Goal: Information Seeking & Learning: Learn about a topic

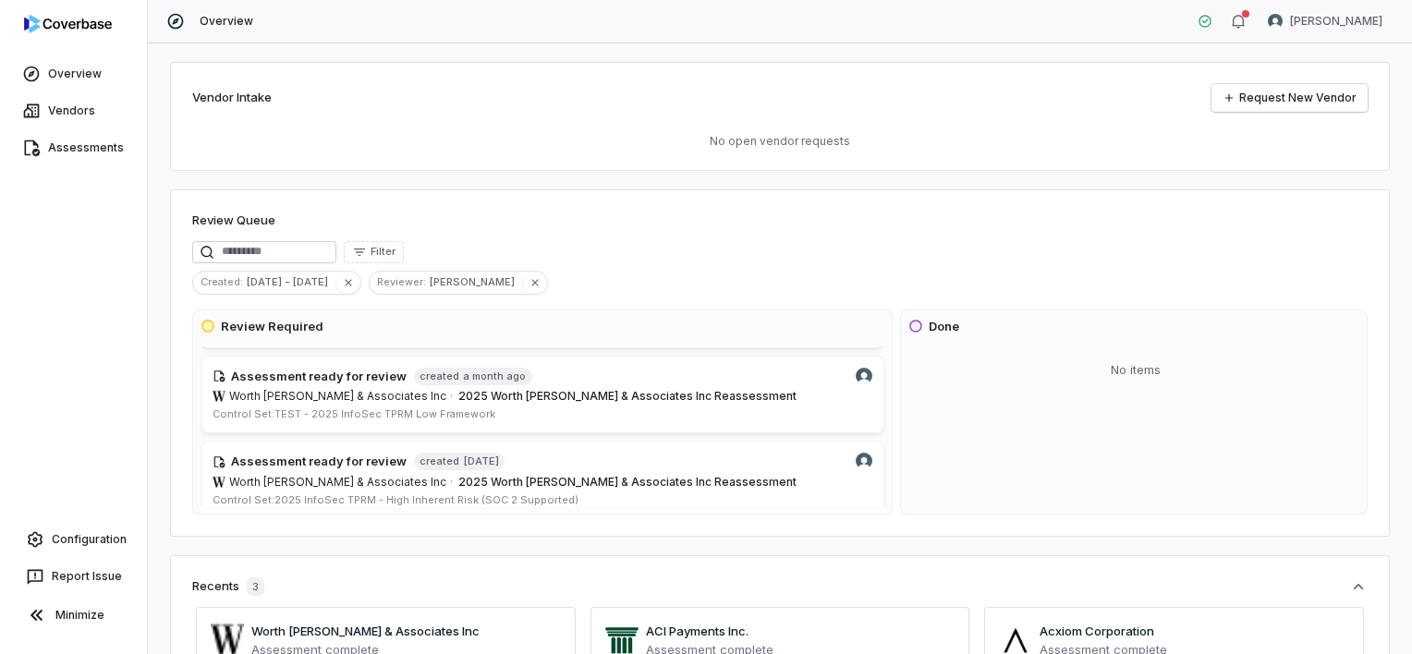
scroll to position [277, 0]
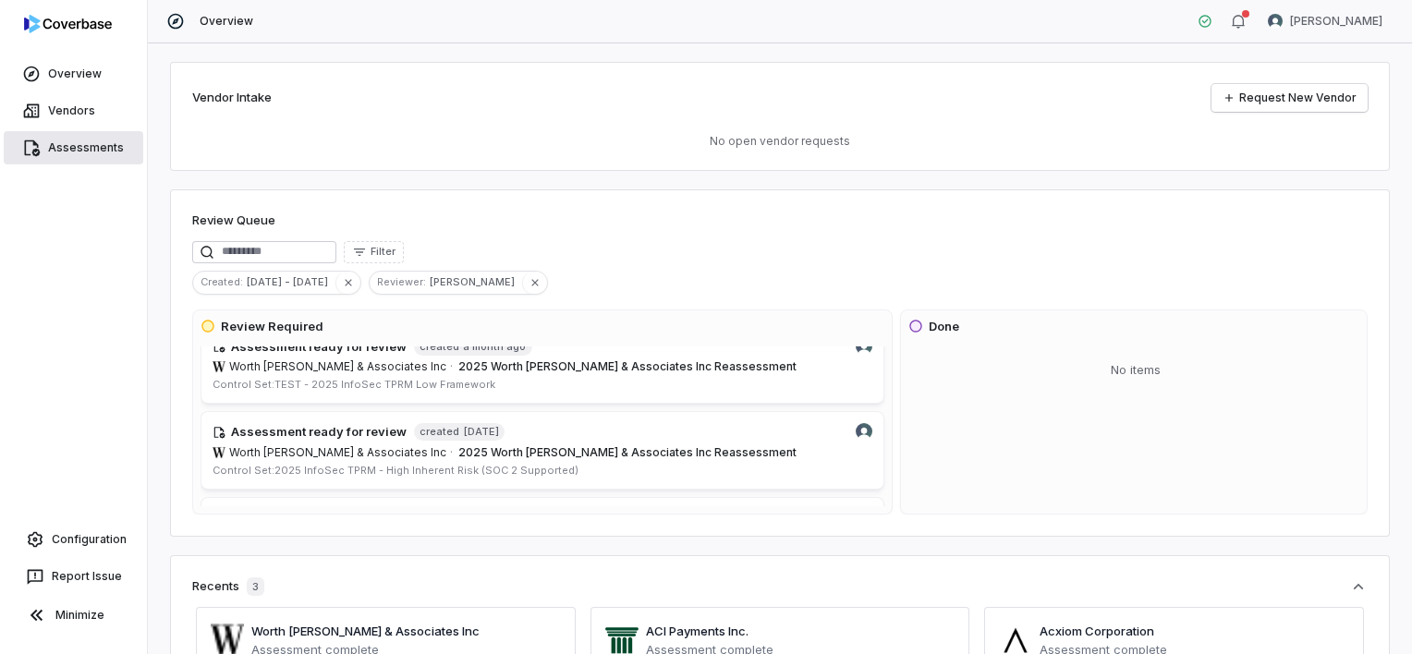
click at [81, 140] on link "Assessments" at bounding box center [74, 147] width 140 height 33
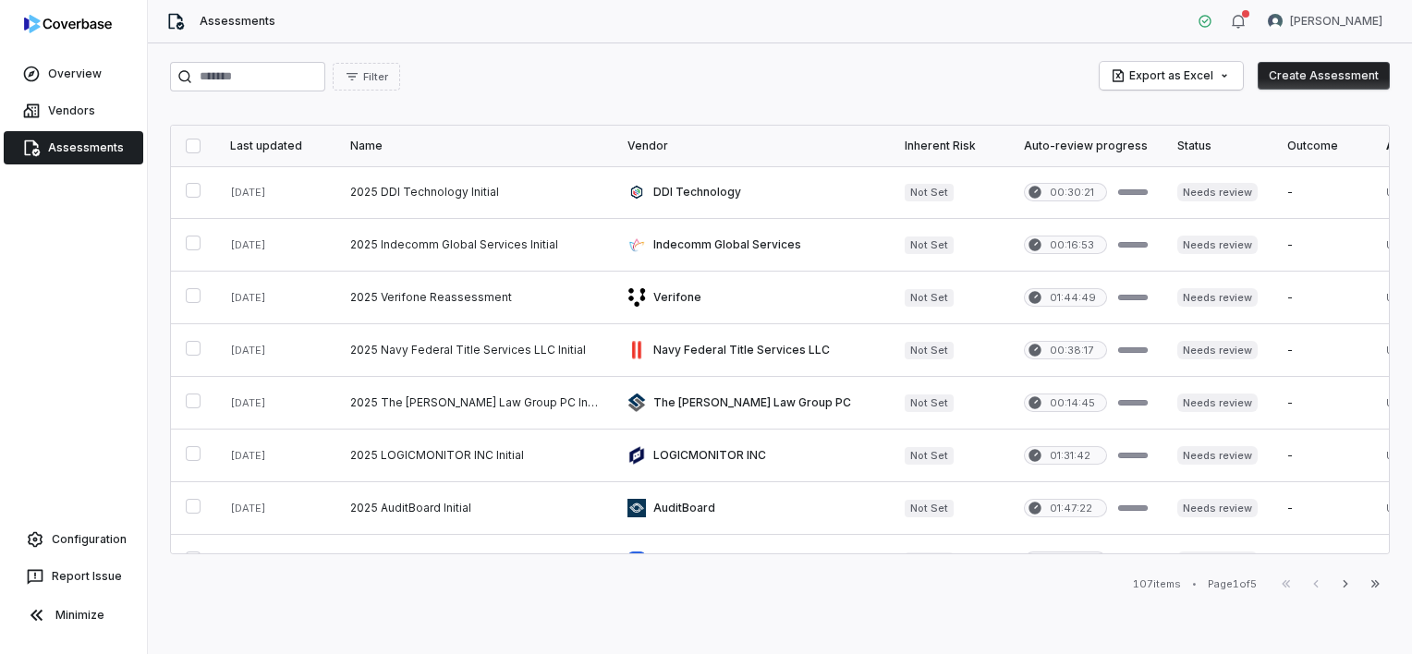
click at [251, 146] on div "Last updated" at bounding box center [275, 146] width 91 height 15
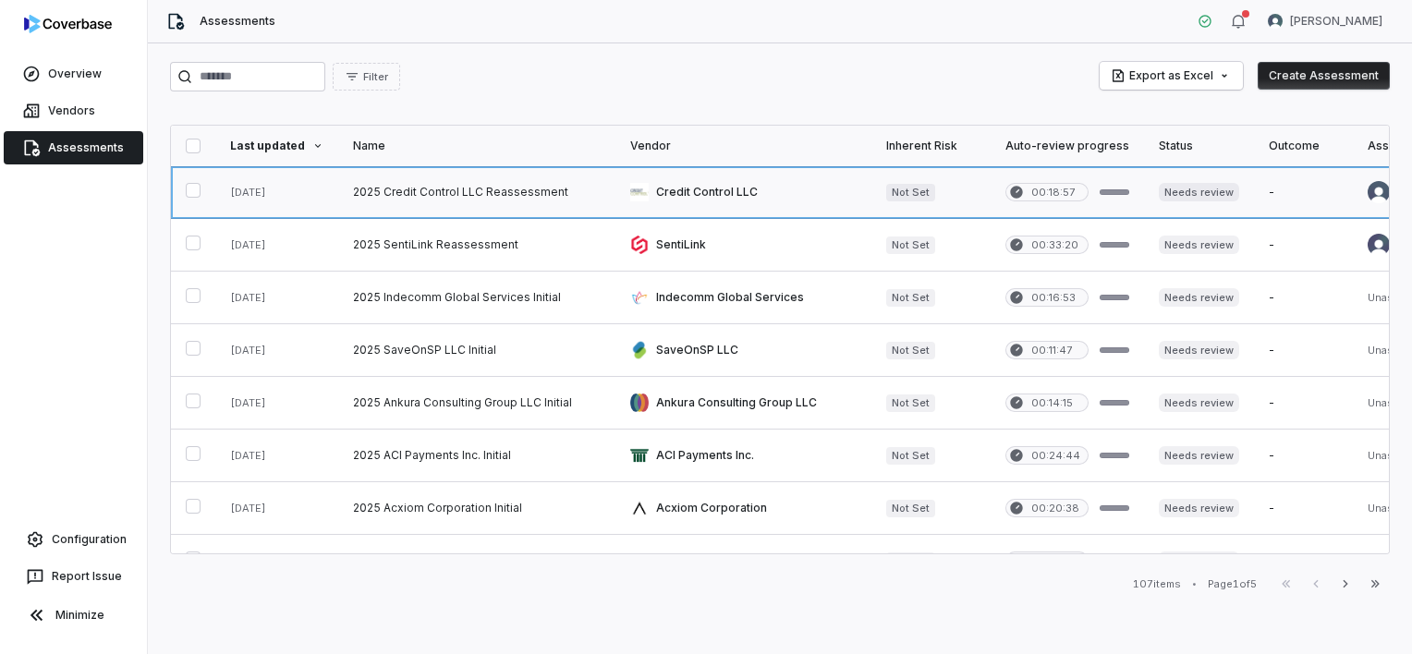
click at [437, 192] on link at bounding box center [476, 192] width 277 height 52
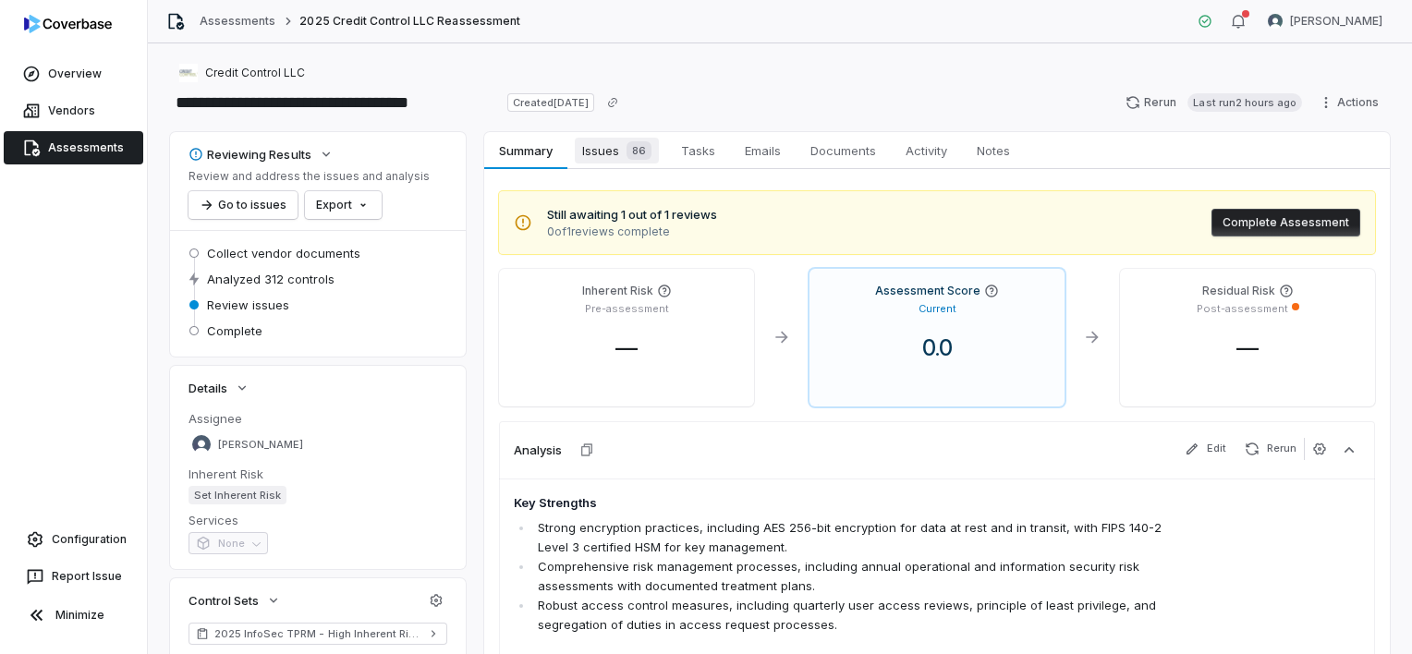
click at [604, 152] on span "Issues 86" at bounding box center [617, 151] width 84 height 26
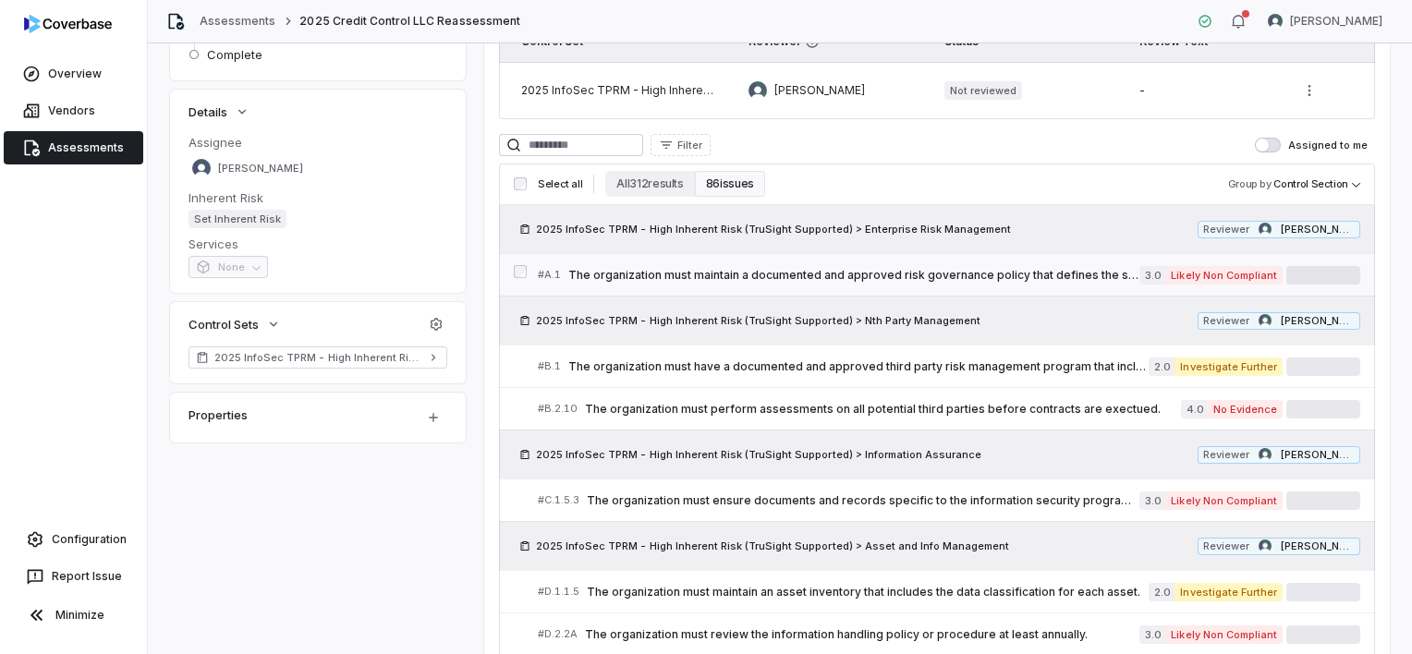
scroll to position [277, 0]
click at [824, 270] on span "The organization must maintain a documented and approved risk governance policy…" at bounding box center [853, 274] width 571 height 15
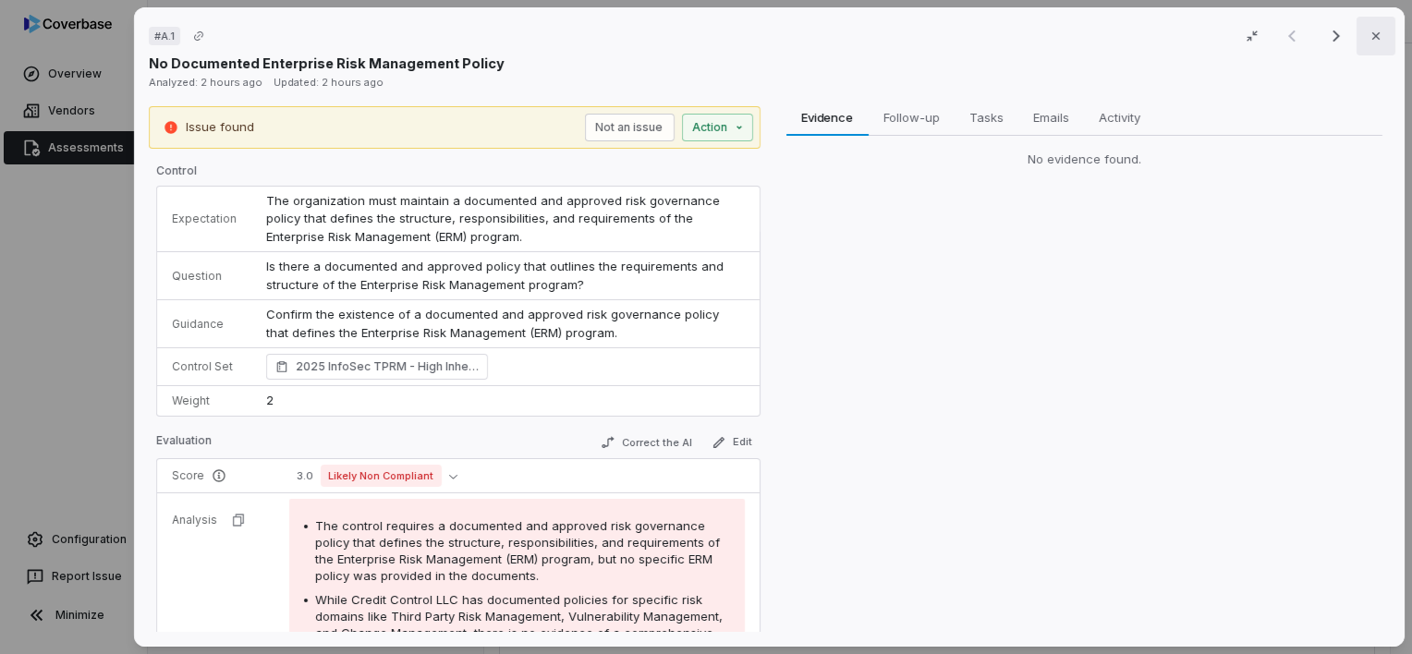
click at [1376, 41] on button "Close" at bounding box center [1376, 36] width 39 height 39
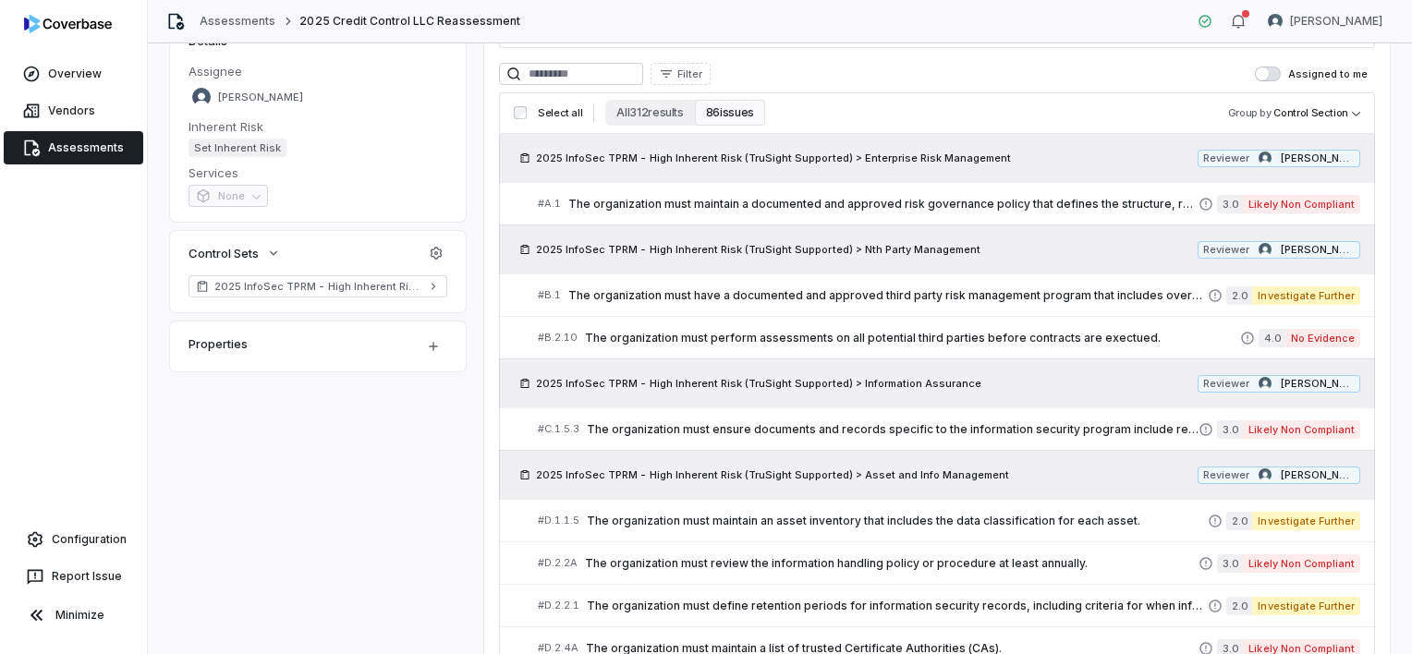
scroll to position [92, 0]
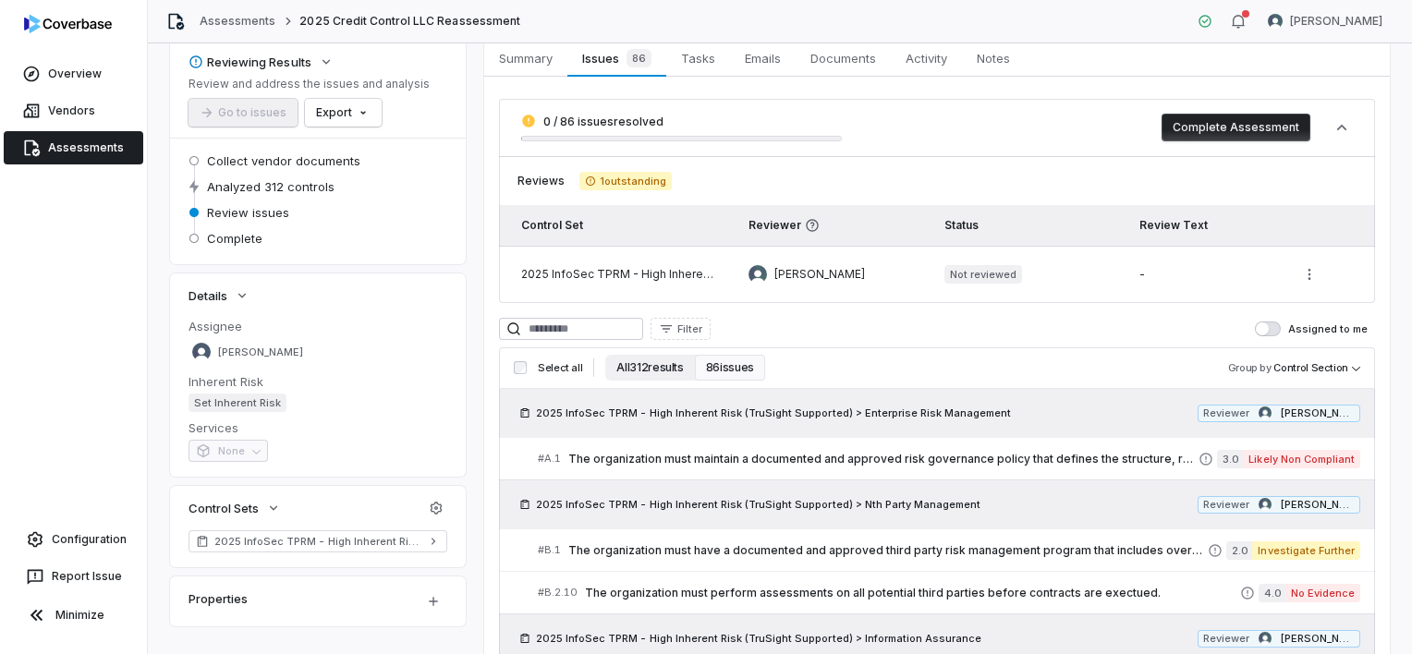
click at [646, 369] on button "All 312 results" at bounding box center [649, 368] width 89 height 26
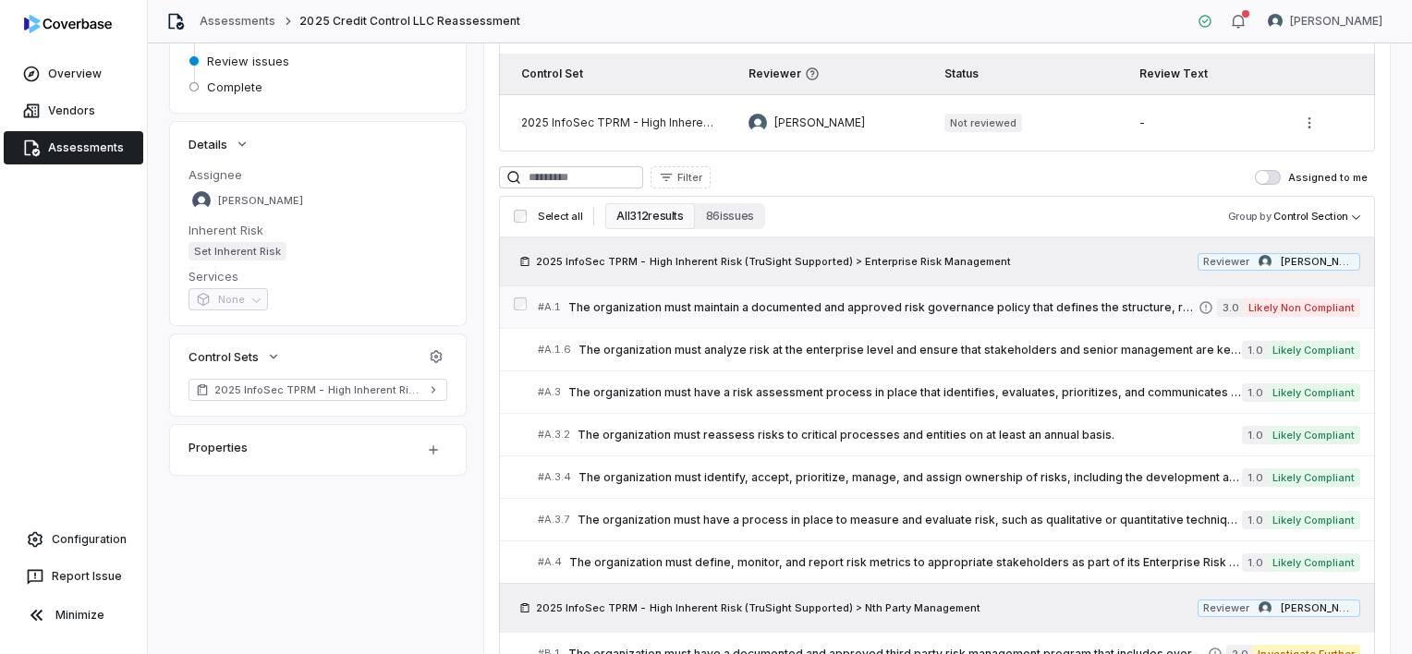
scroll to position [277, 0]
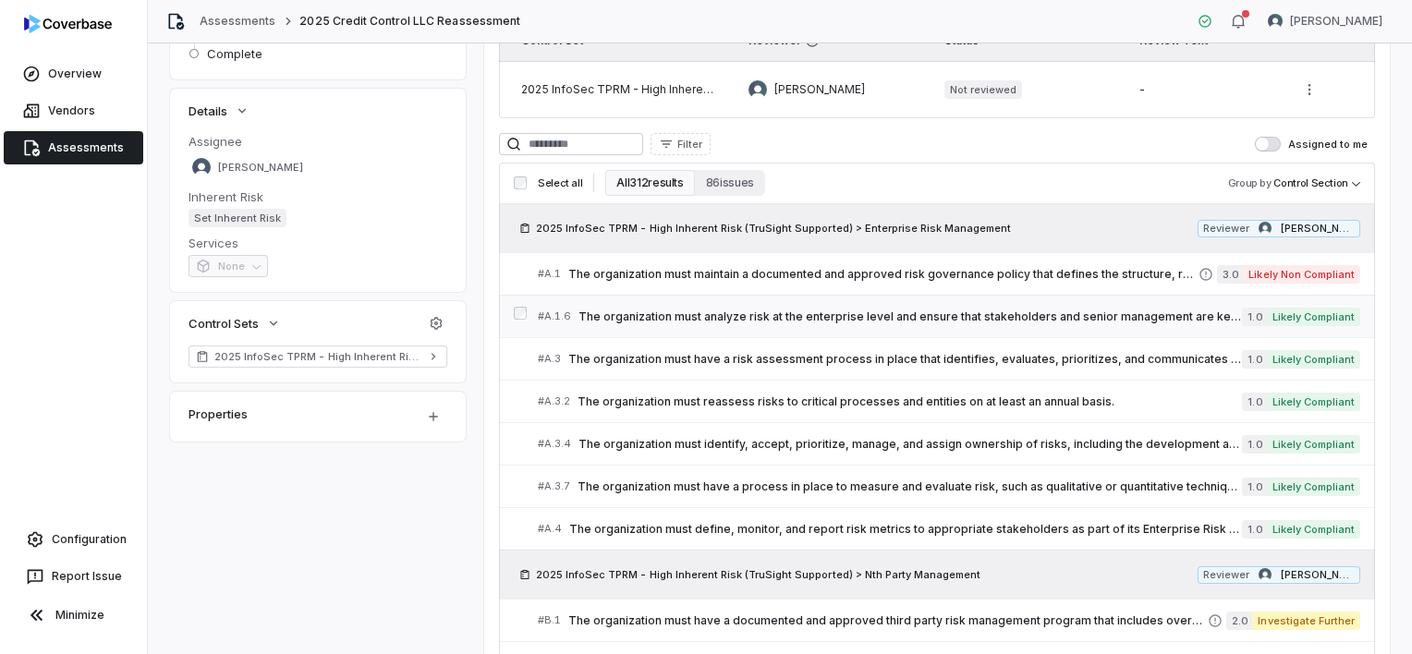
click at [895, 316] on span "The organization must analyze risk at the enterprise level and ensure that stak…" at bounding box center [911, 317] width 664 height 15
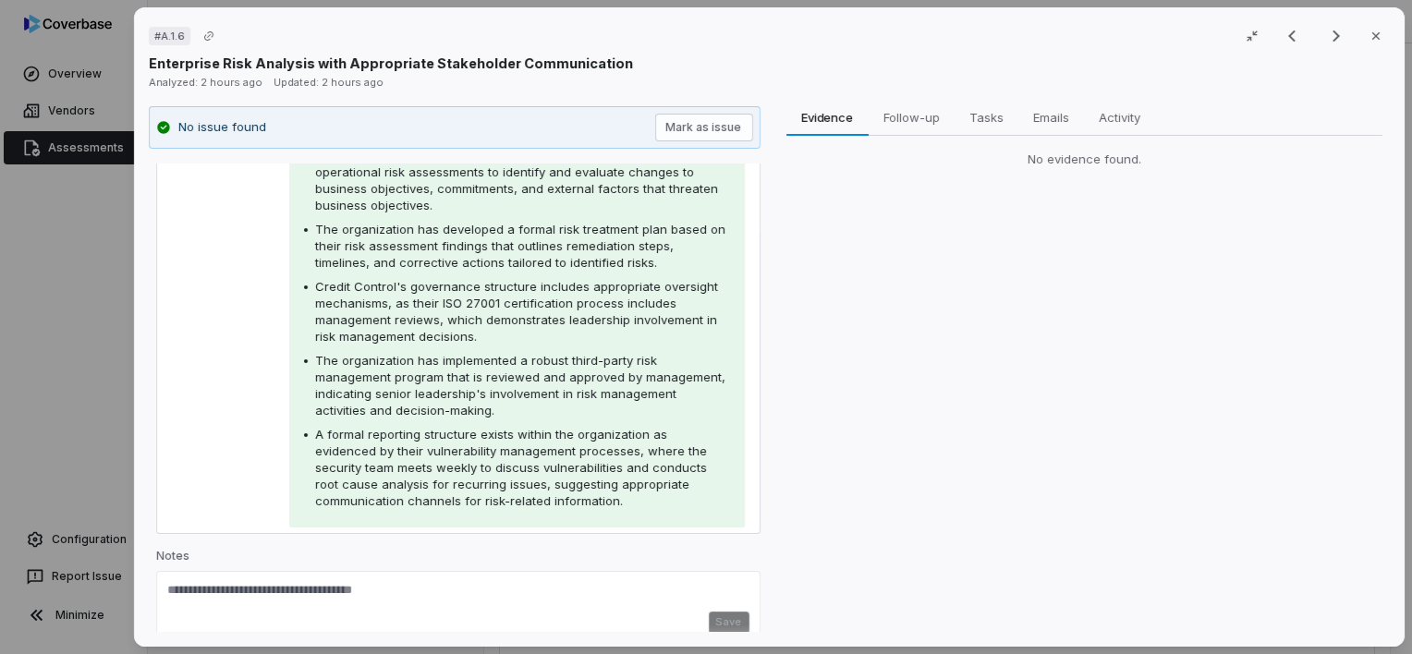
scroll to position [277, 0]
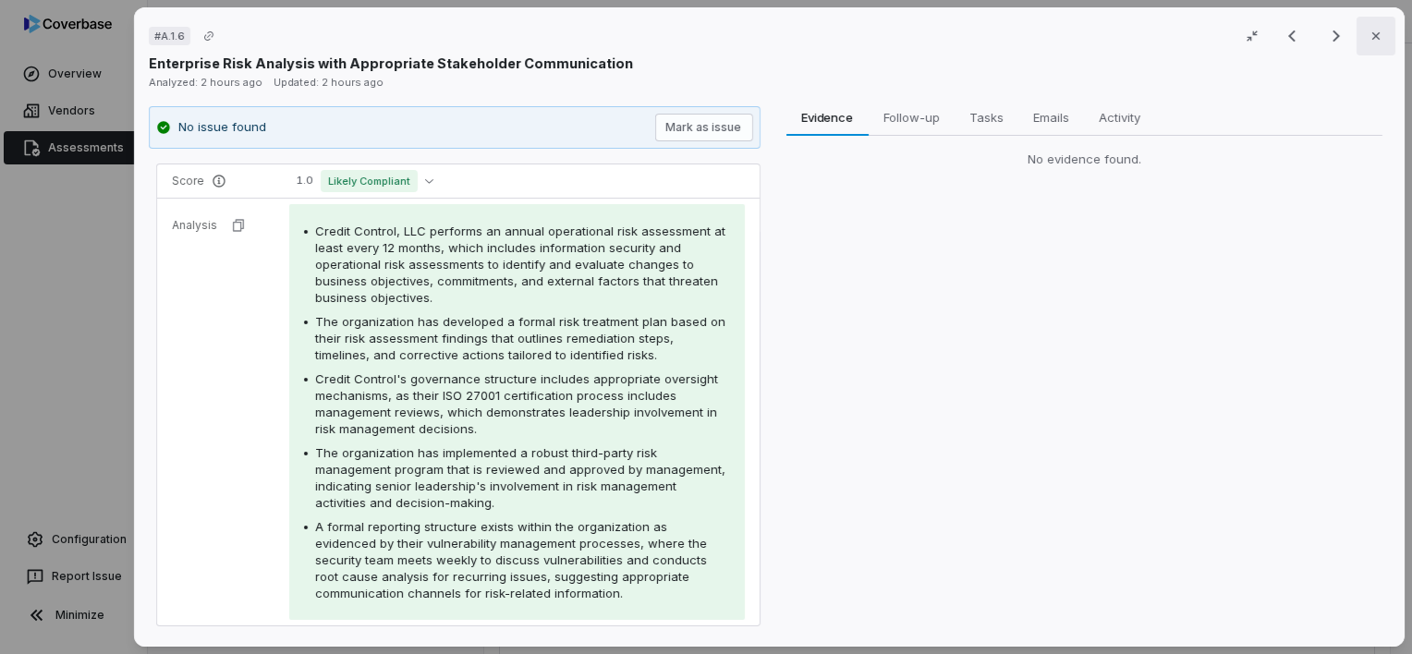
click at [1373, 39] on icon "button" at bounding box center [1376, 36] width 15 height 15
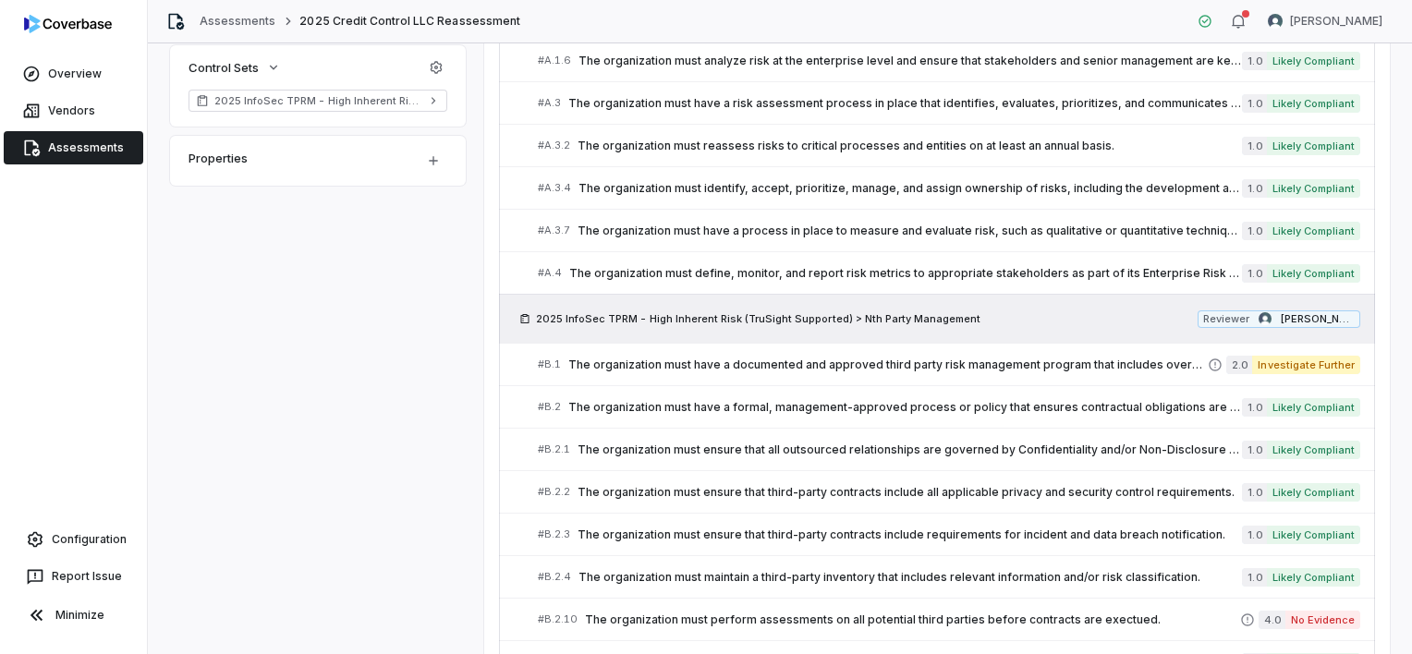
scroll to position [647, 0]
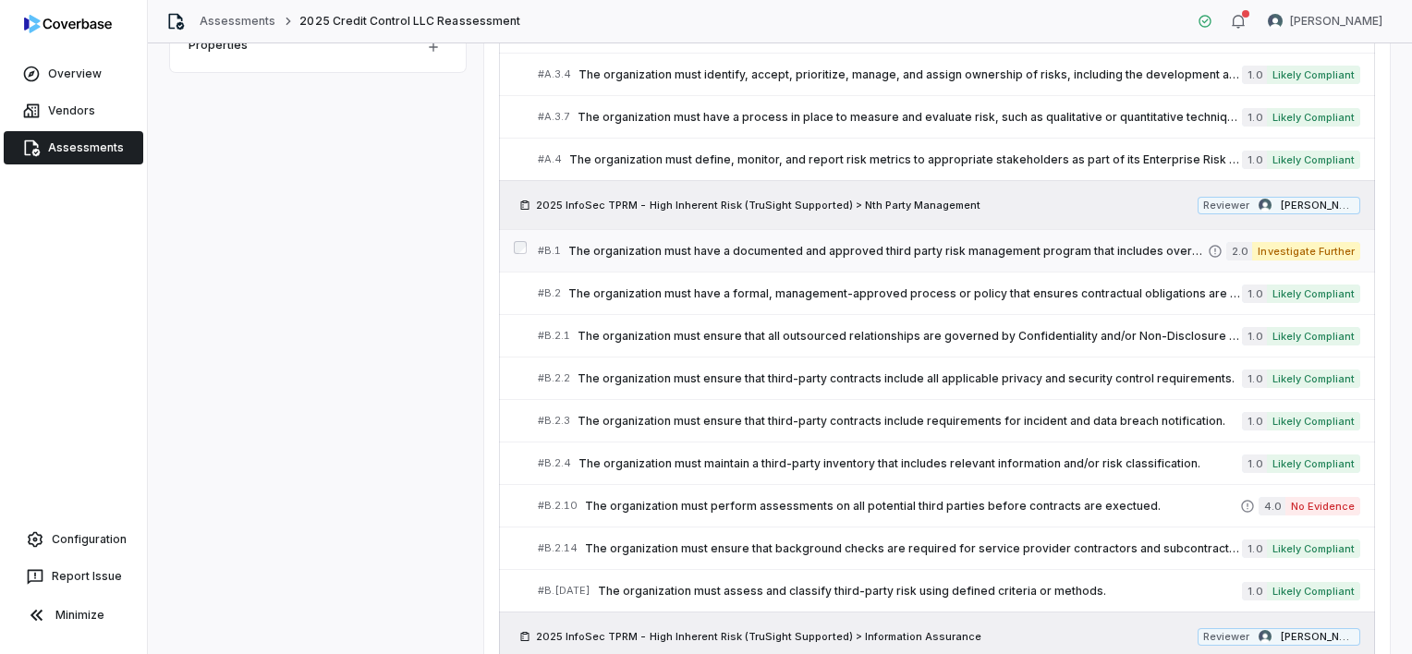
click at [1020, 248] on span "The organization must have a documented and approved third party risk managemen…" at bounding box center [888, 251] width 640 height 15
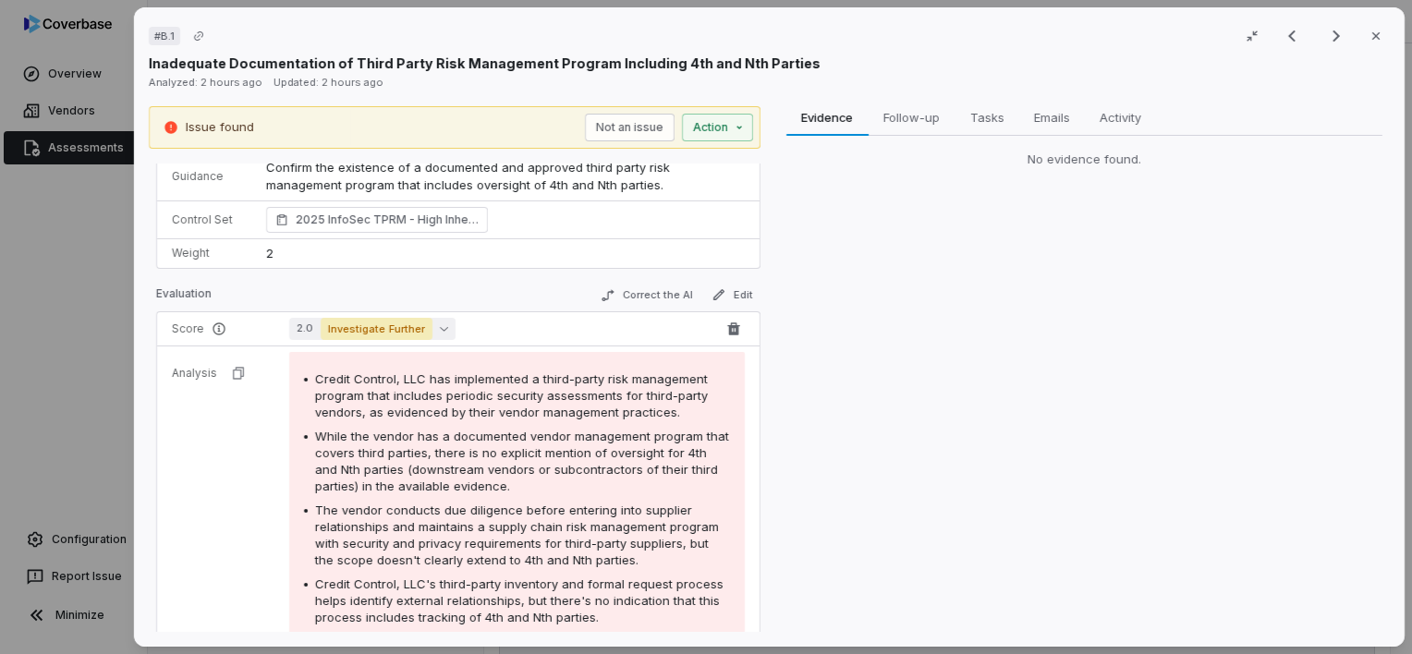
scroll to position [78, 0]
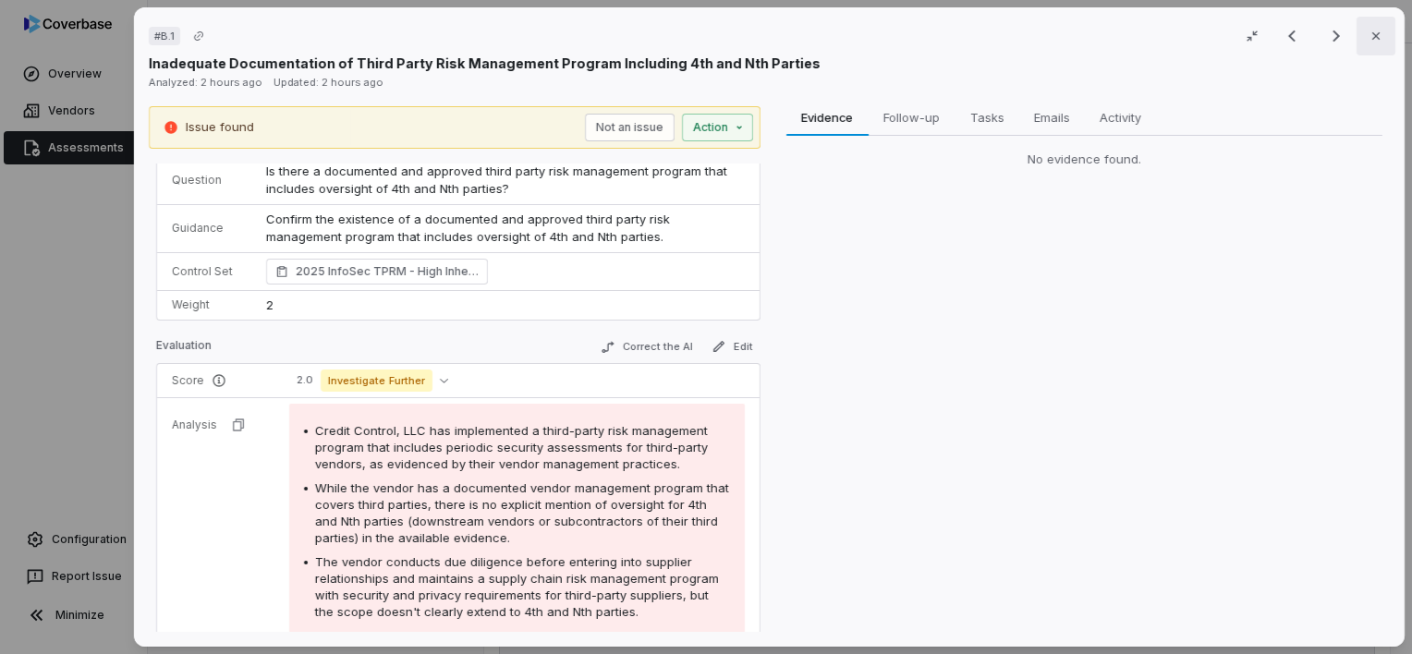
click at [1372, 43] on icon "button" at bounding box center [1376, 36] width 15 height 15
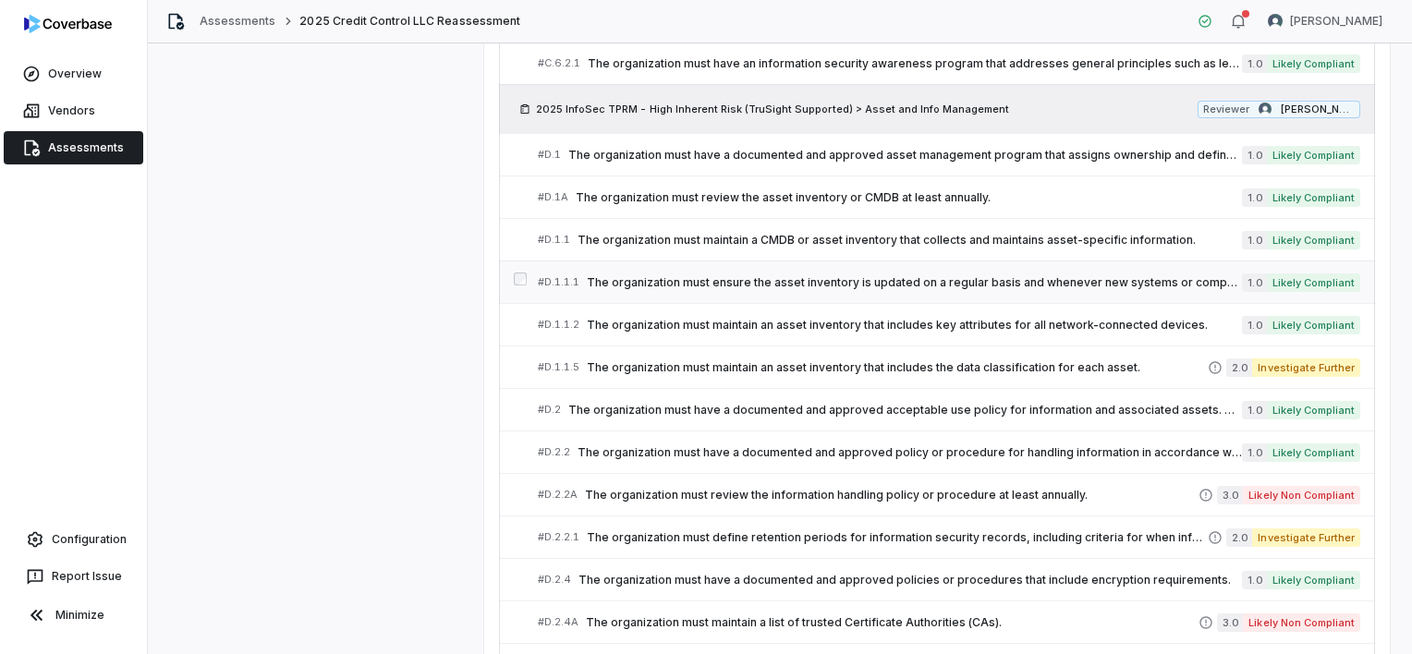
scroll to position [1571, 0]
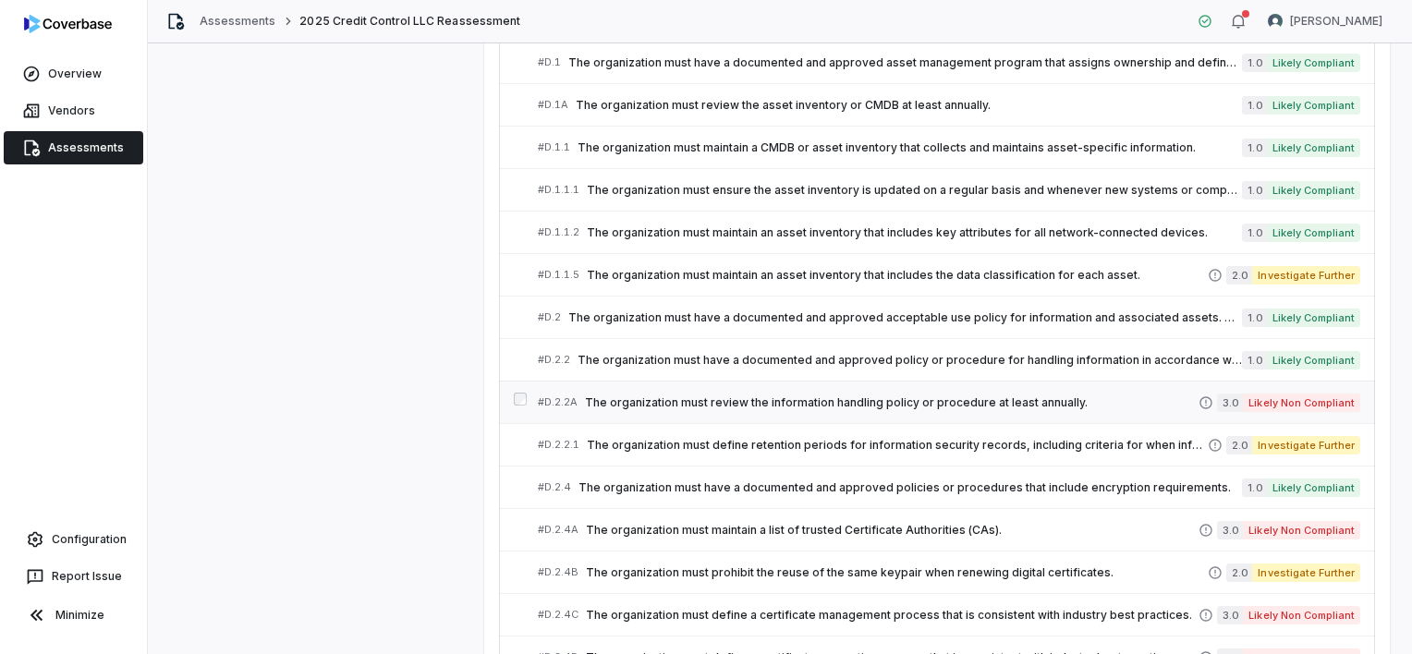
click at [1024, 396] on span "The organization must review the information handling policy or procedure at le…" at bounding box center [892, 403] width 614 height 15
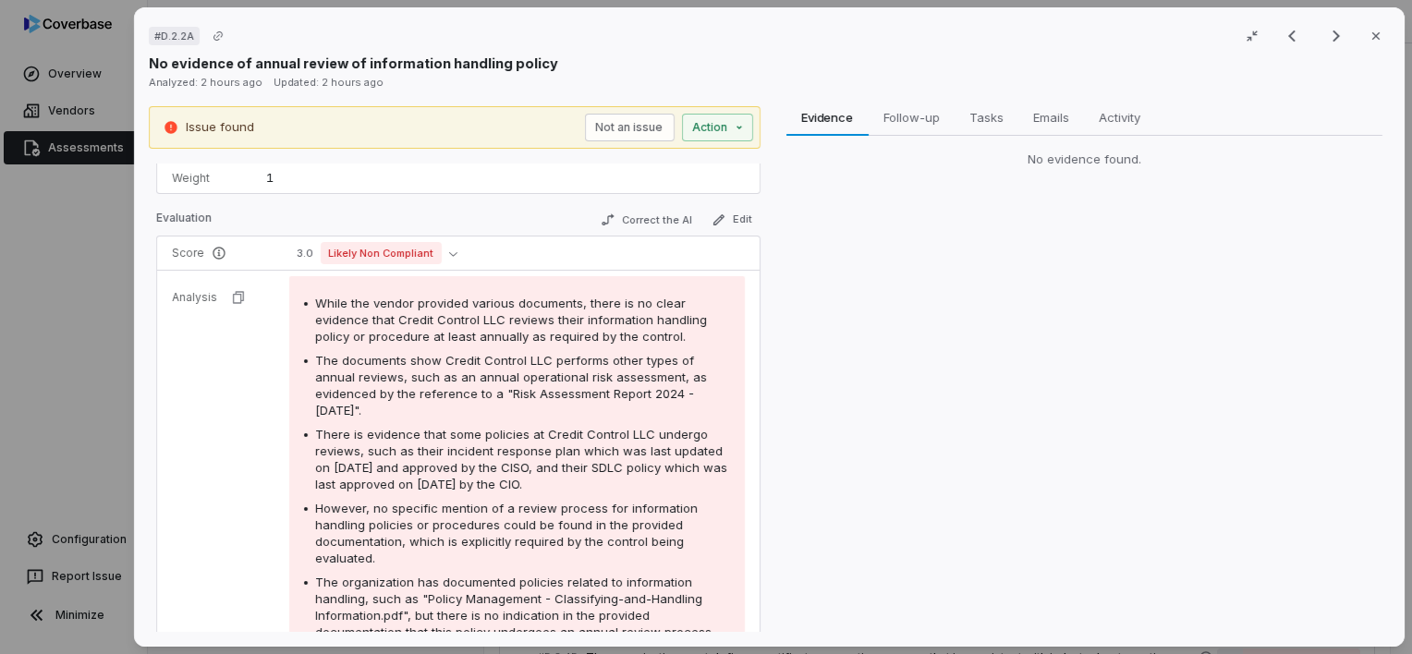
scroll to position [185, 0]
click at [1369, 43] on icon "button" at bounding box center [1376, 36] width 15 height 15
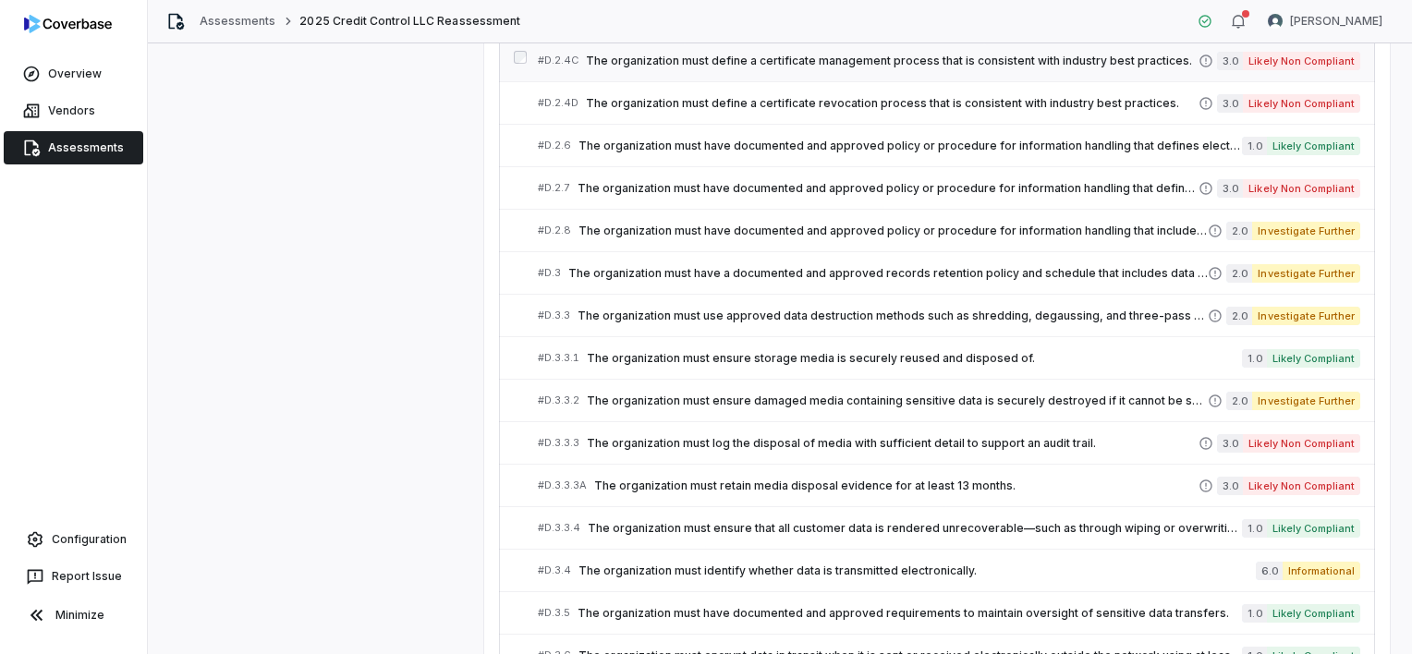
scroll to position [2218, 0]
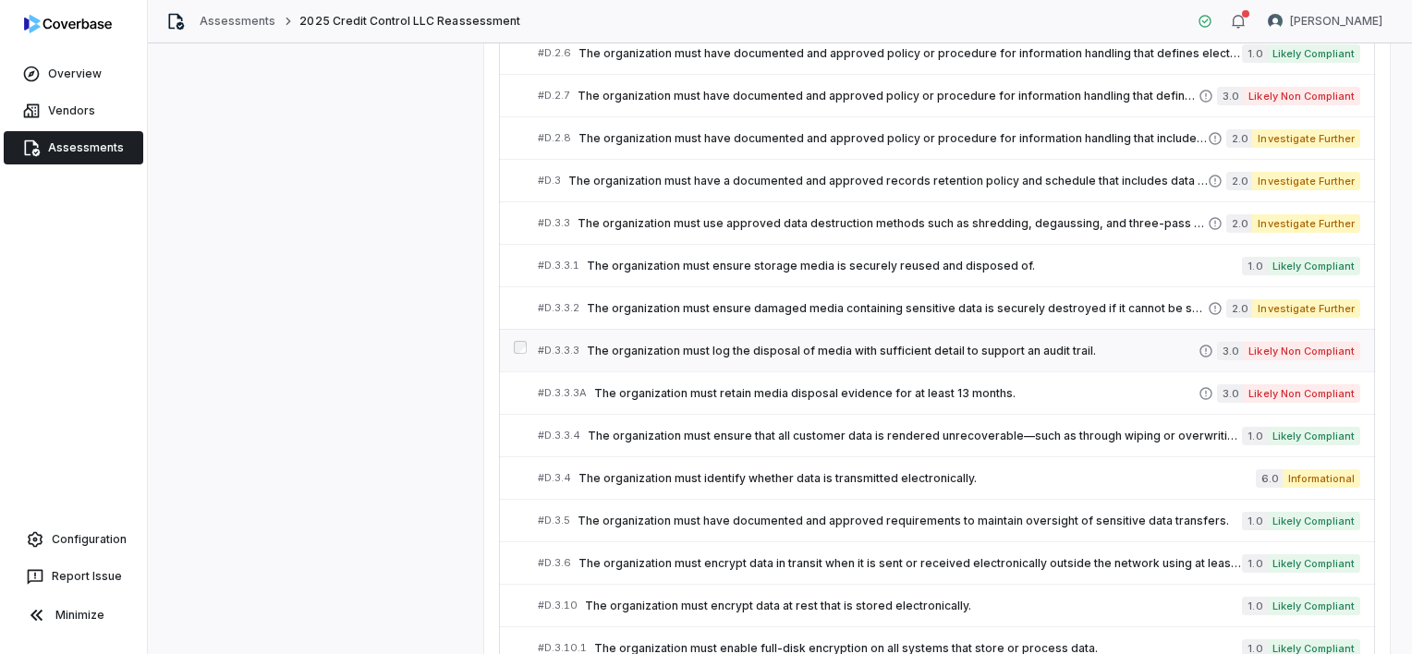
click at [1028, 344] on span "The organization must log the disposal of media with sufficient detail to suppo…" at bounding box center [893, 351] width 612 height 15
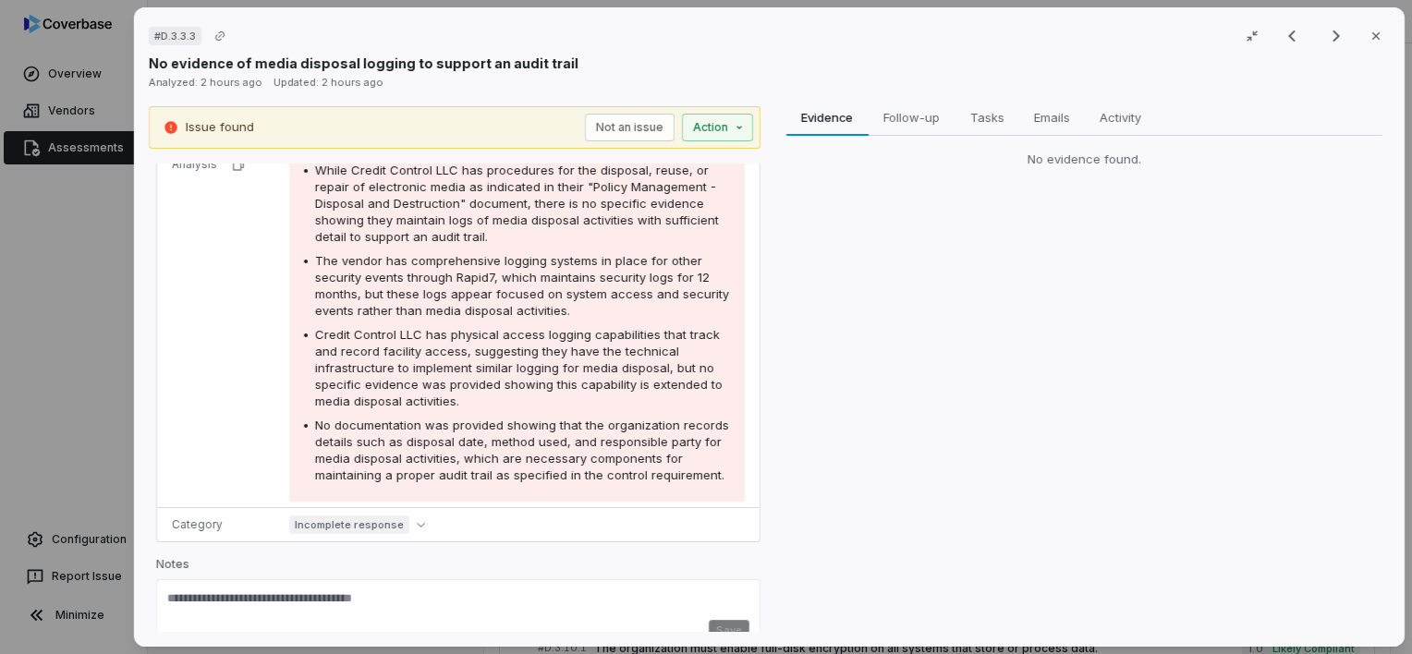
scroll to position [370, 0]
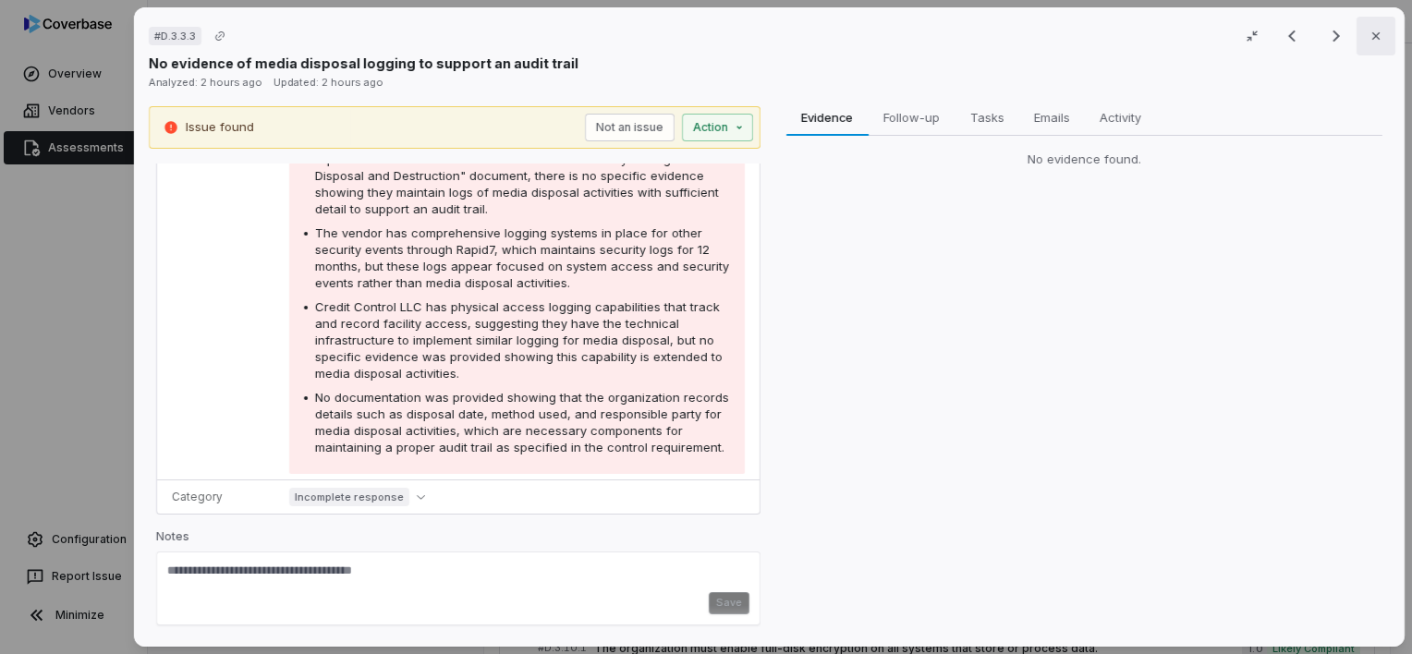
click at [1369, 40] on icon "button" at bounding box center [1376, 36] width 15 height 15
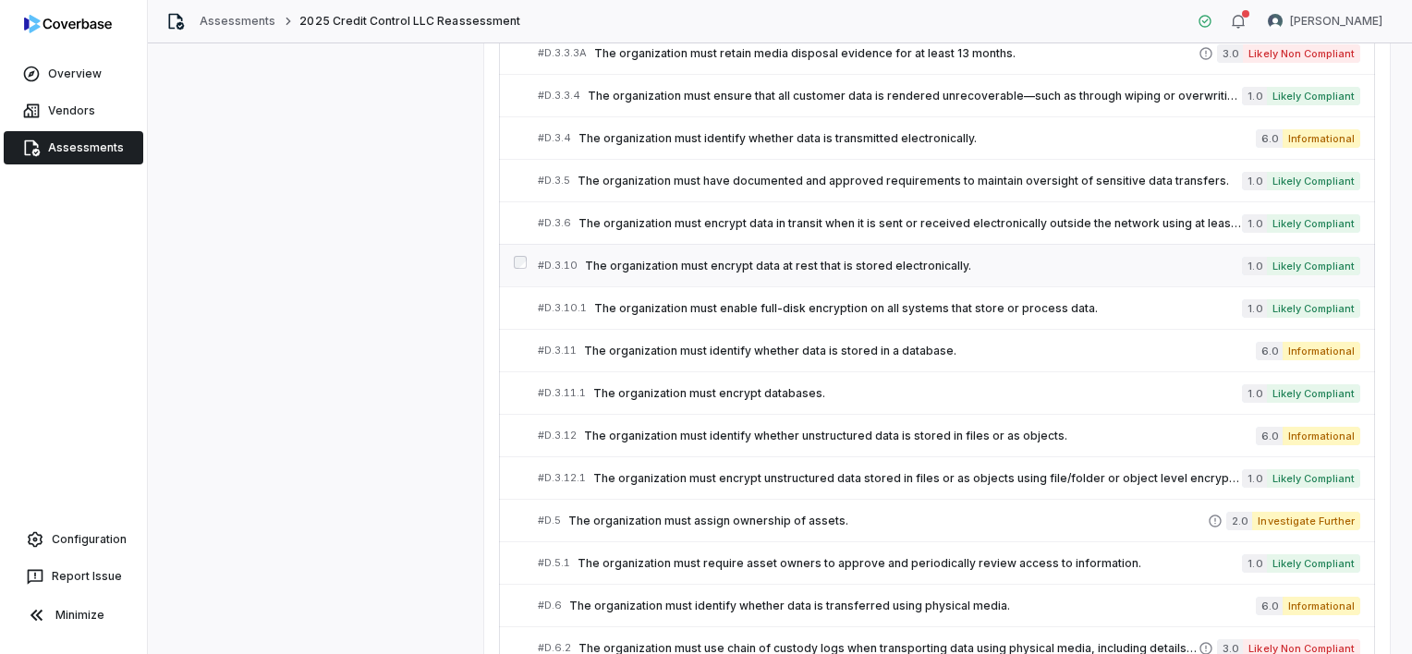
scroll to position [2588, 0]
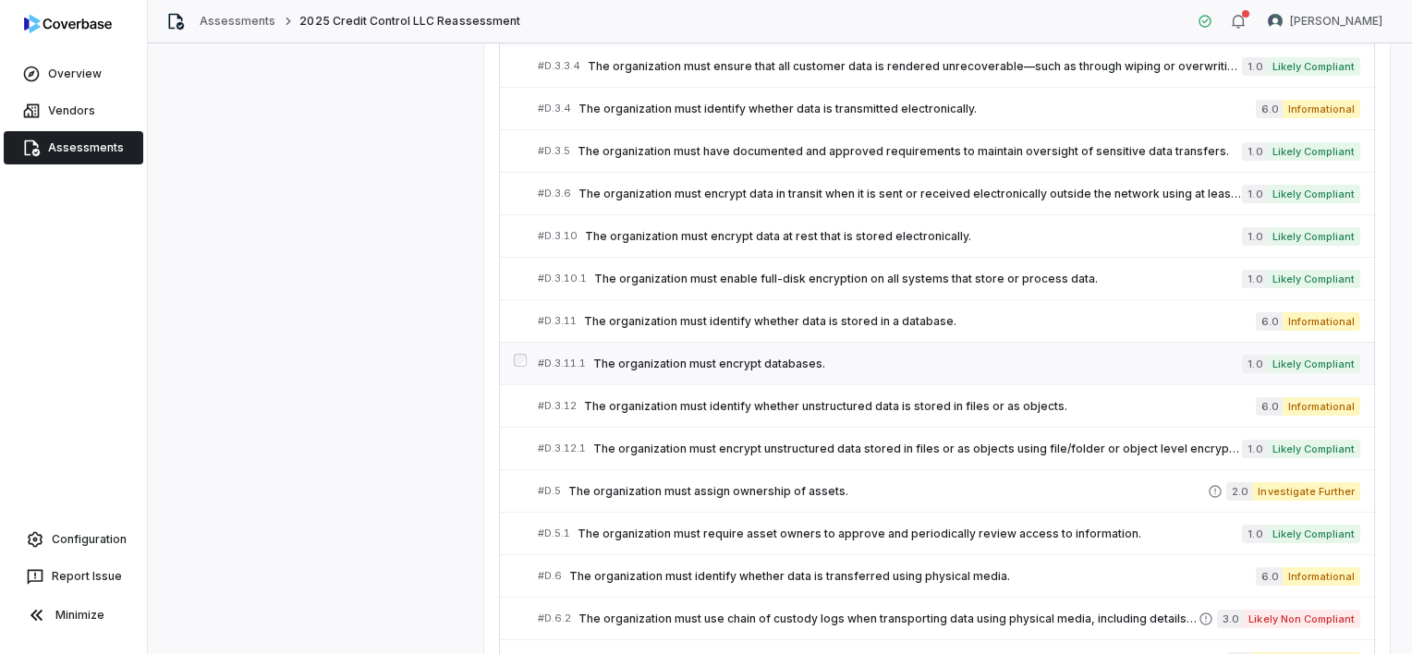
click at [739, 357] on span "The organization must encrypt databases." at bounding box center [917, 364] width 649 height 15
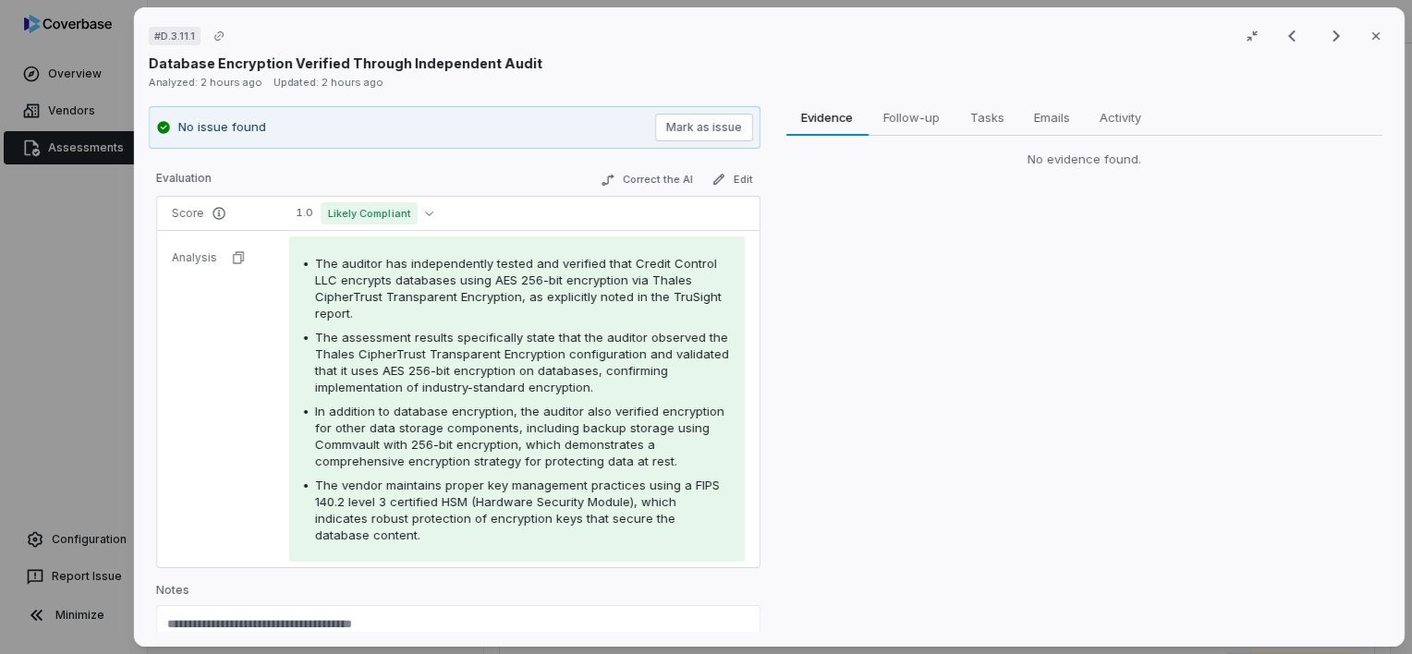
scroll to position [277, 0]
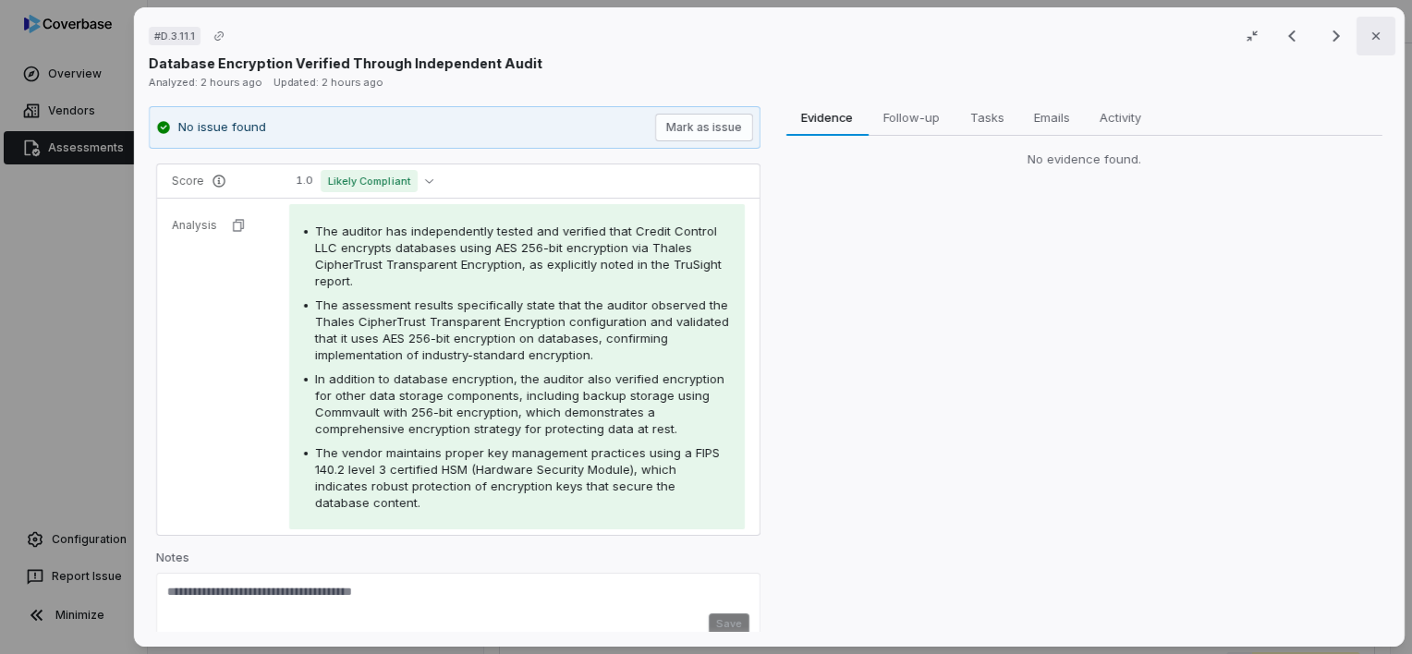
click at [1369, 41] on icon "button" at bounding box center [1376, 36] width 15 height 15
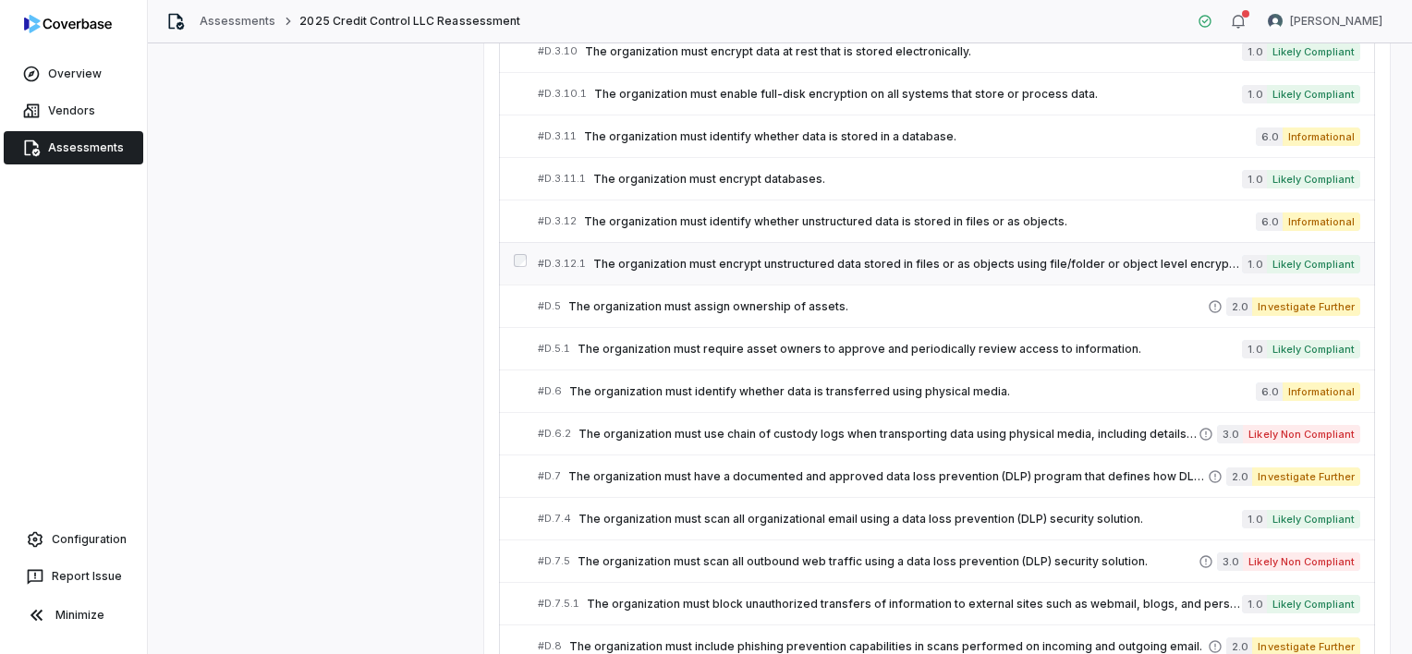
scroll to position [2865, 0]
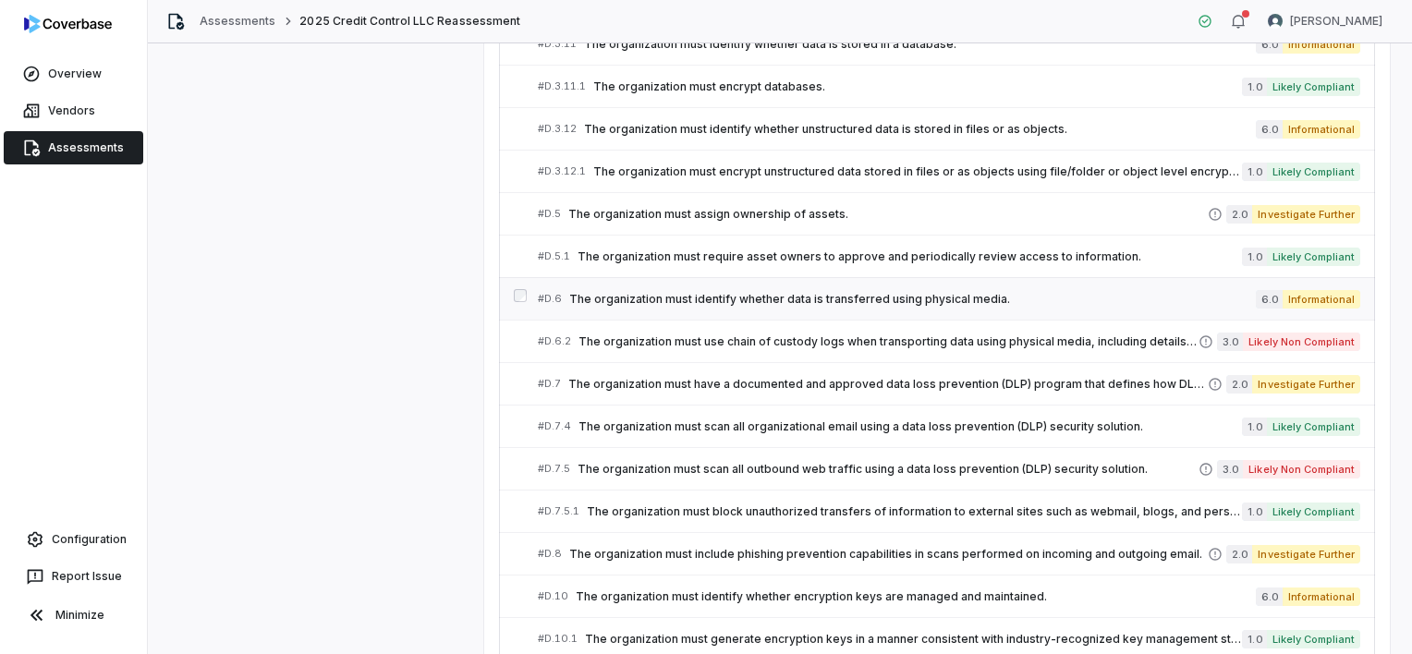
click at [957, 292] on span "The organization must identify whether data is transferred using physical media." at bounding box center [912, 299] width 687 height 15
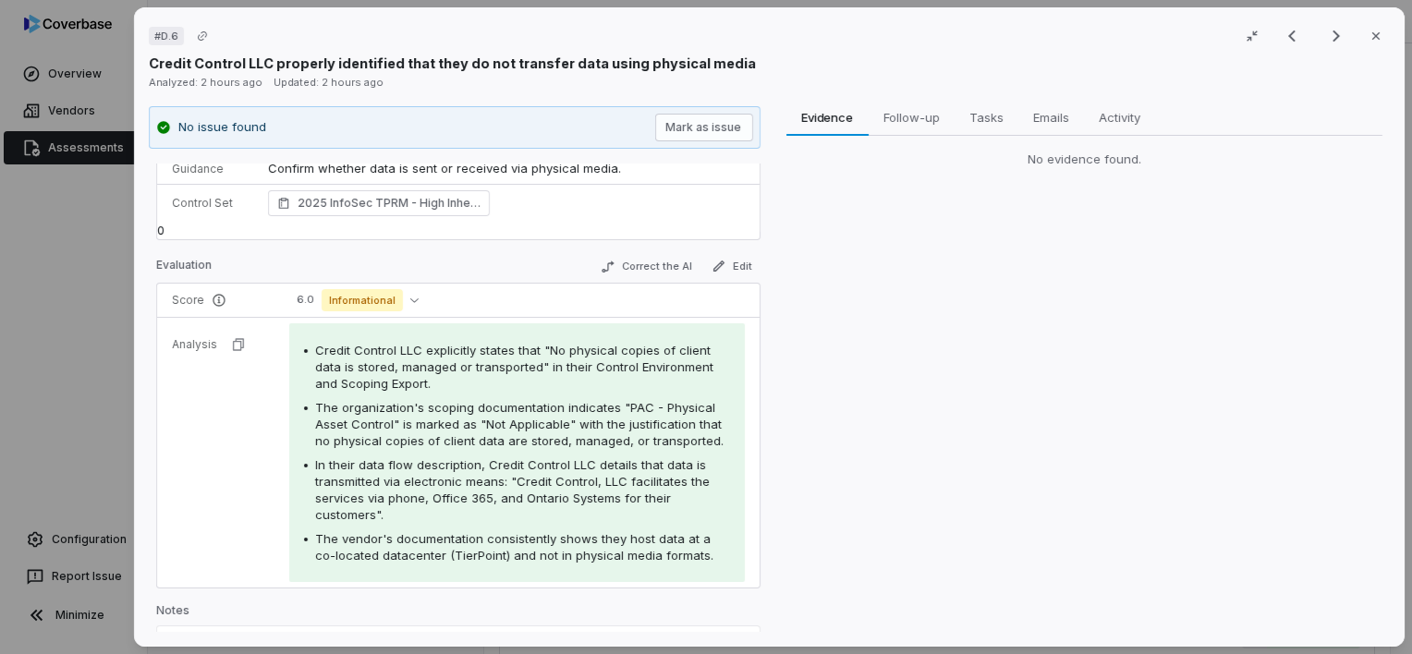
scroll to position [165, 0]
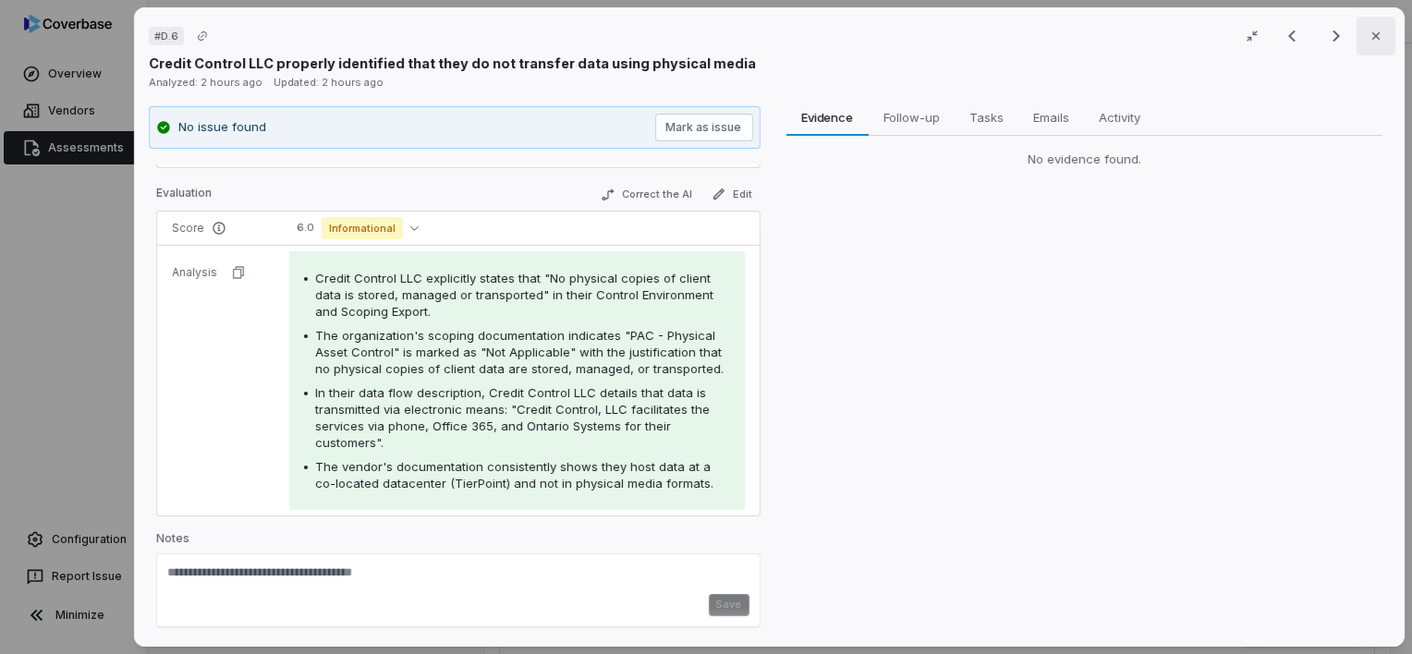
click at [1365, 46] on button "Close" at bounding box center [1376, 36] width 39 height 39
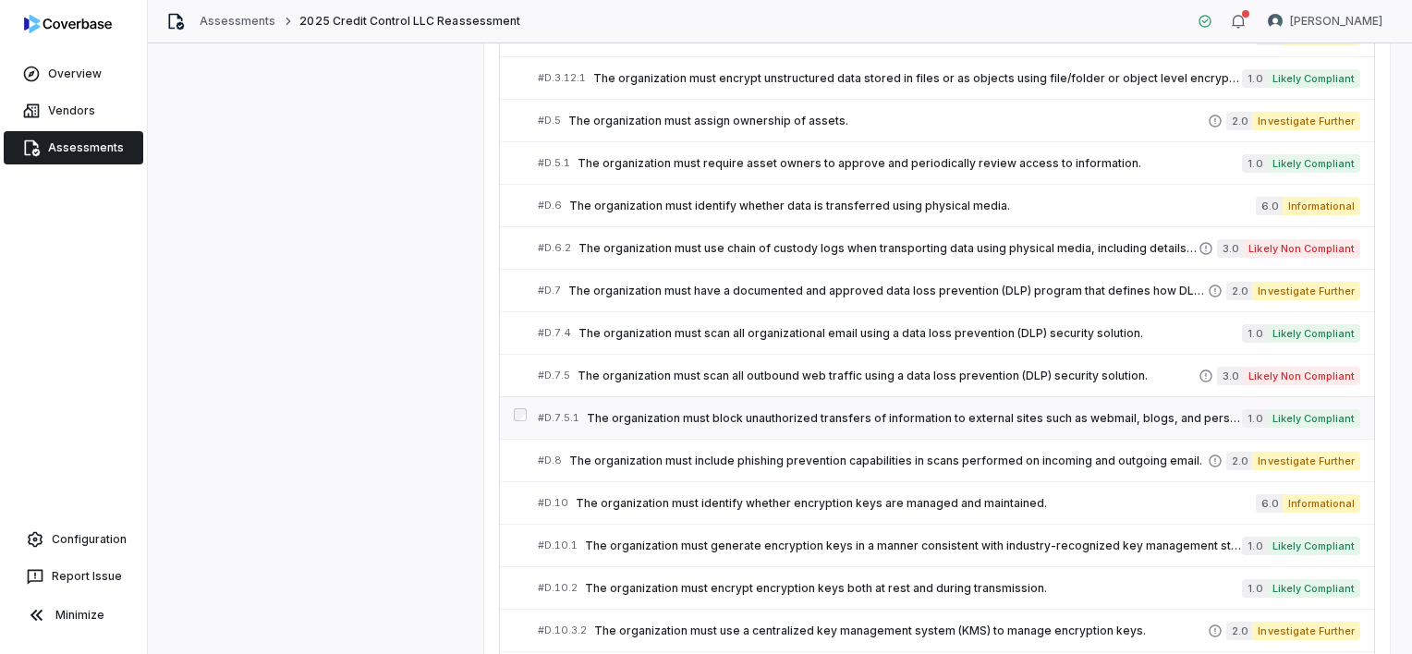
scroll to position [2957, 0]
click at [957, 242] on span "The organization must use chain of custody logs when transporting data using ph…" at bounding box center [889, 249] width 620 height 15
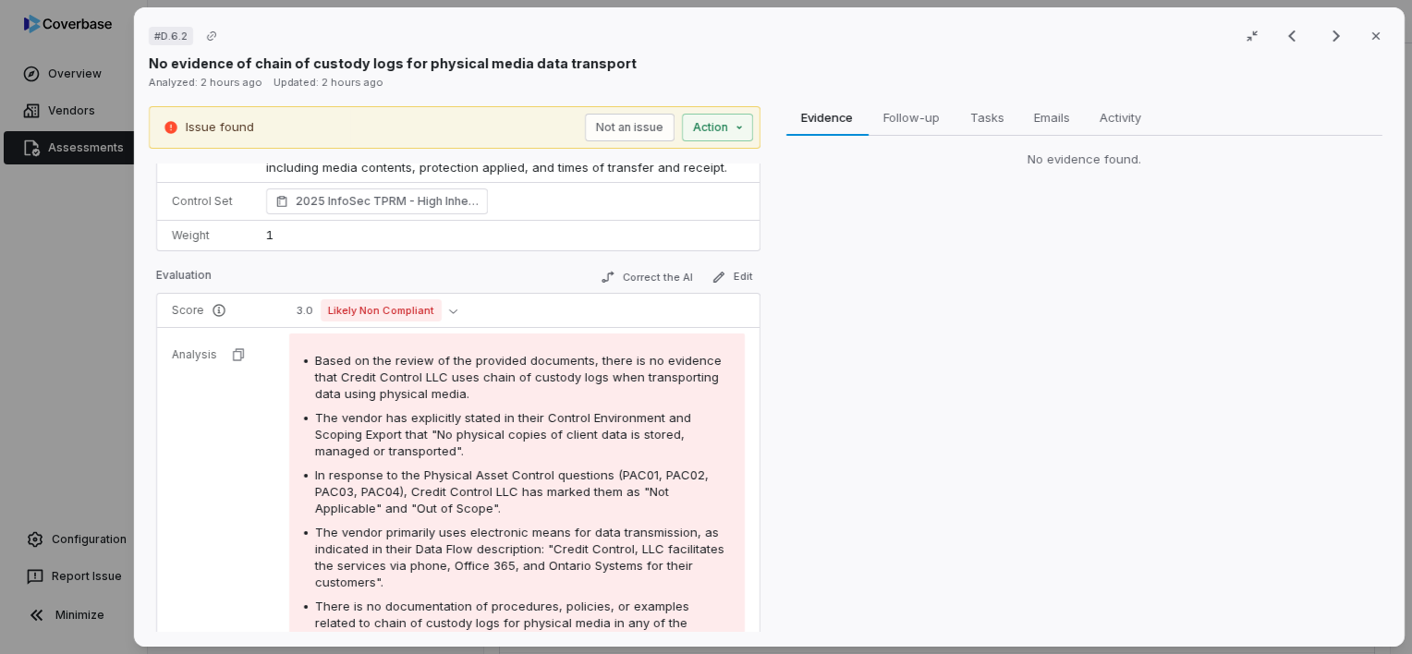
scroll to position [137, 0]
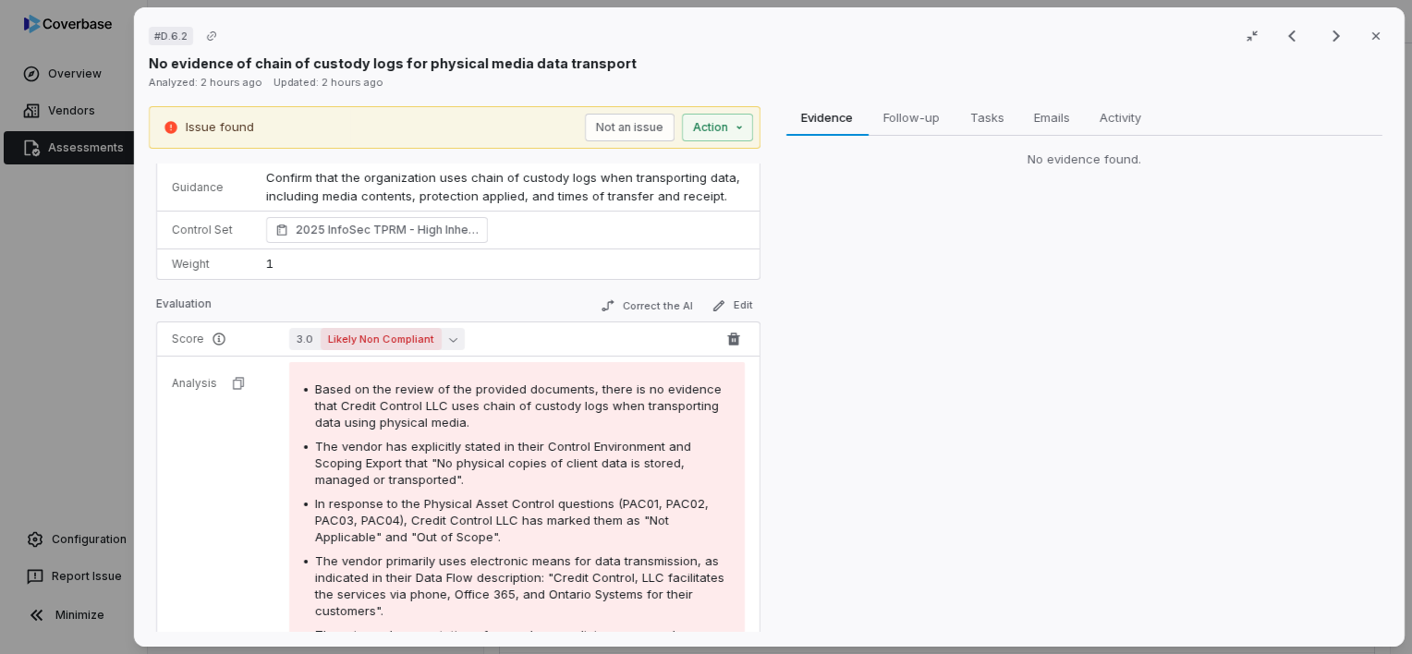
click at [448, 339] on icon "button" at bounding box center [452, 340] width 8 height 5
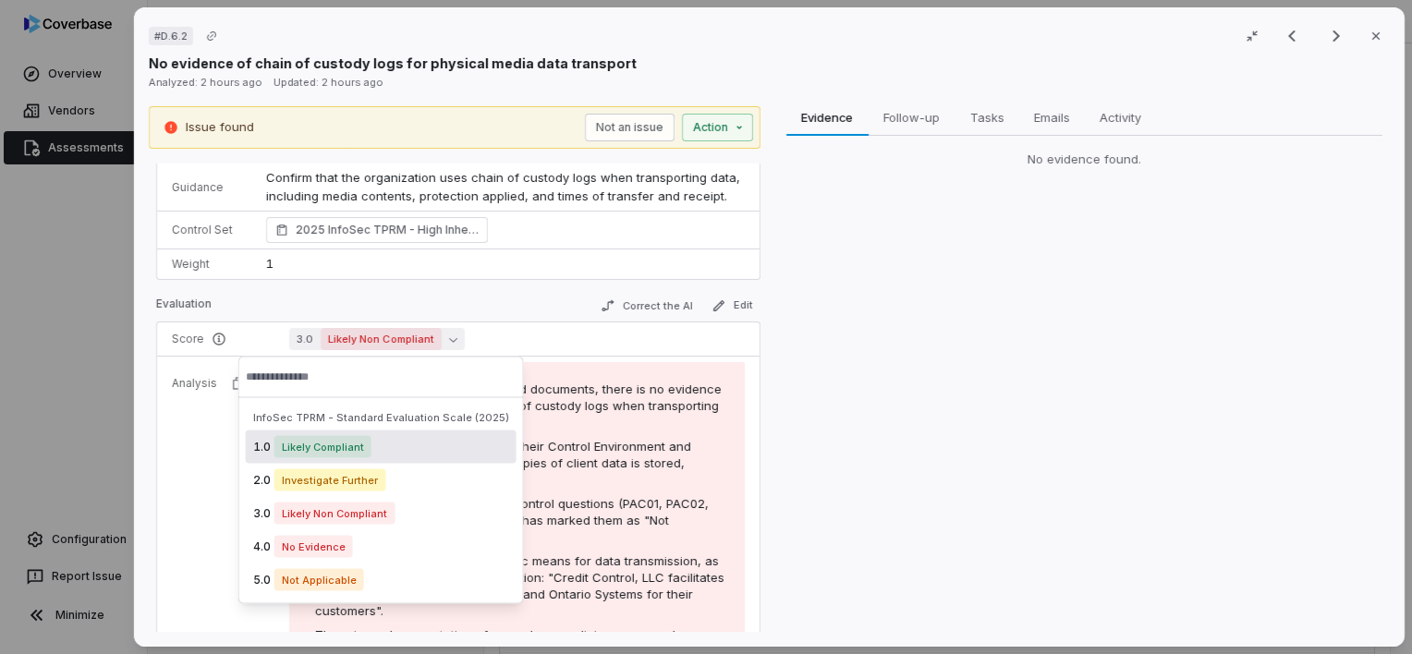
click at [1092, 351] on div "Evidence Evidence Follow-up Follow-up Tasks Tasks Emails Emails Activity Activi…" at bounding box center [1084, 369] width 612 height 527
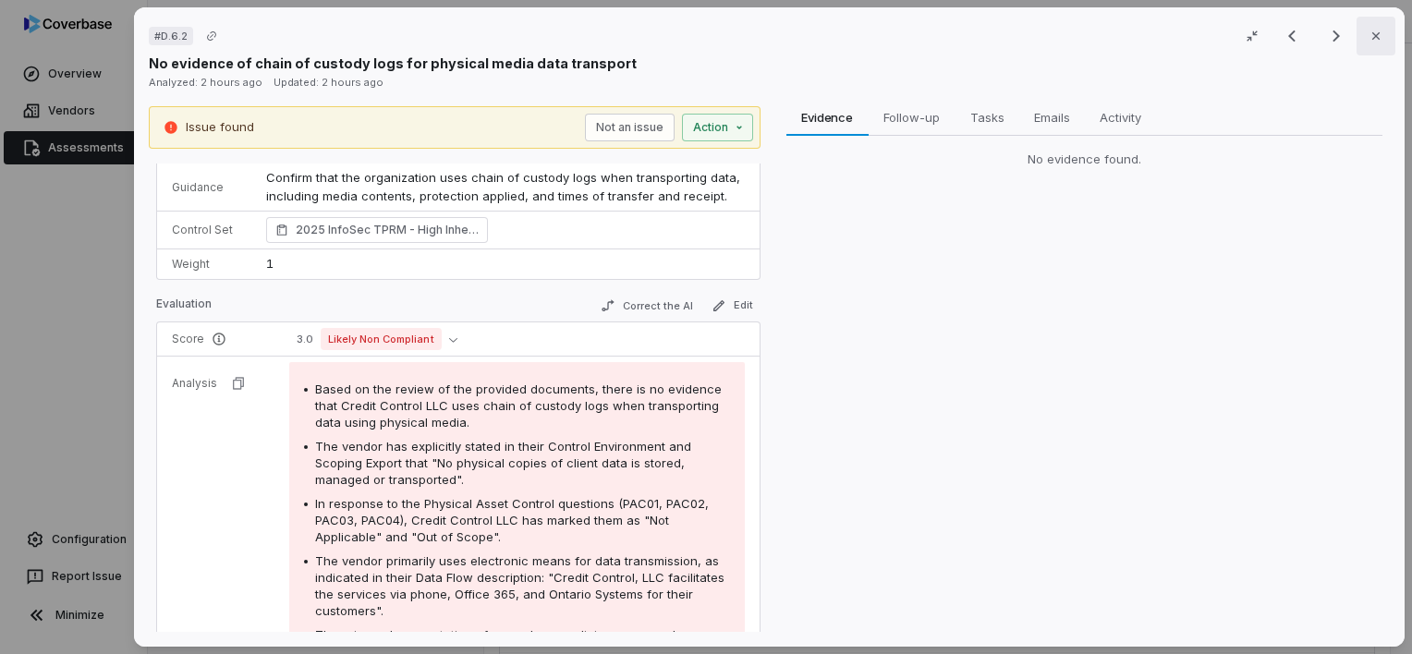
click at [1373, 39] on icon "button" at bounding box center [1376, 36] width 15 height 15
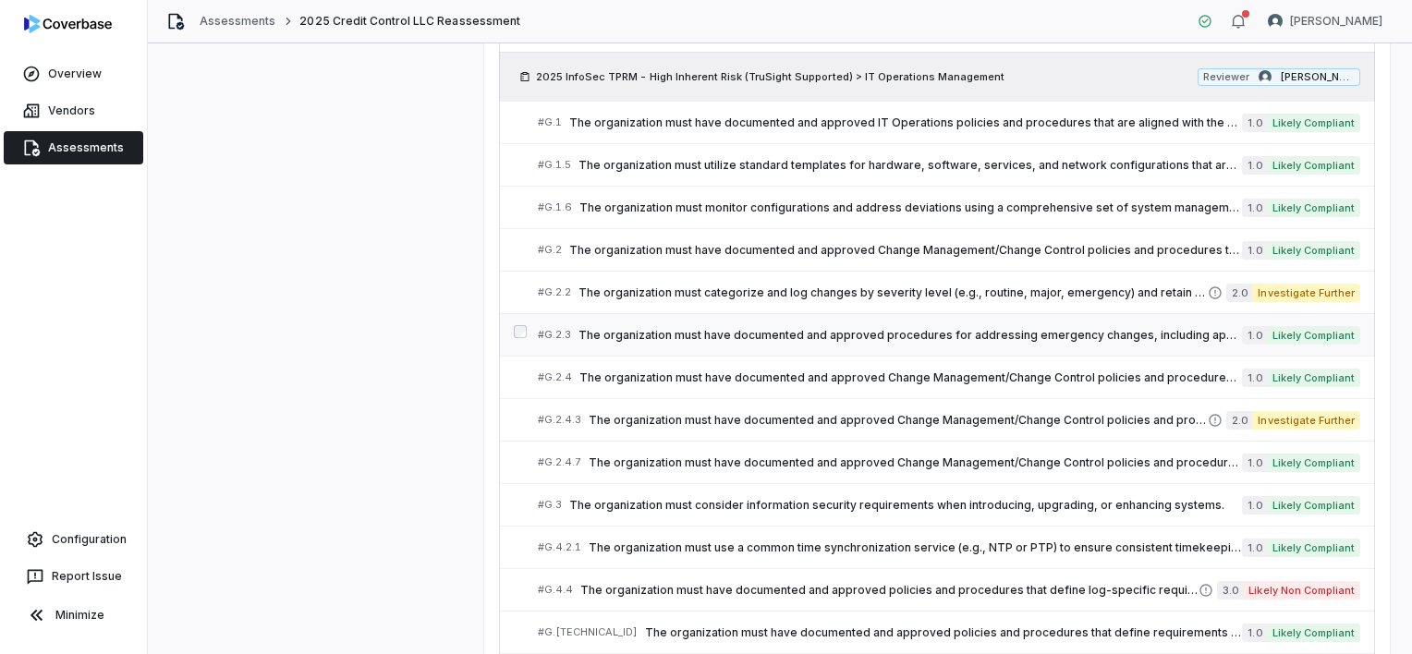
scroll to position [4995, 0]
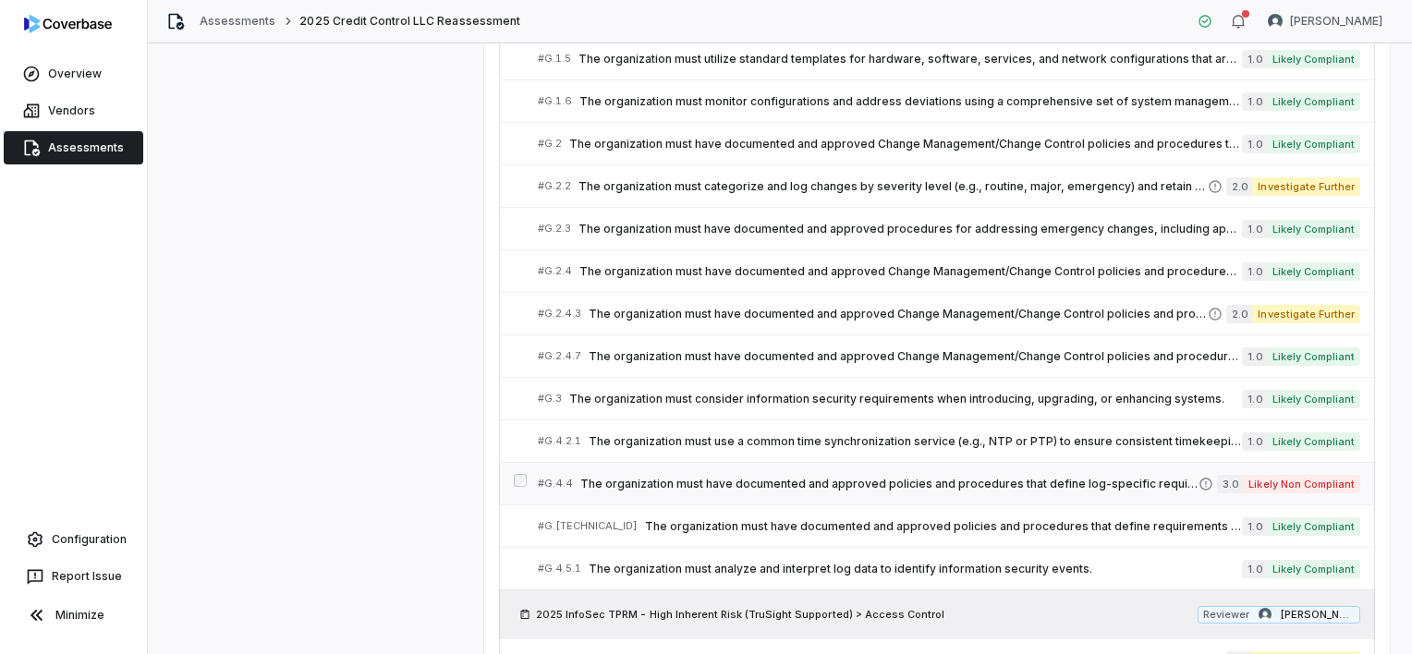
click at [1099, 477] on span "The organization must have documented and approved policies and procedures that…" at bounding box center [889, 484] width 618 height 15
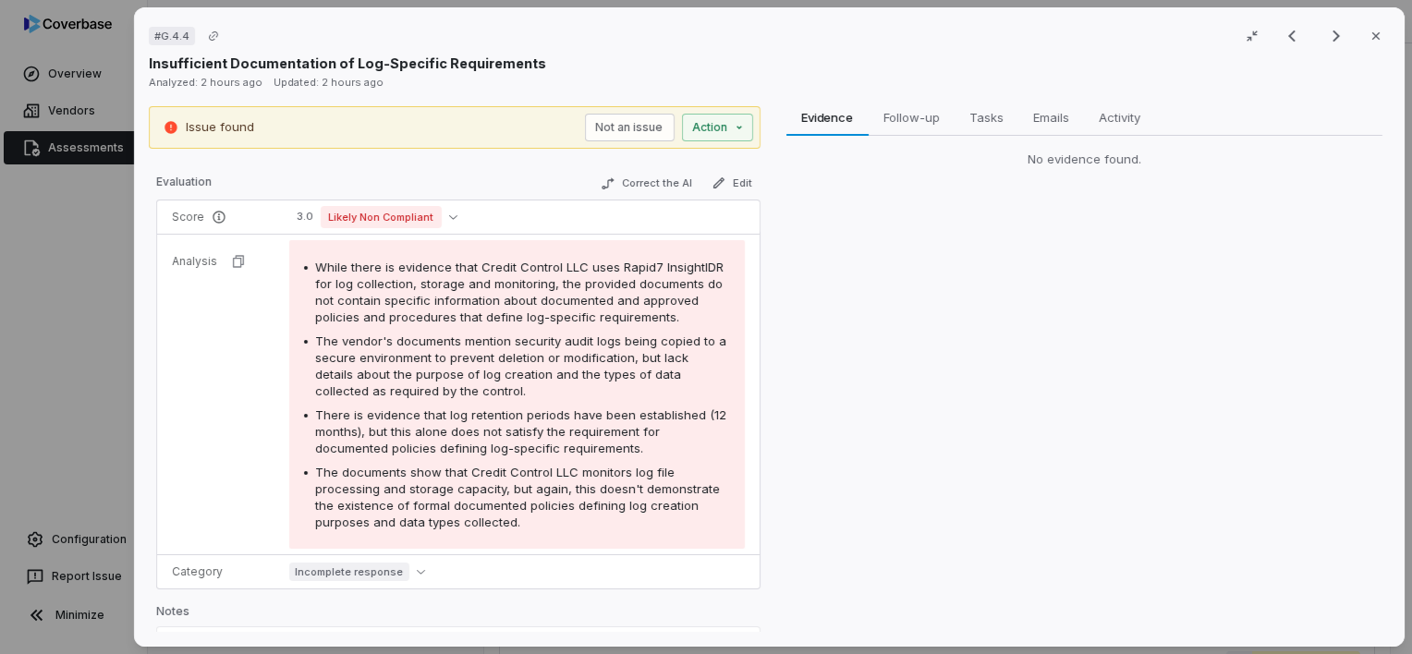
scroll to position [350, 0]
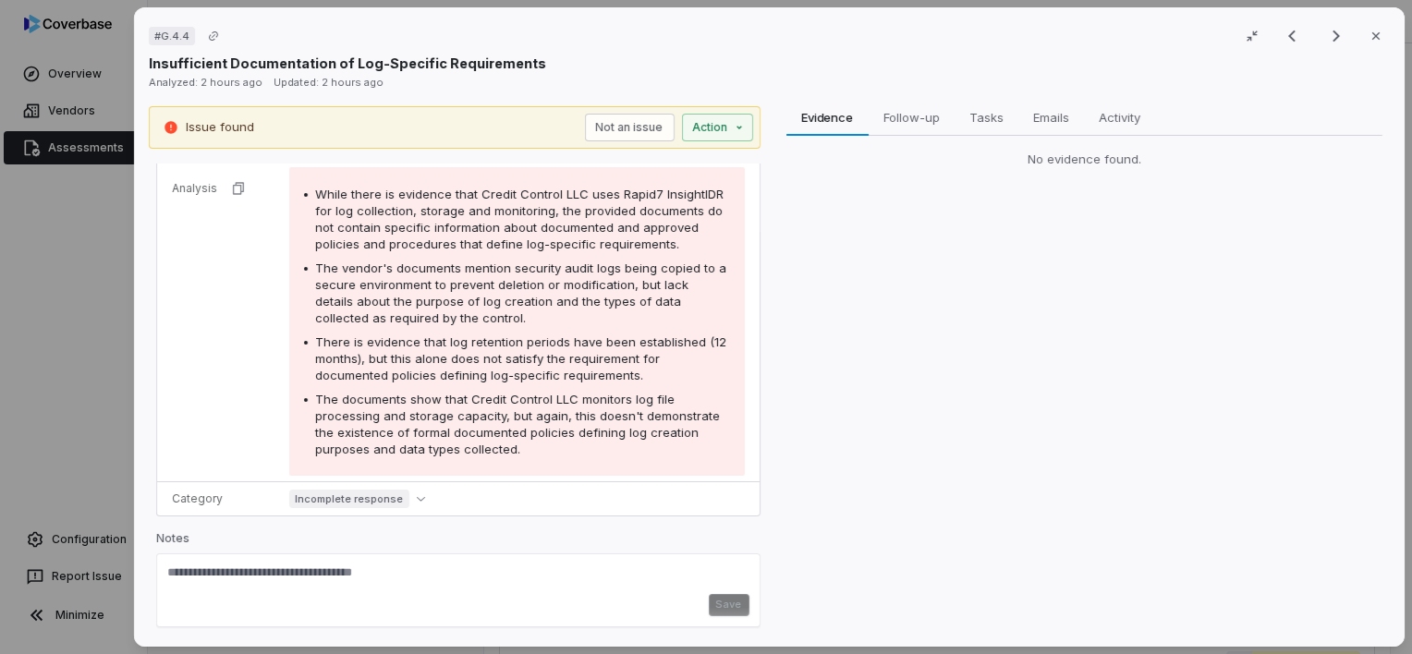
drag, startPoint x: 1357, startPoint y: 36, endPoint x: 1335, endPoint y: 43, distance: 23.4
click at [1357, 37] on button "Close" at bounding box center [1376, 36] width 39 height 39
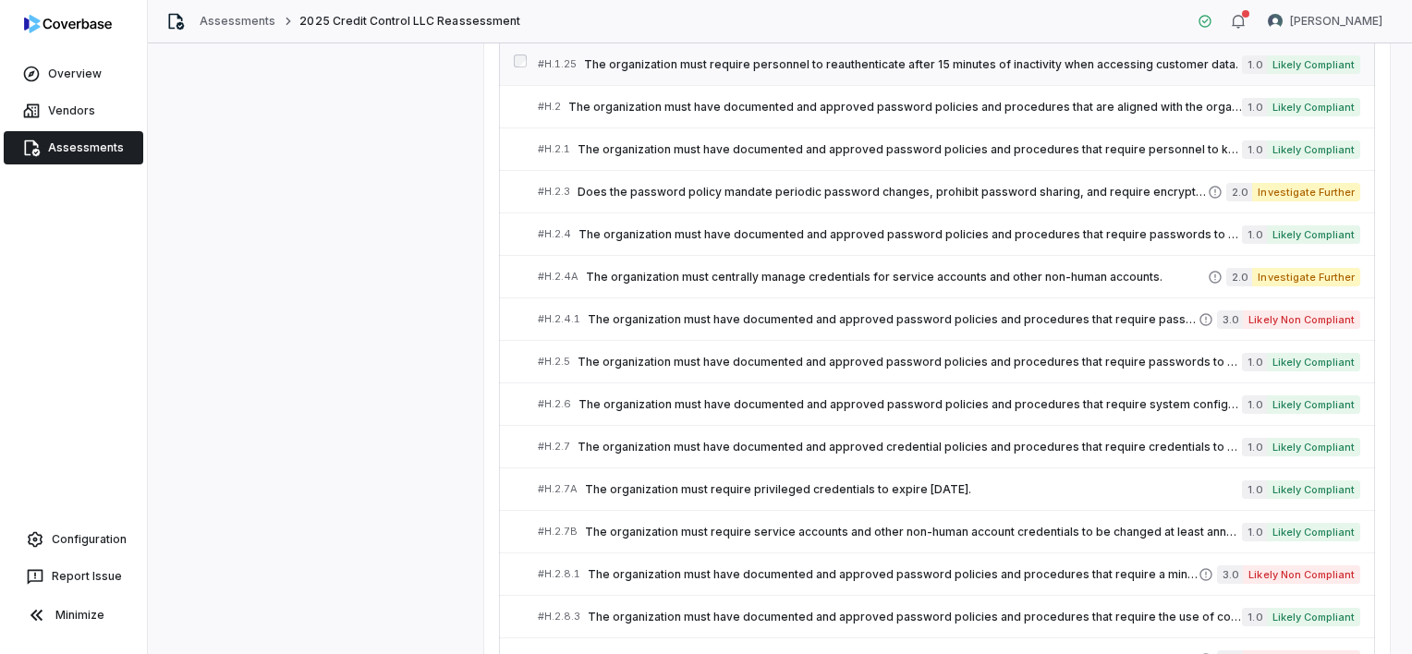
scroll to position [6194, 0]
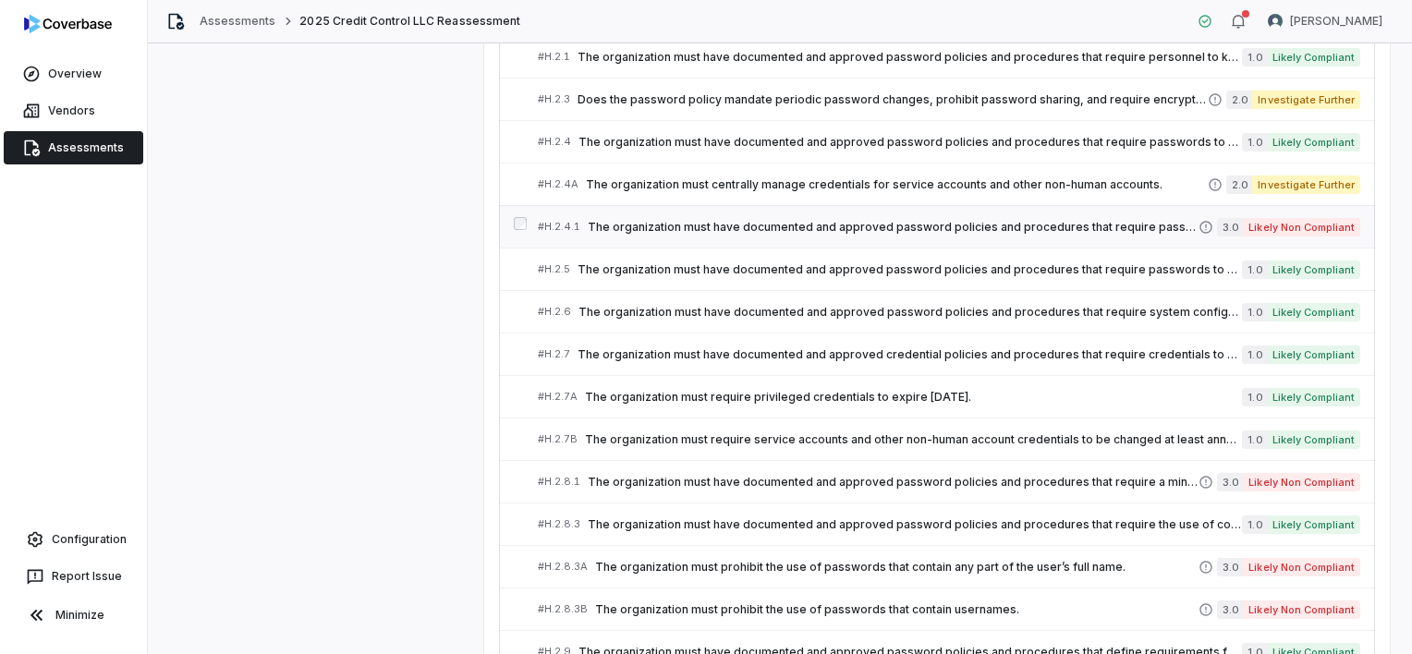
click at [1035, 220] on span "The organization must have documented and approved password policies and proced…" at bounding box center [893, 227] width 611 height 15
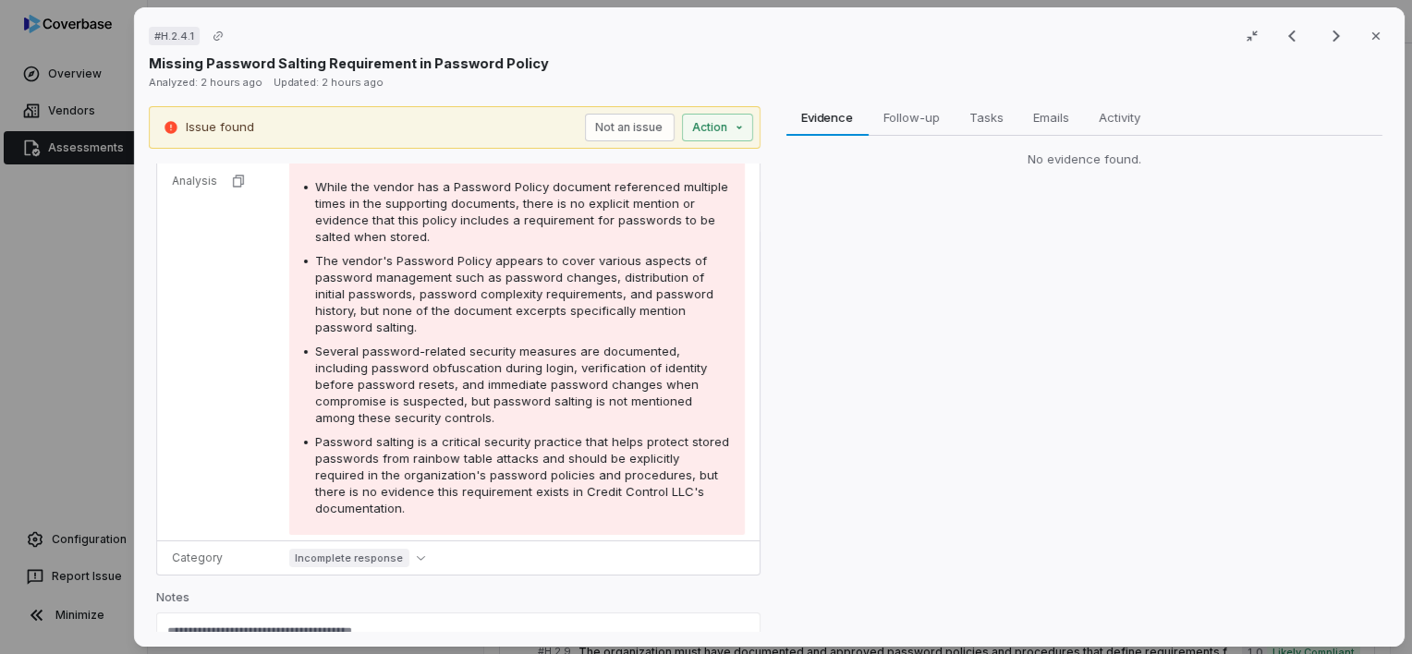
scroll to position [277, 0]
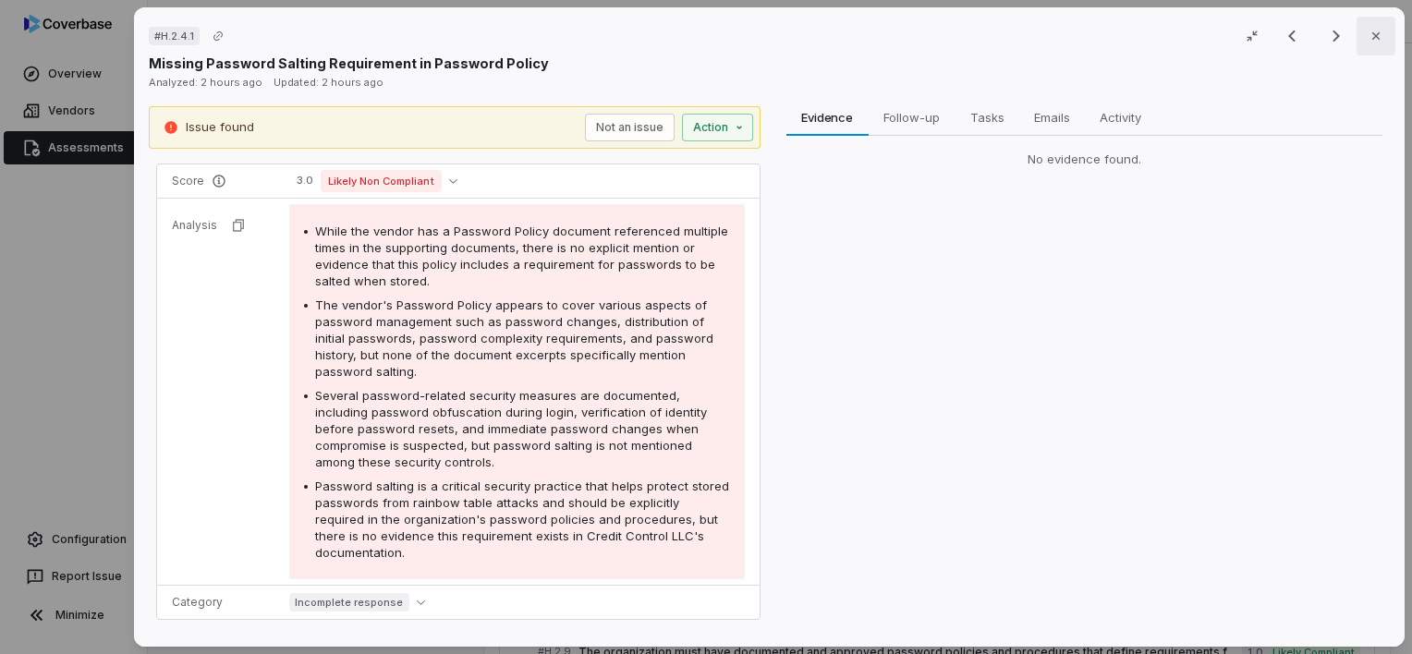
click at [1371, 33] on icon "button" at bounding box center [1376, 36] width 15 height 15
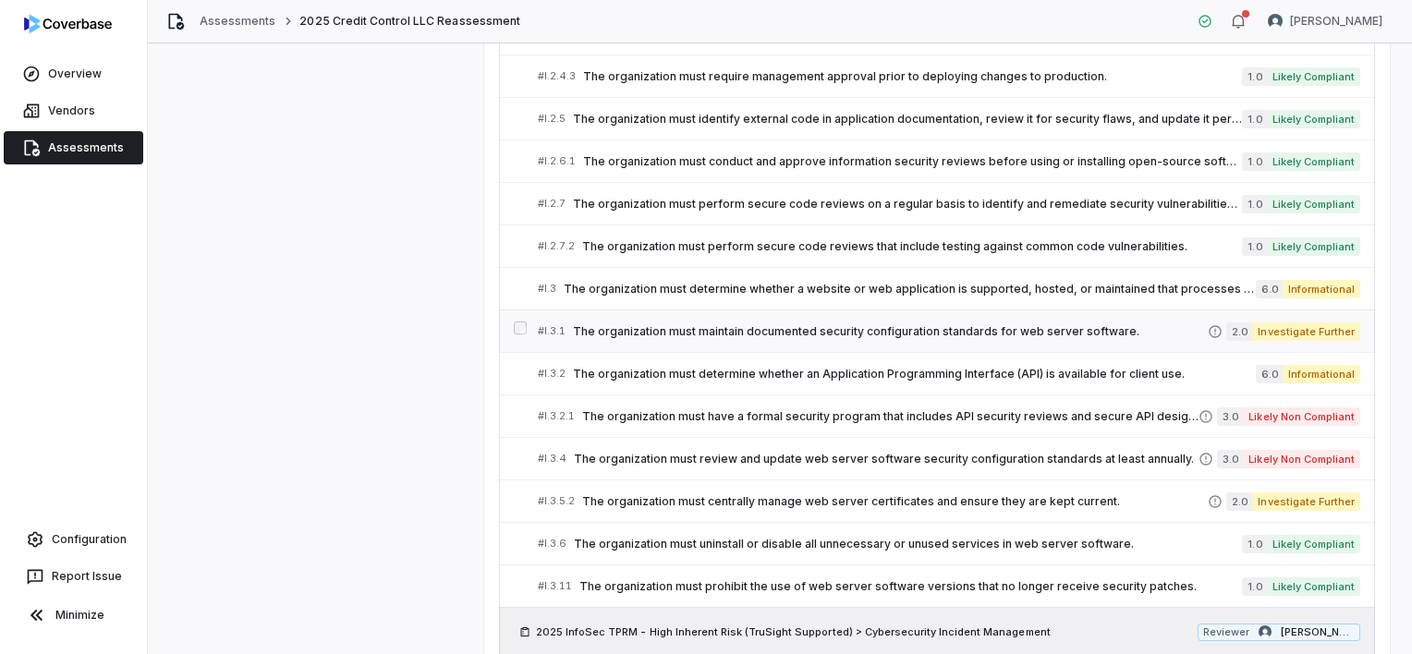
scroll to position [8082, 0]
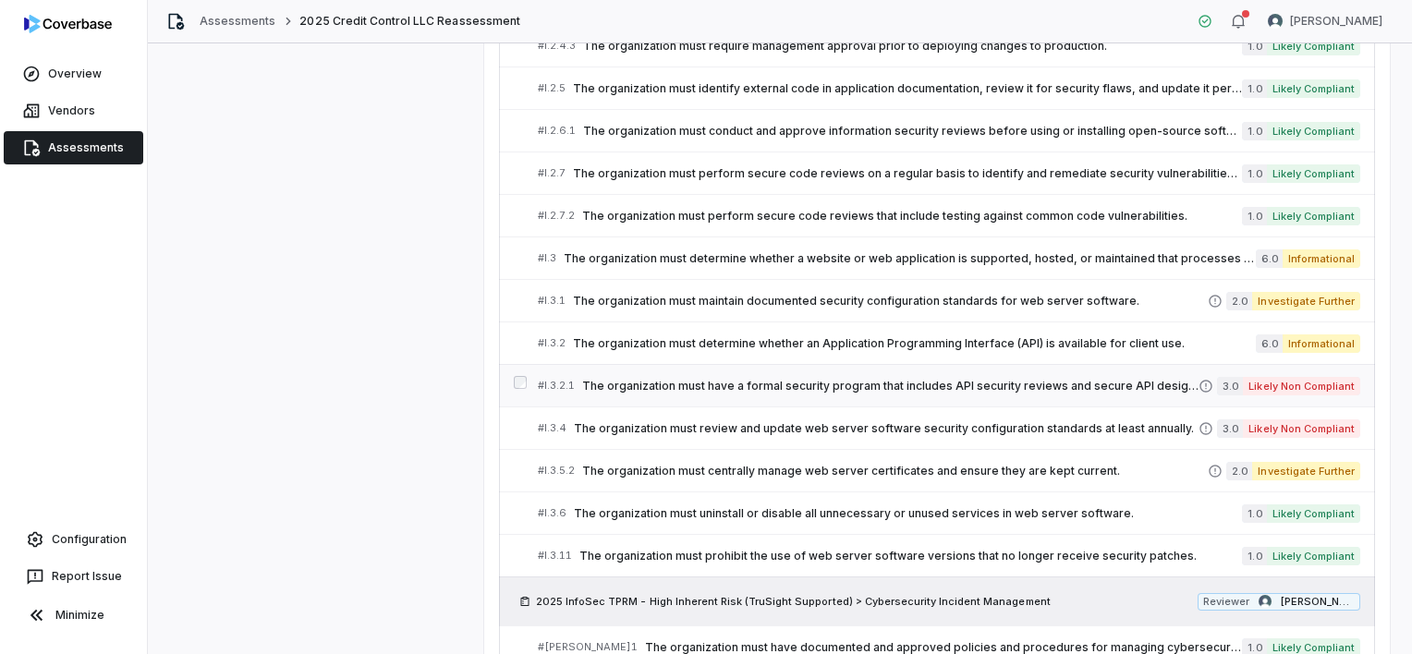
click at [978, 379] on span "The organization must have a formal security program that includes API security…" at bounding box center [890, 386] width 616 height 15
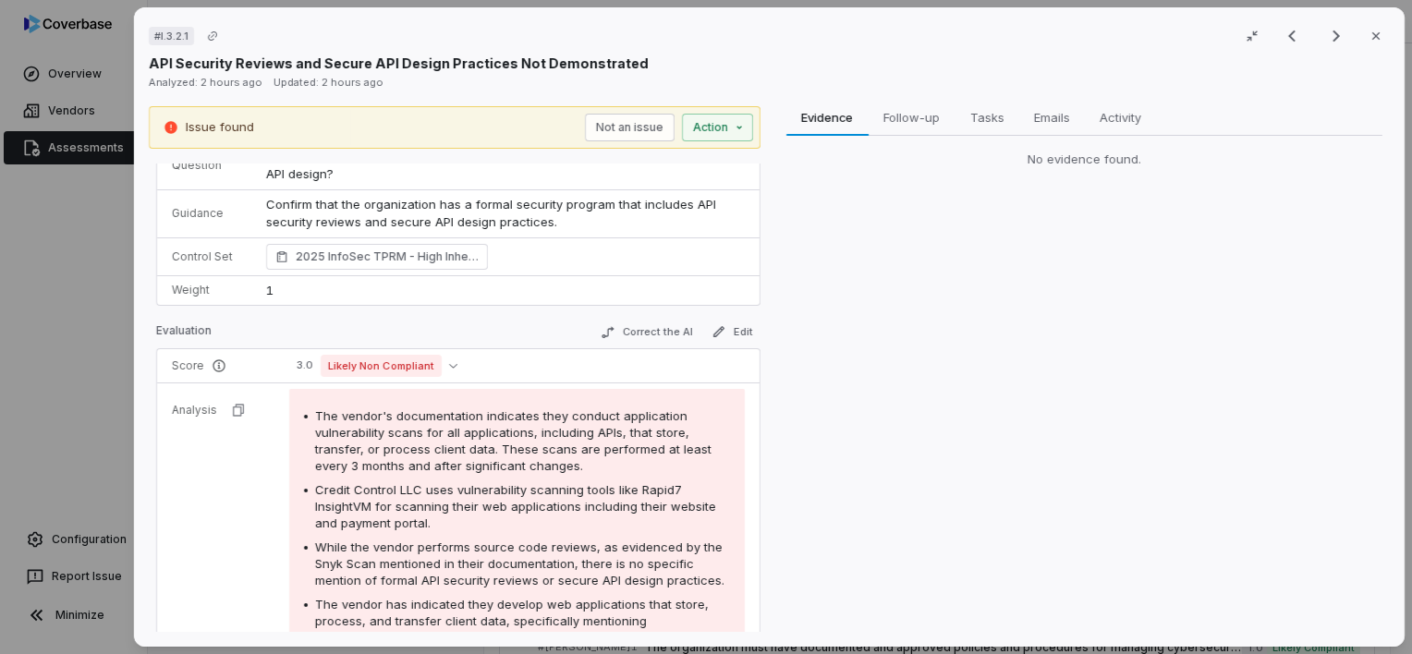
scroll to position [185, 0]
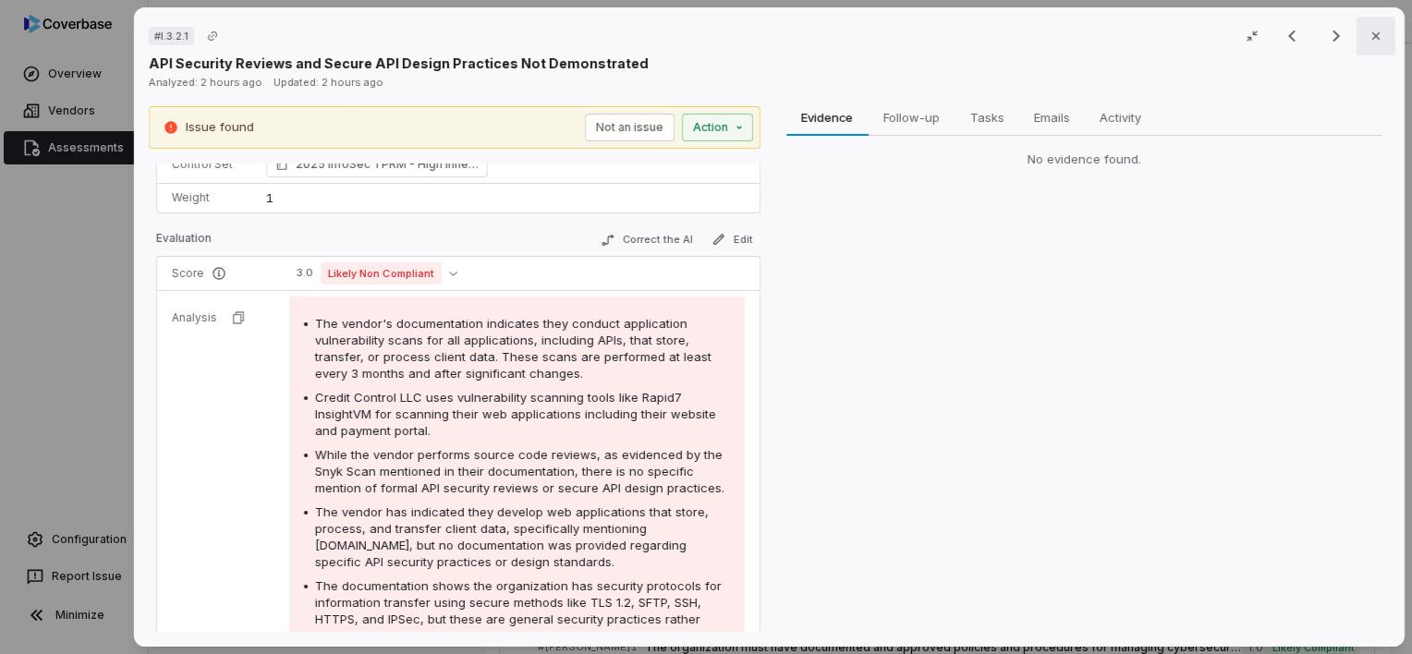
click at [1369, 41] on icon "button" at bounding box center [1376, 36] width 15 height 15
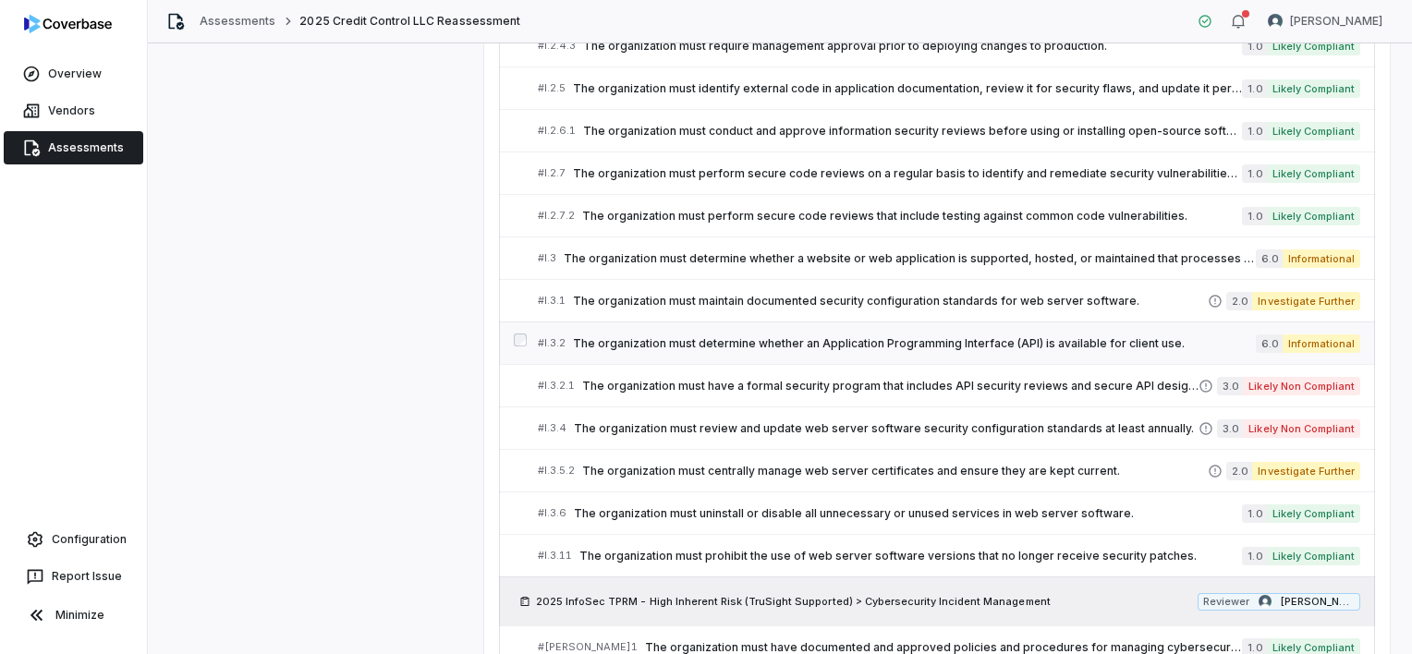
click at [828, 336] on span "The organization must determine whether an Application Programming Interface (A…" at bounding box center [914, 343] width 683 height 15
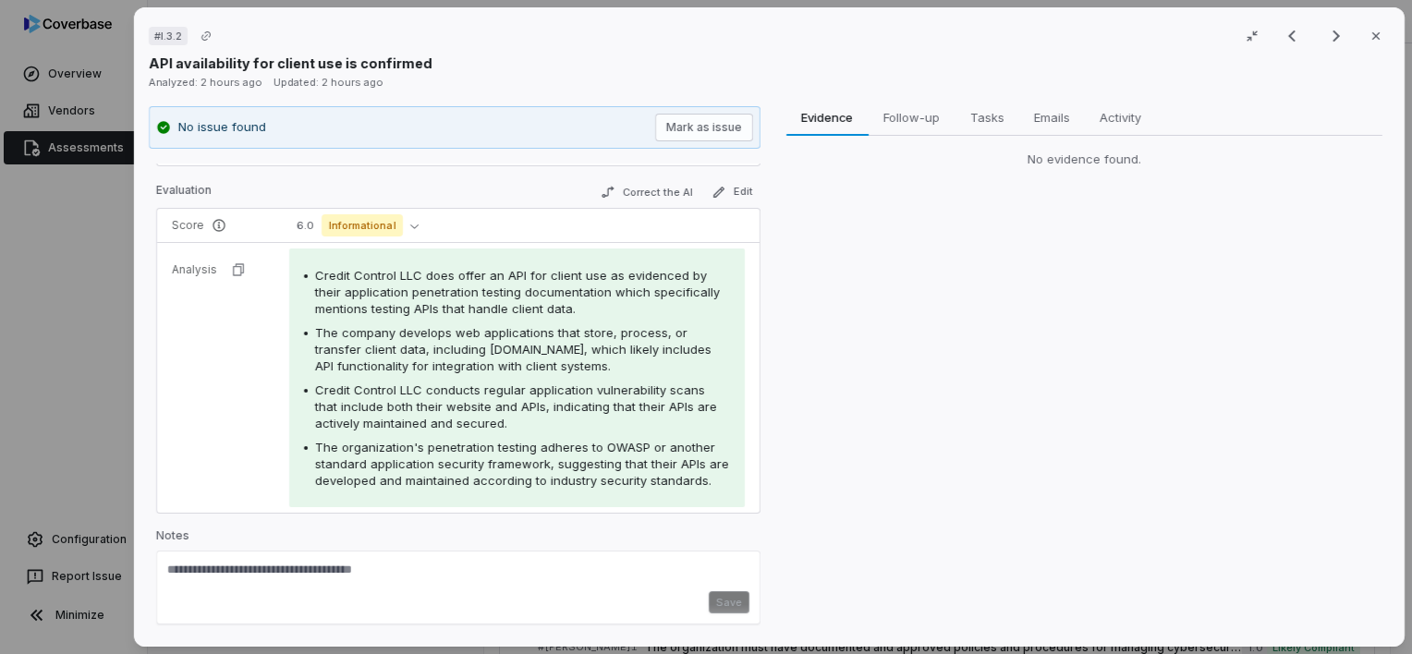
scroll to position [200, 0]
click at [1375, 46] on button "Close" at bounding box center [1376, 36] width 39 height 39
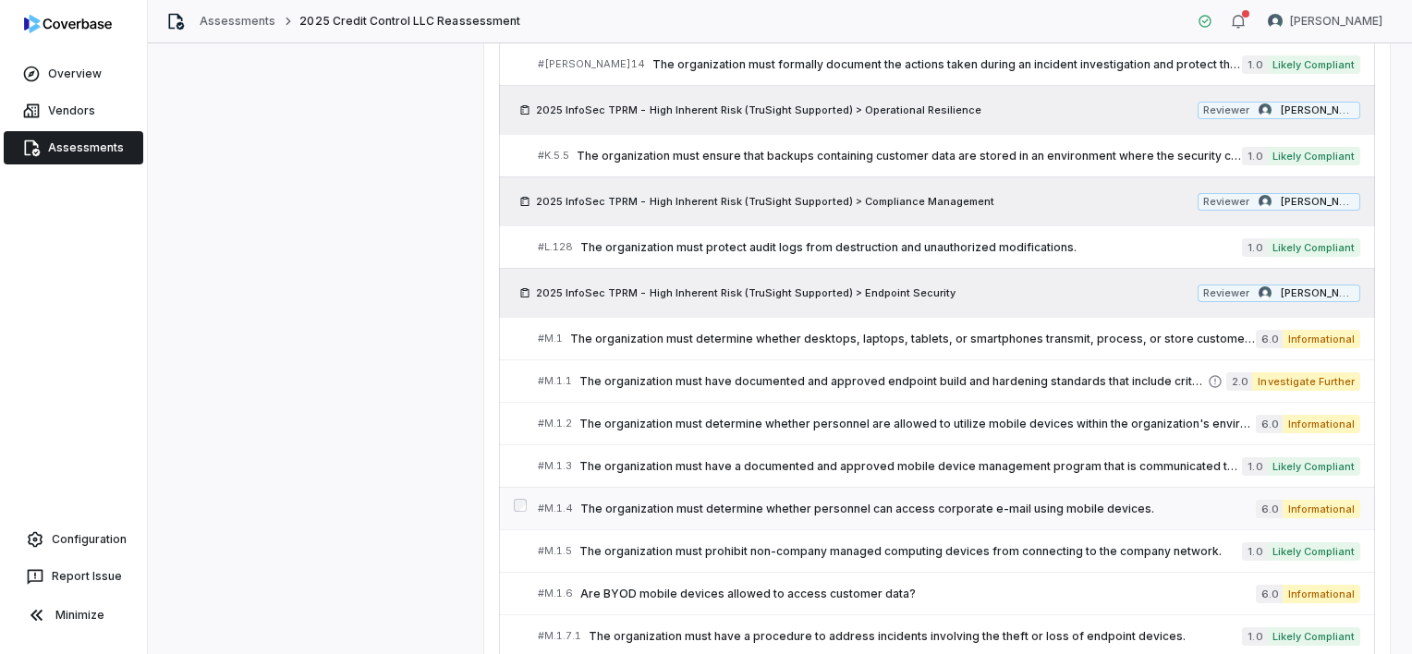
scroll to position [9653, 0]
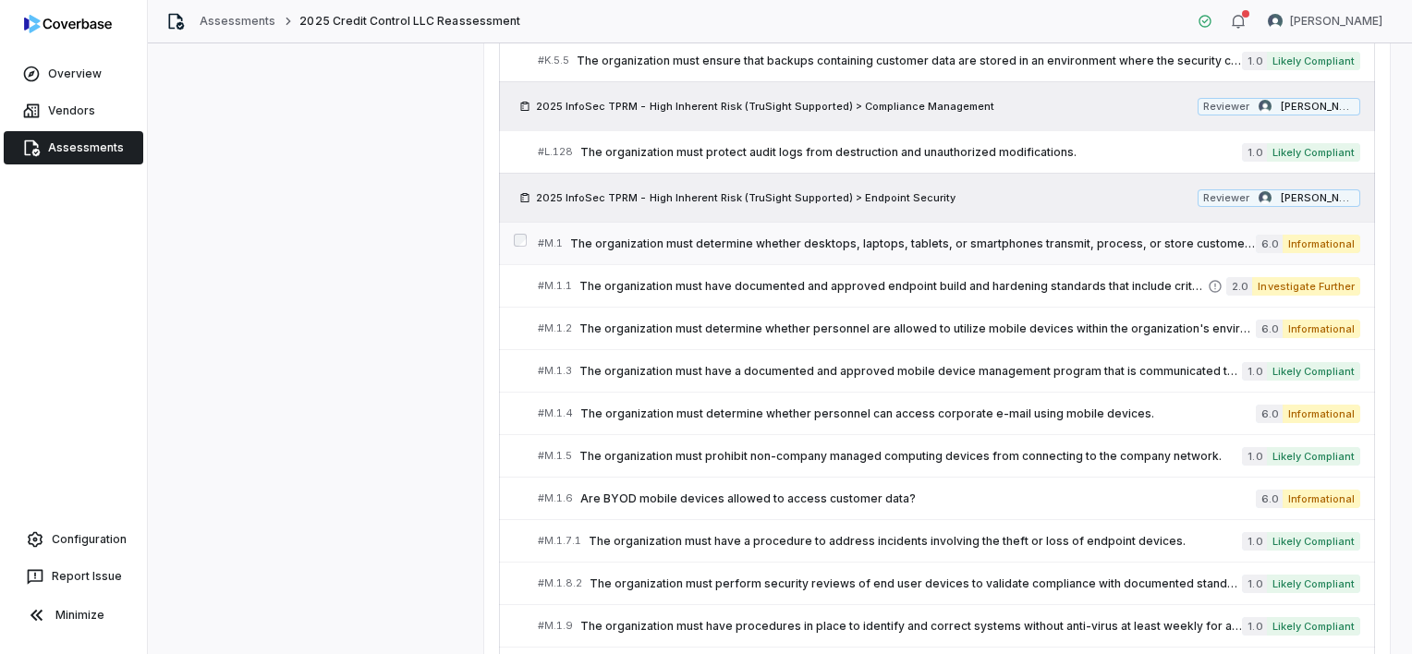
click at [1026, 237] on span "The organization must determine whether desktops, laptops, tablets, or smartpho…" at bounding box center [913, 244] width 686 height 15
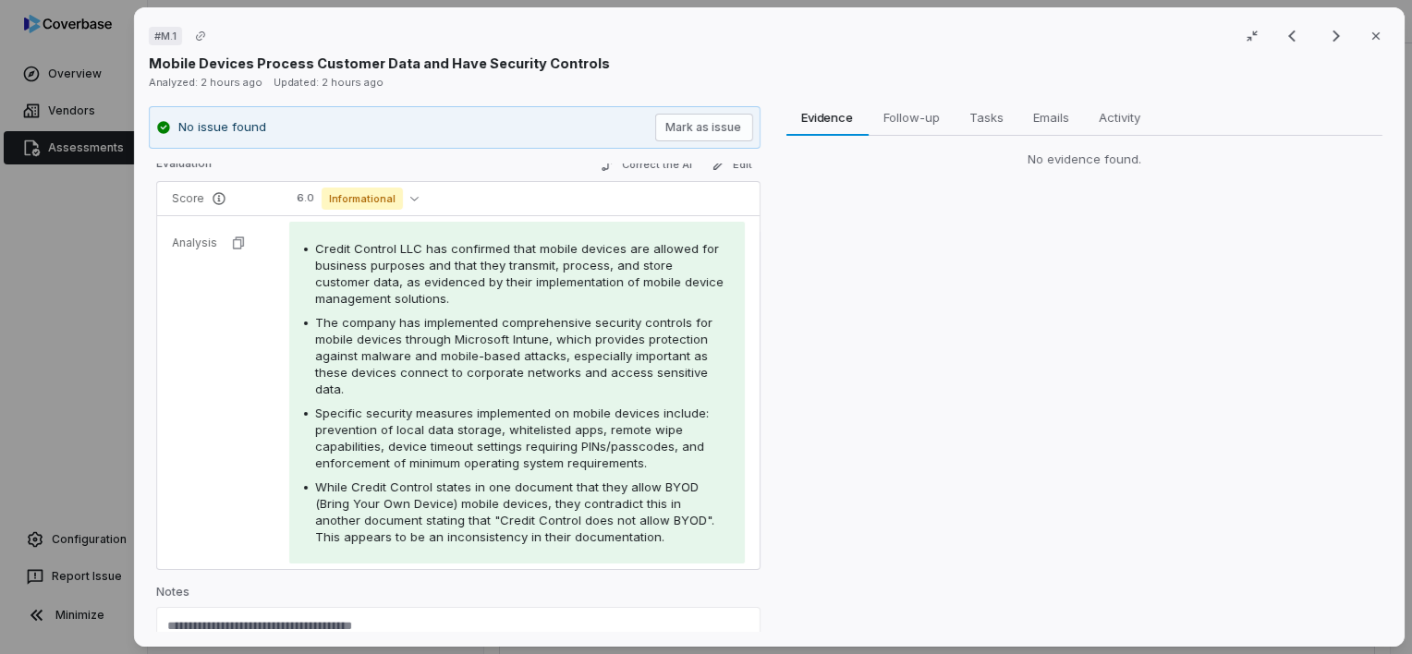
scroll to position [277, 0]
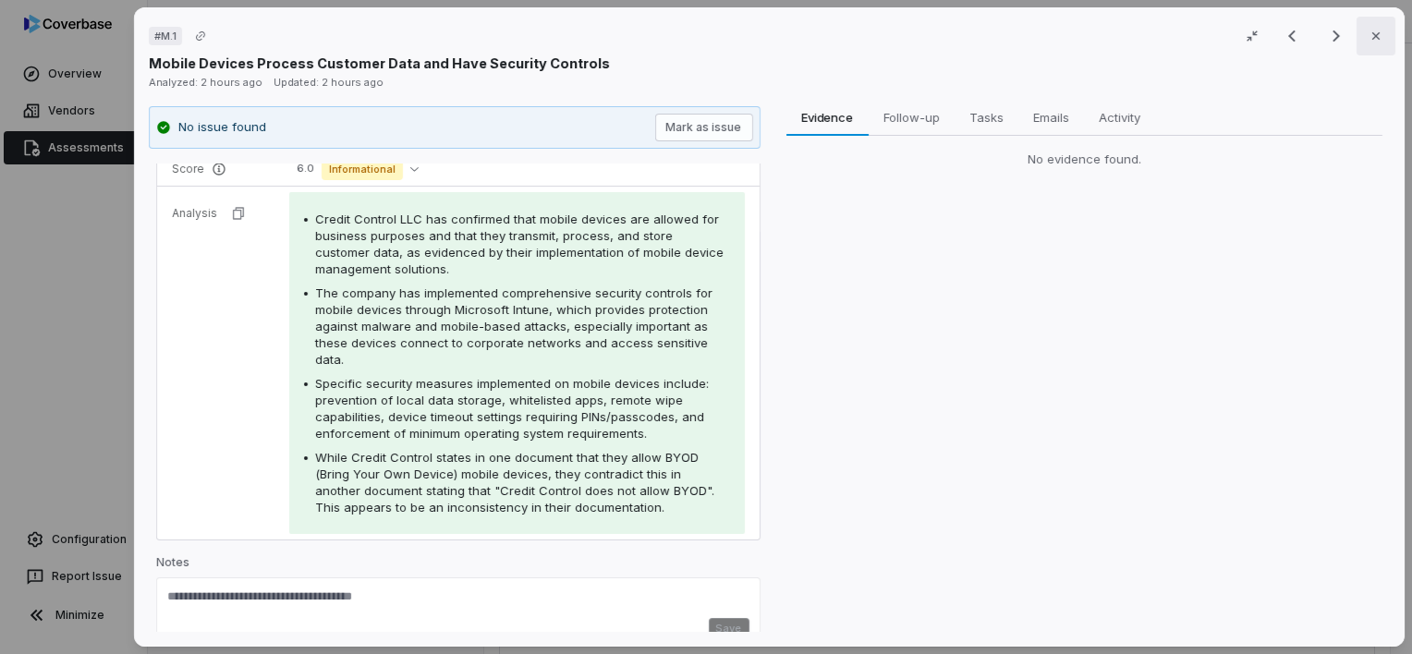
click at [1369, 43] on icon "button" at bounding box center [1376, 36] width 15 height 15
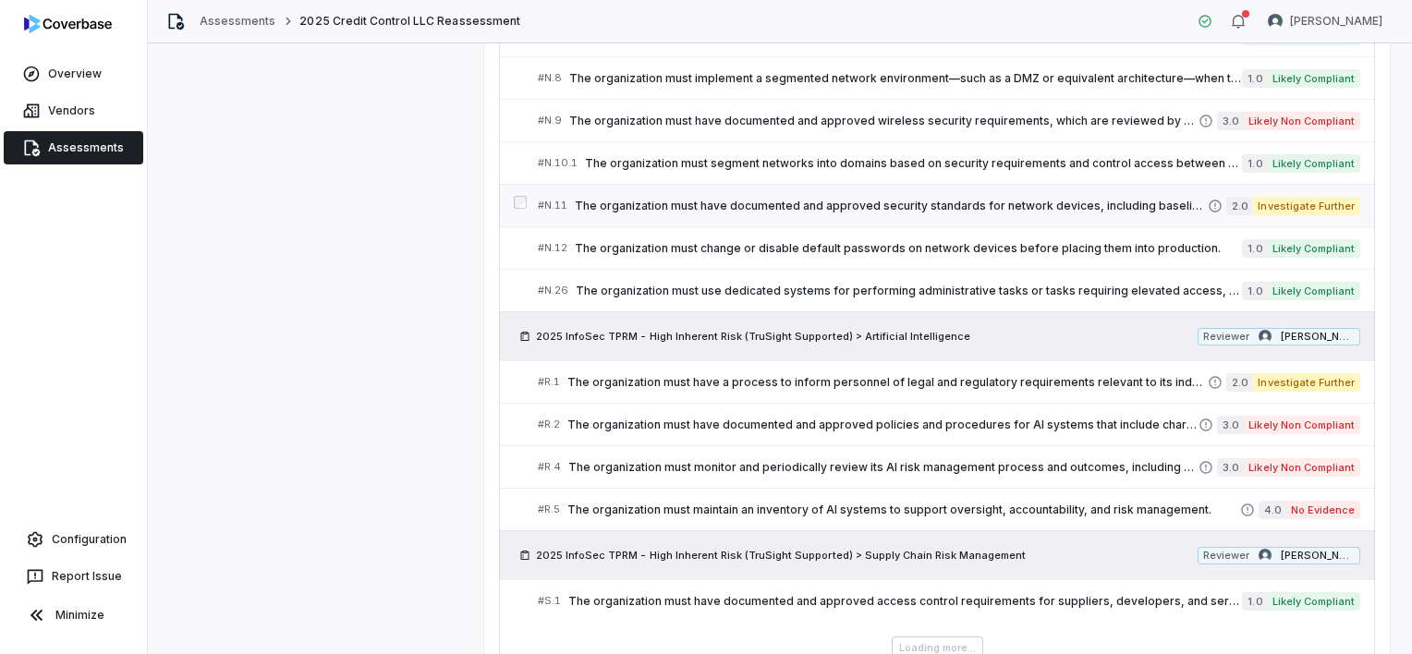
scroll to position [11275, 0]
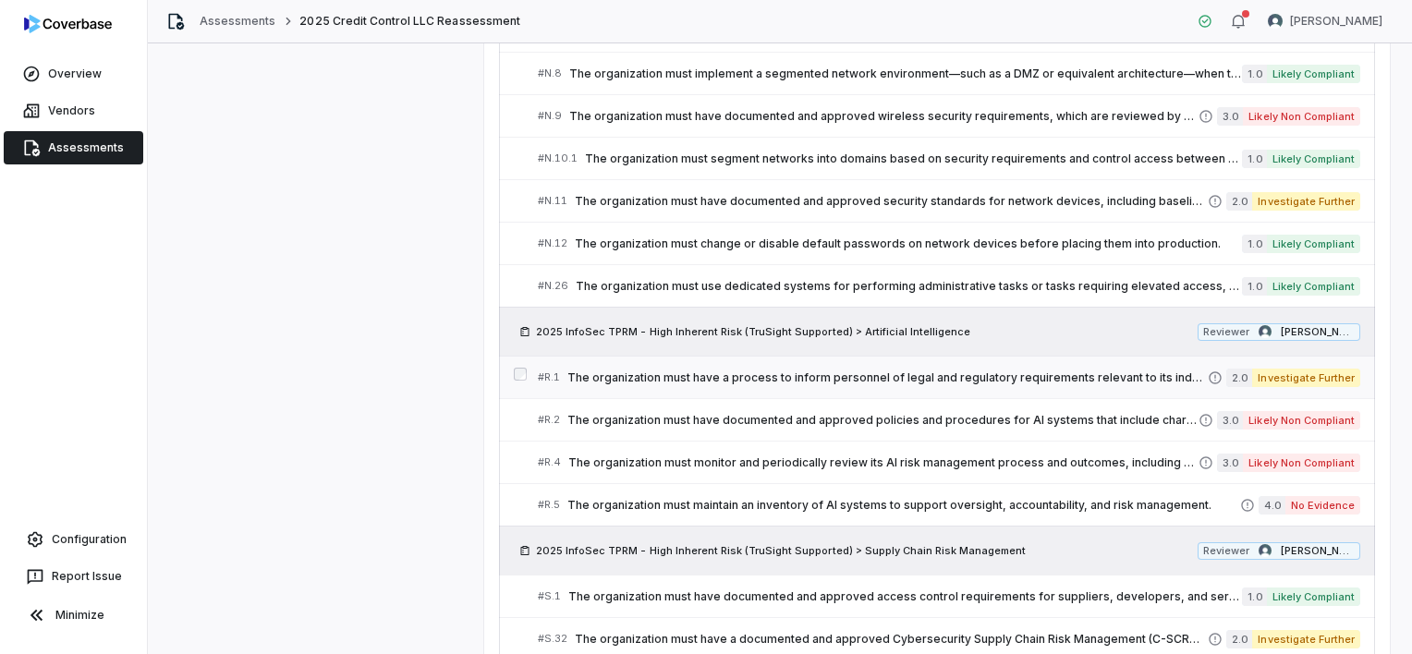
click at [1002, 371] on span "The organization must have a process to inform personnel of legal and regulator…" at bounding box center [887, 378] width 640 height 15
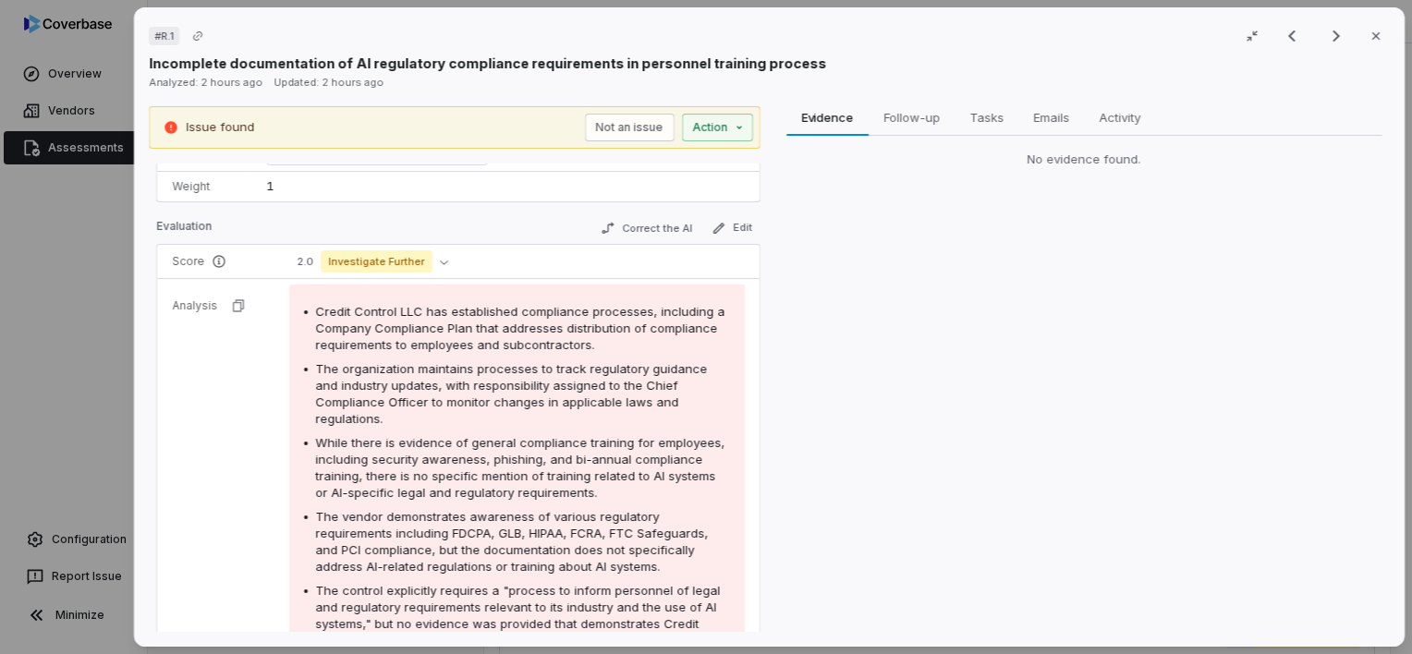
scroll to position [185, 0]
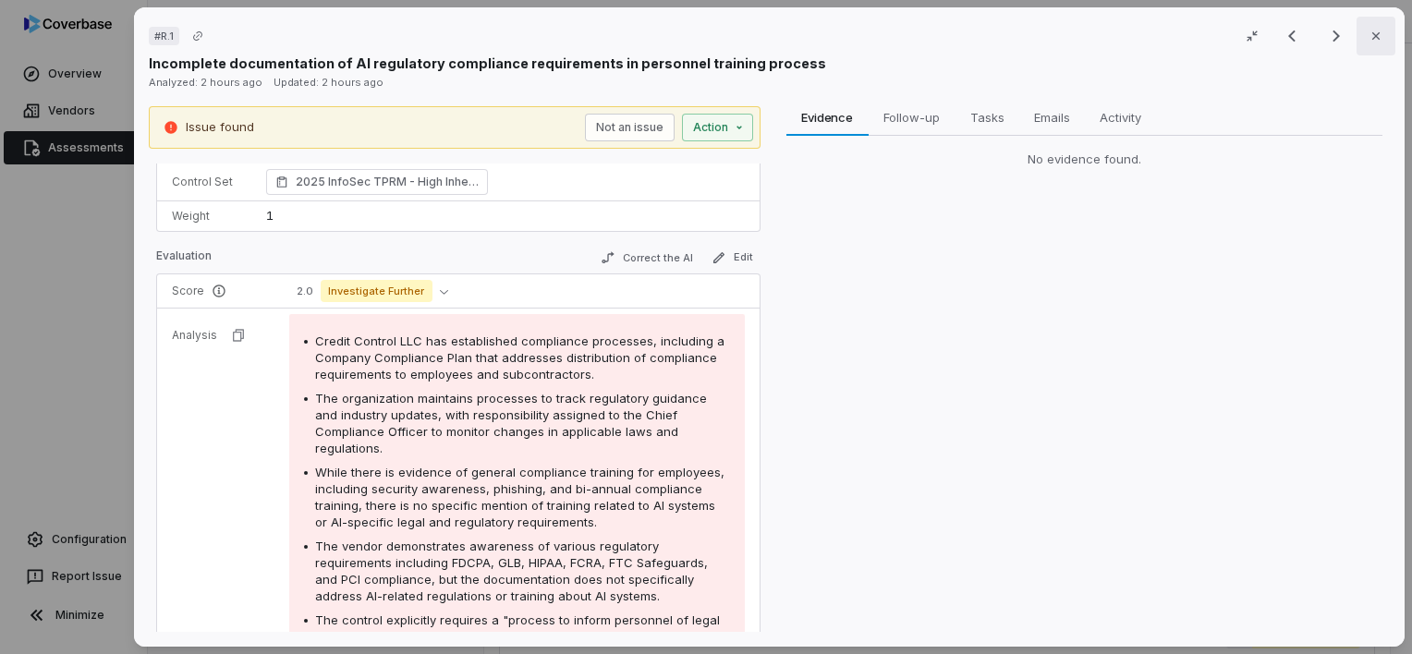
click at [1370, 43] on button "Close" at bounding box center [1376, 36] width 39 height 39
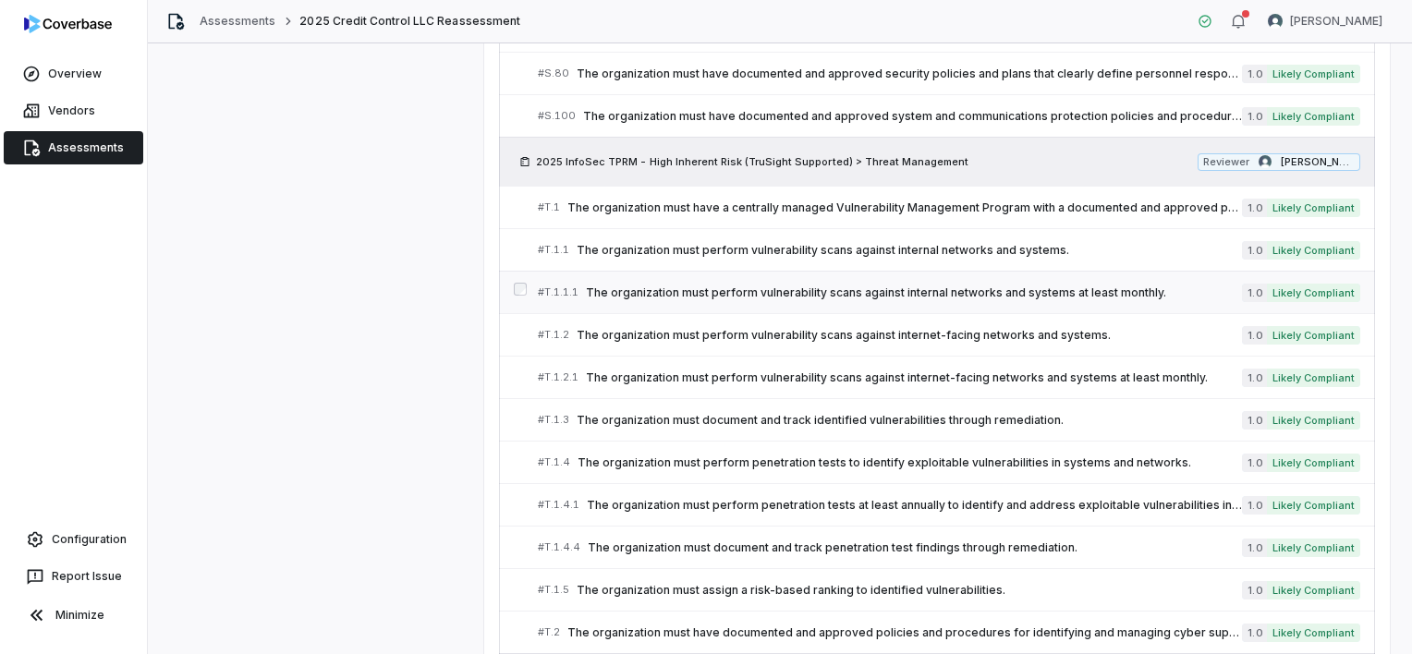
scroll to position [11922, 0]
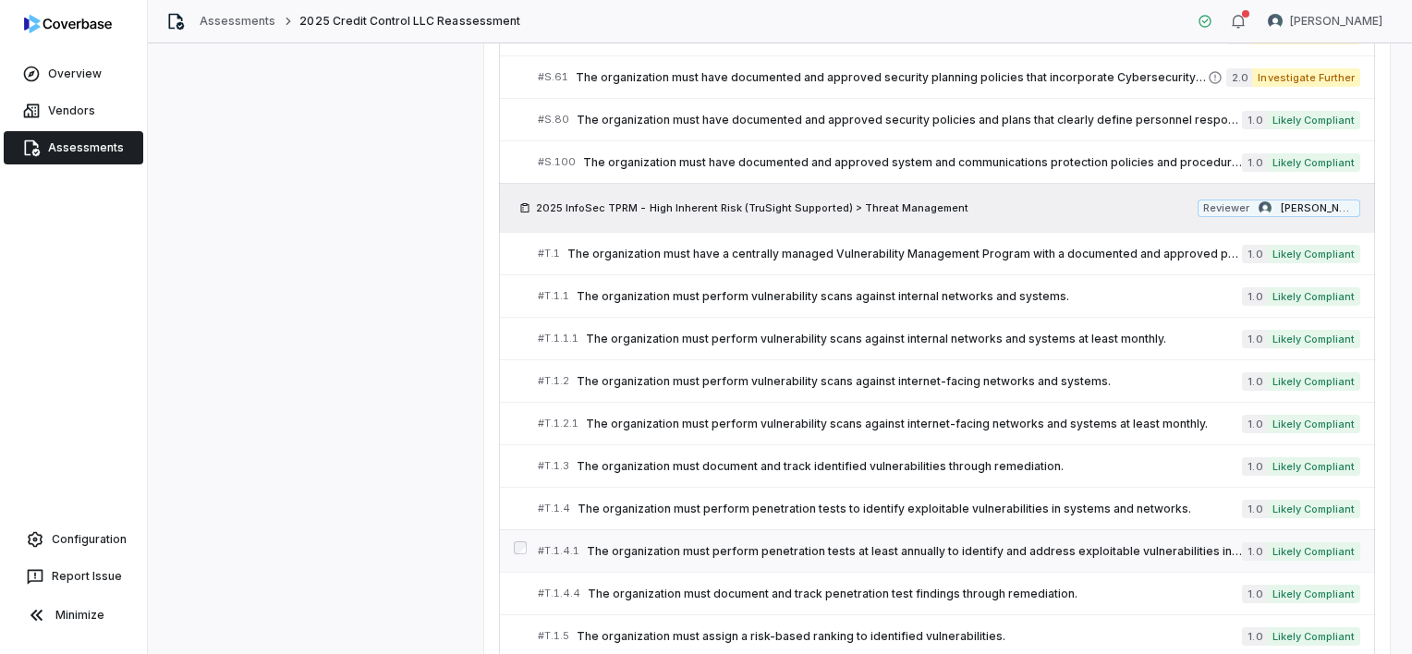
click at [915, 544] on span "The organization must perform penetration tests at least annually to identify a…" at bounding box center [914, 551] width 655 height 15
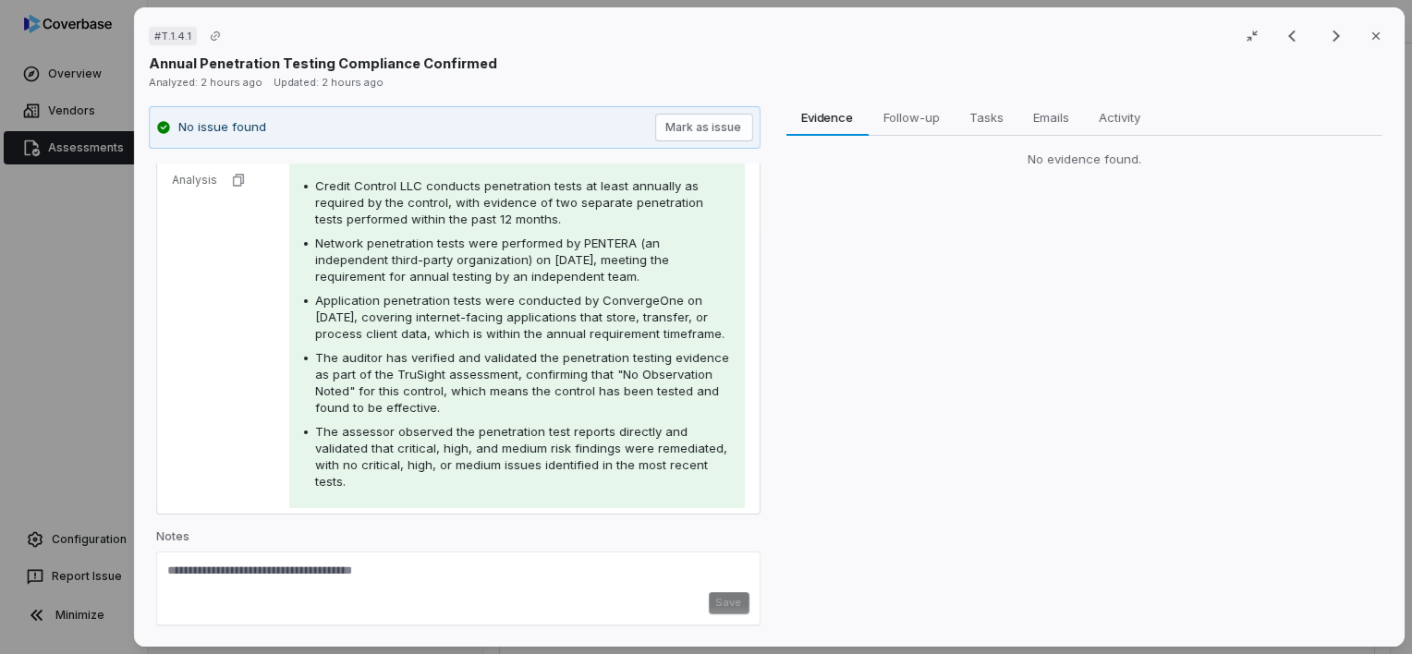
scroll to position [152, 0]
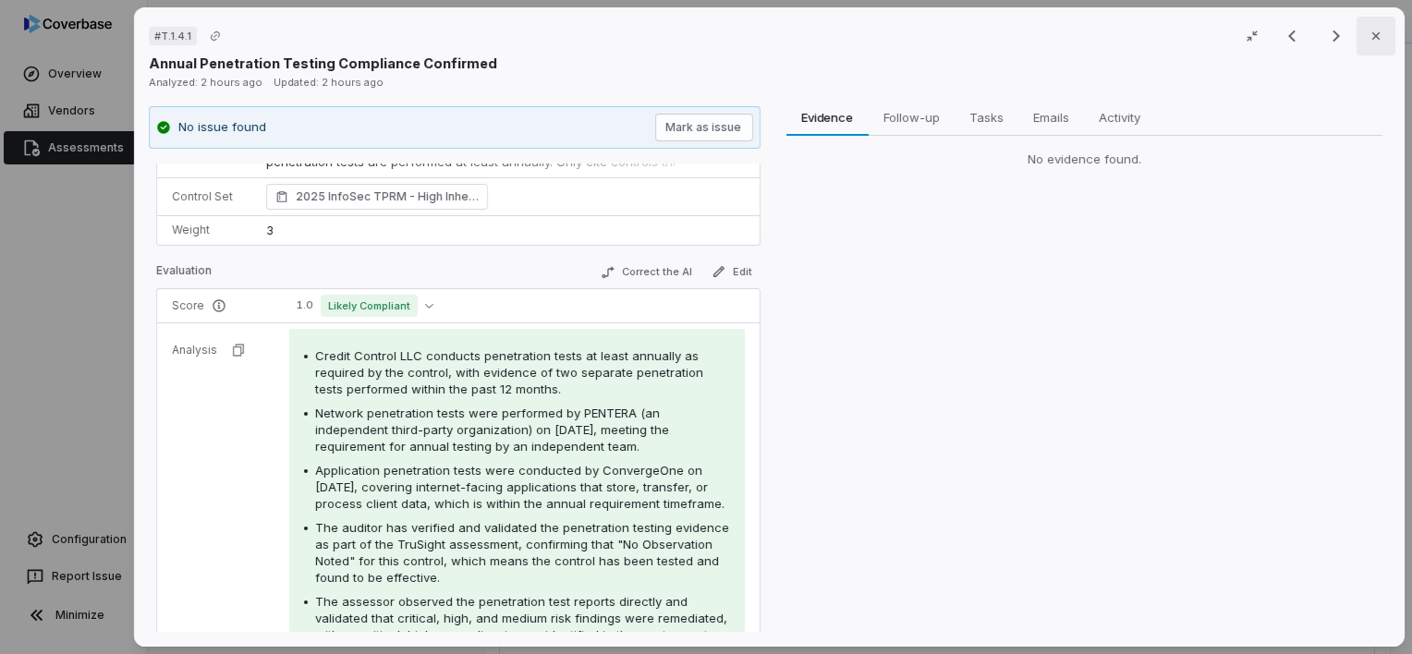
click at [1364, 44] on button "Close" at bounding box center [1376, 36] width 39 height 39
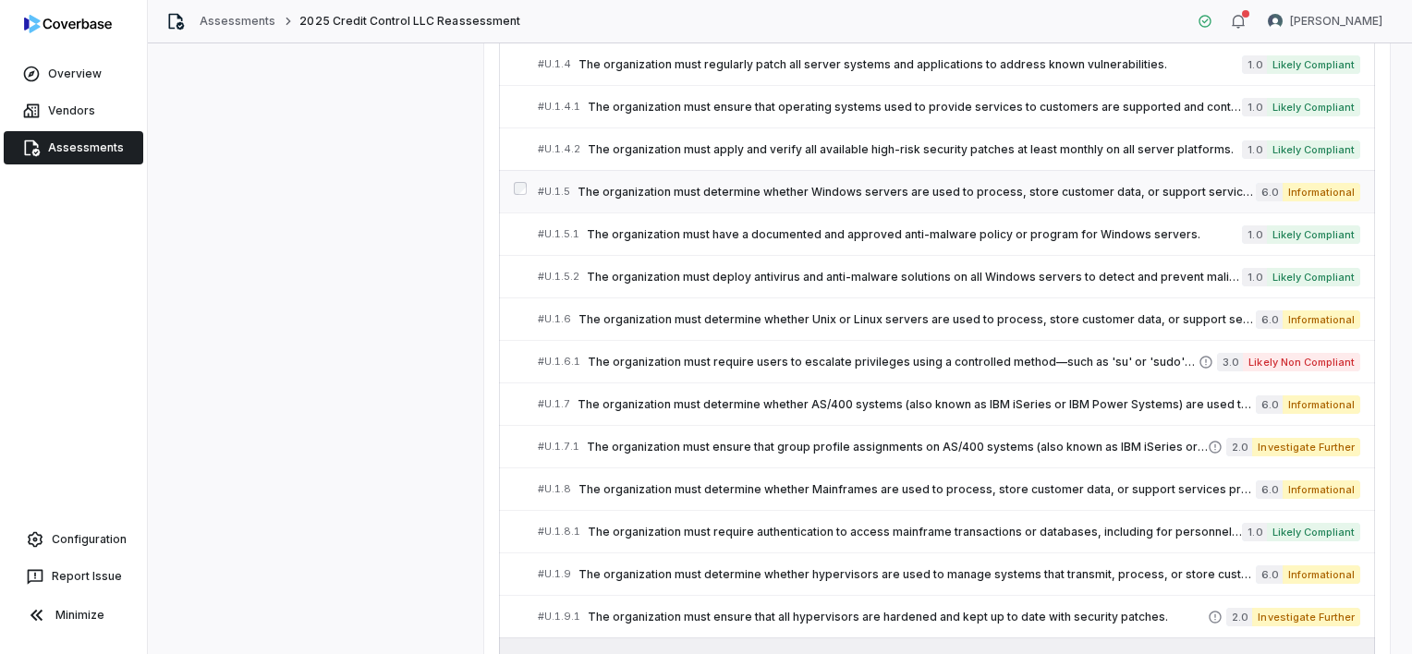
scroll to position [12846, 0]
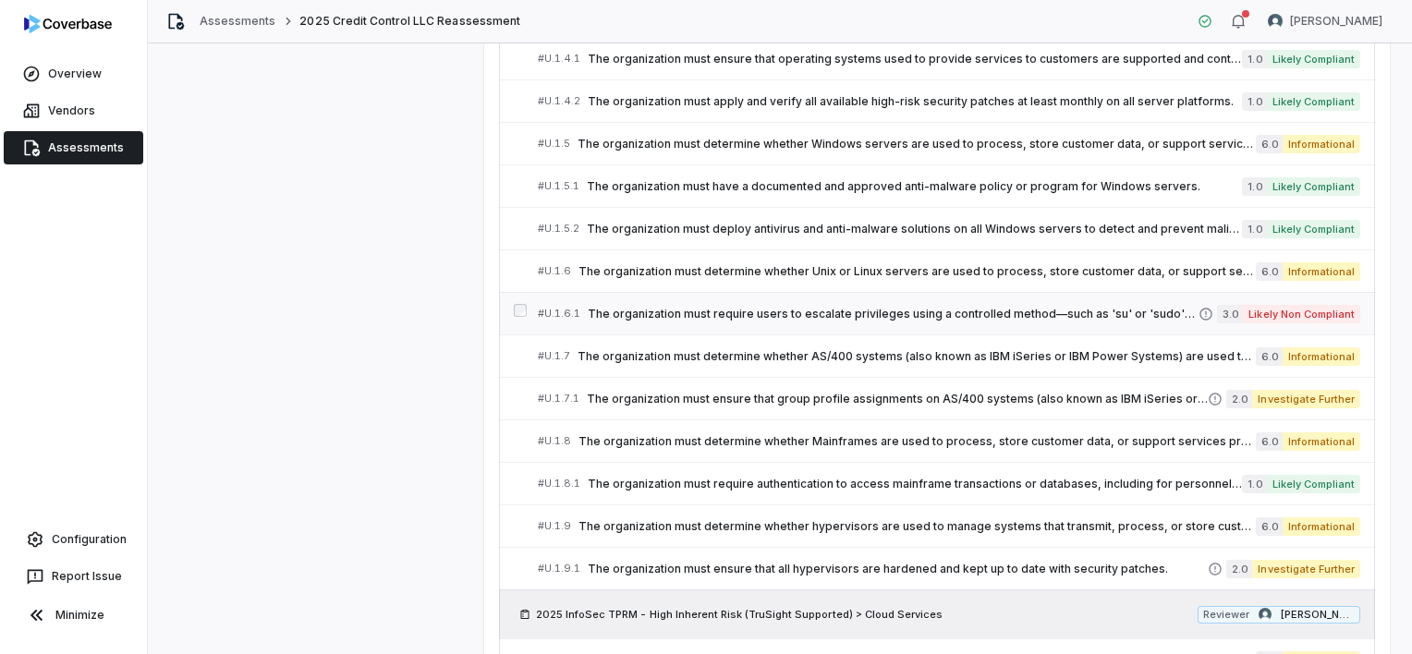
click at [1095, 307] on span "The organization must require users to escalate privileges using a controlled m…" at bounding box center [893, 314] width 611 height 15
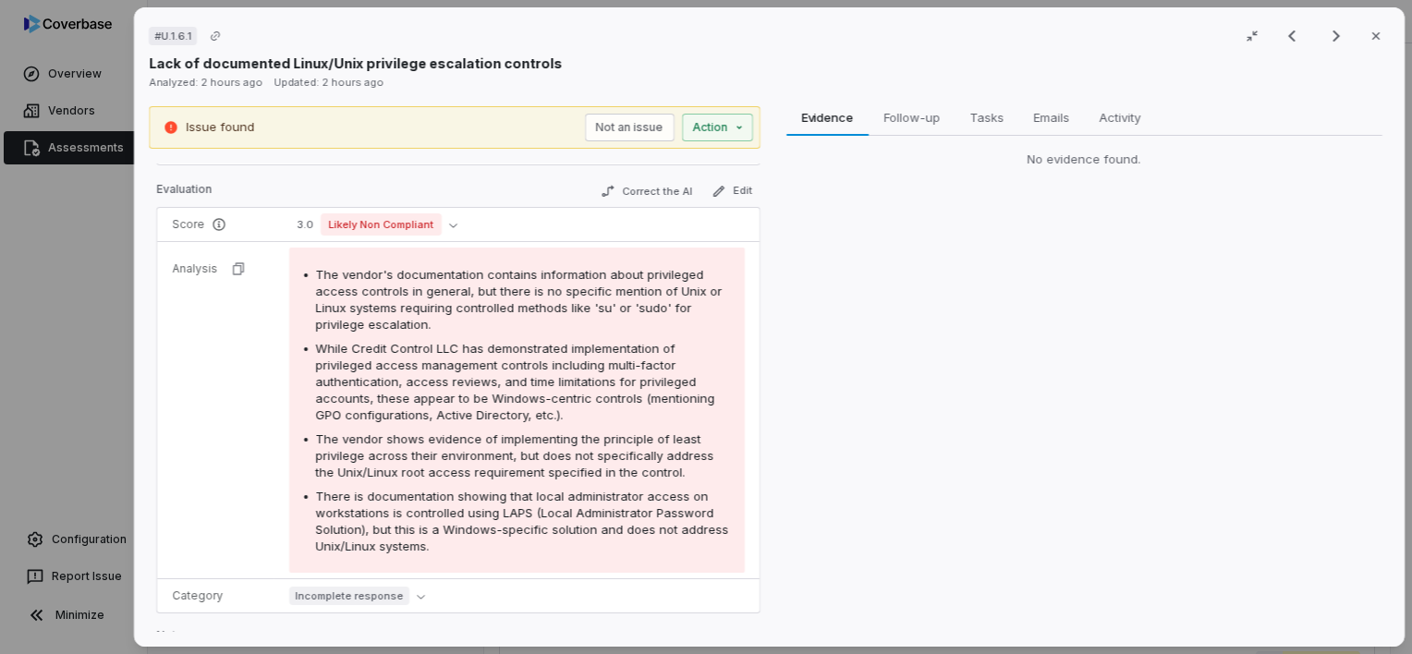
scroll to position [277, 0]
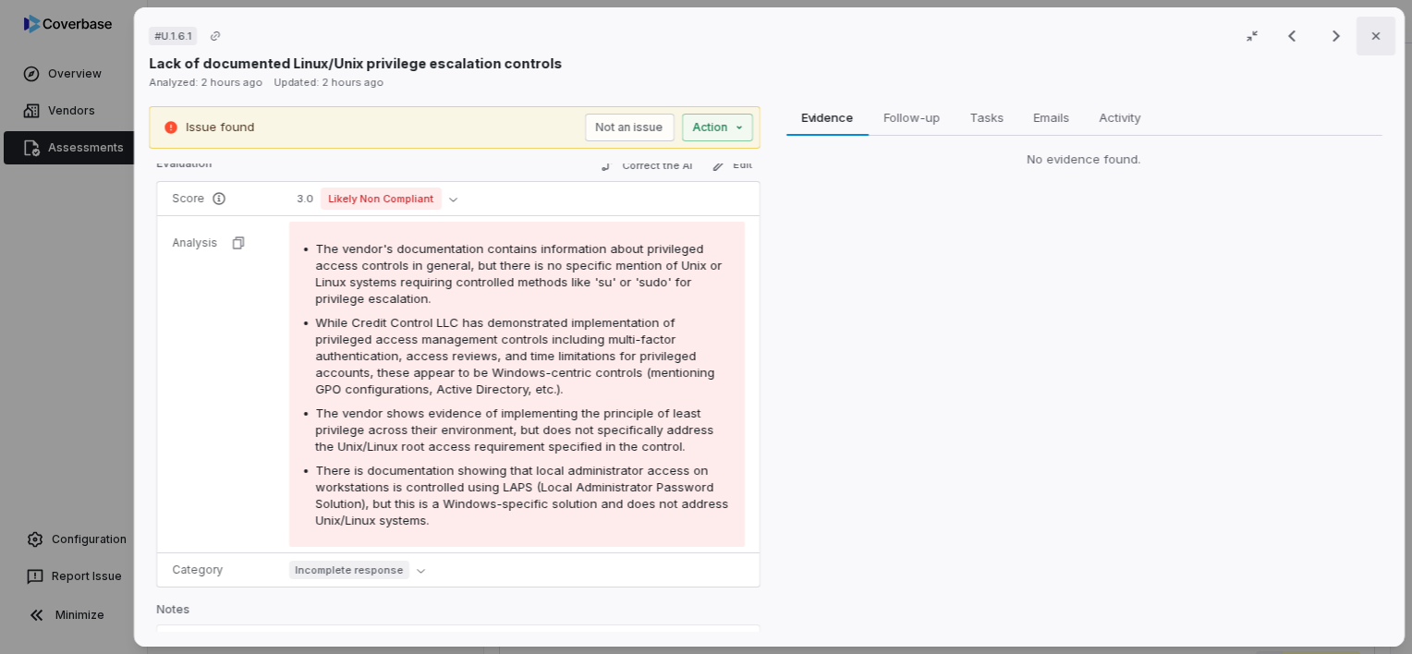
click at [1375, 38] on button "Close" at bounding box center [1376, 36] width 39 height 39
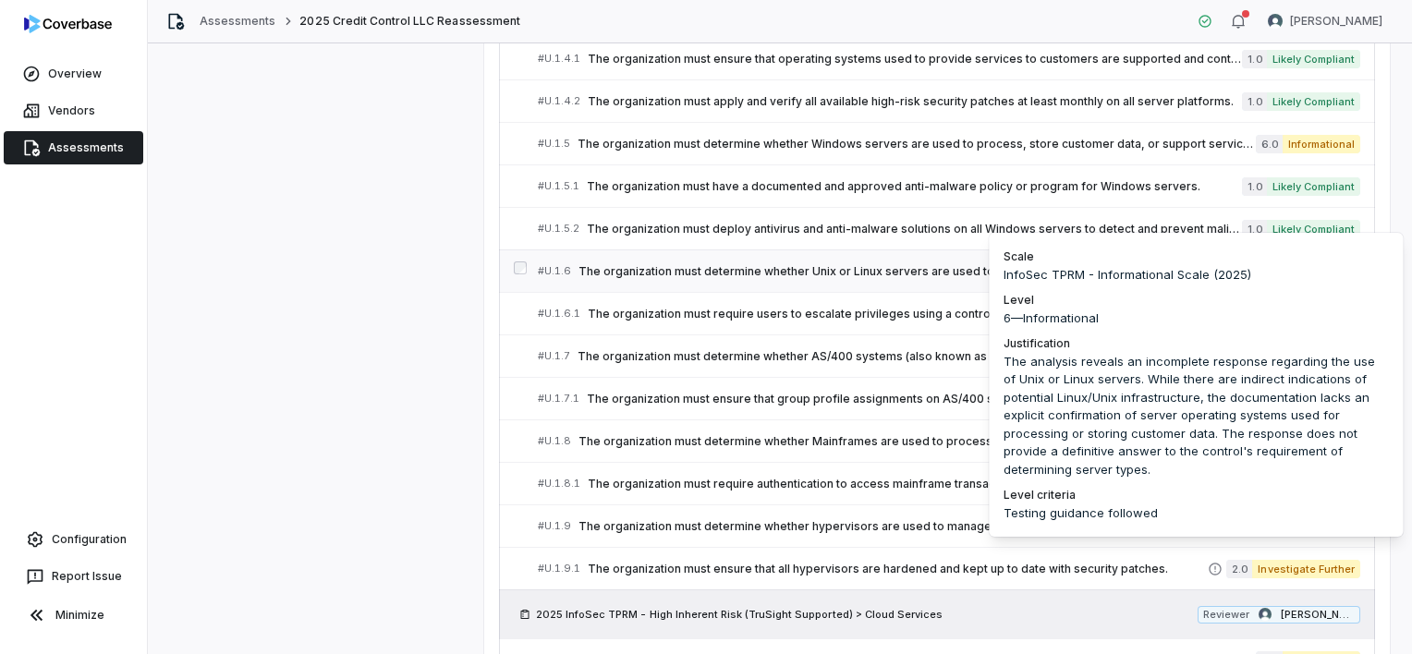
click at [1315, 262] on span "Informational" at bounding box center [1322, 271] width 78 height 18
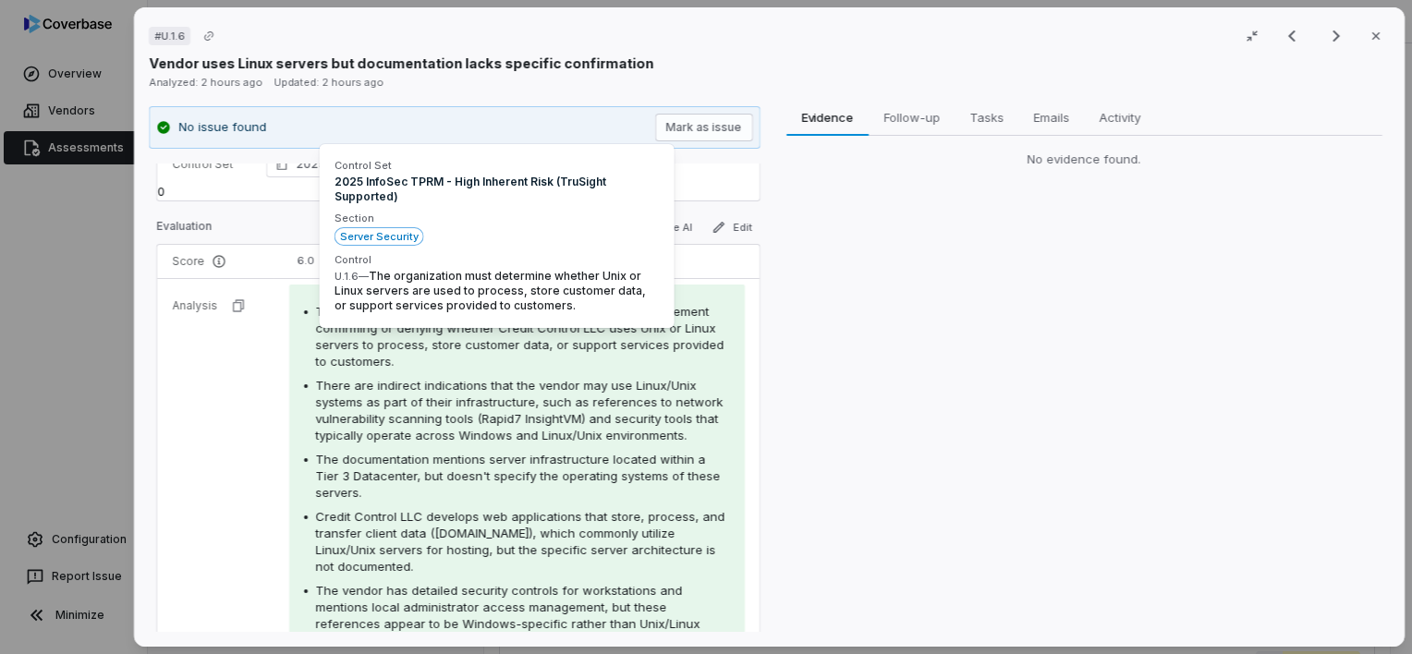
scroll to position [277, 0]
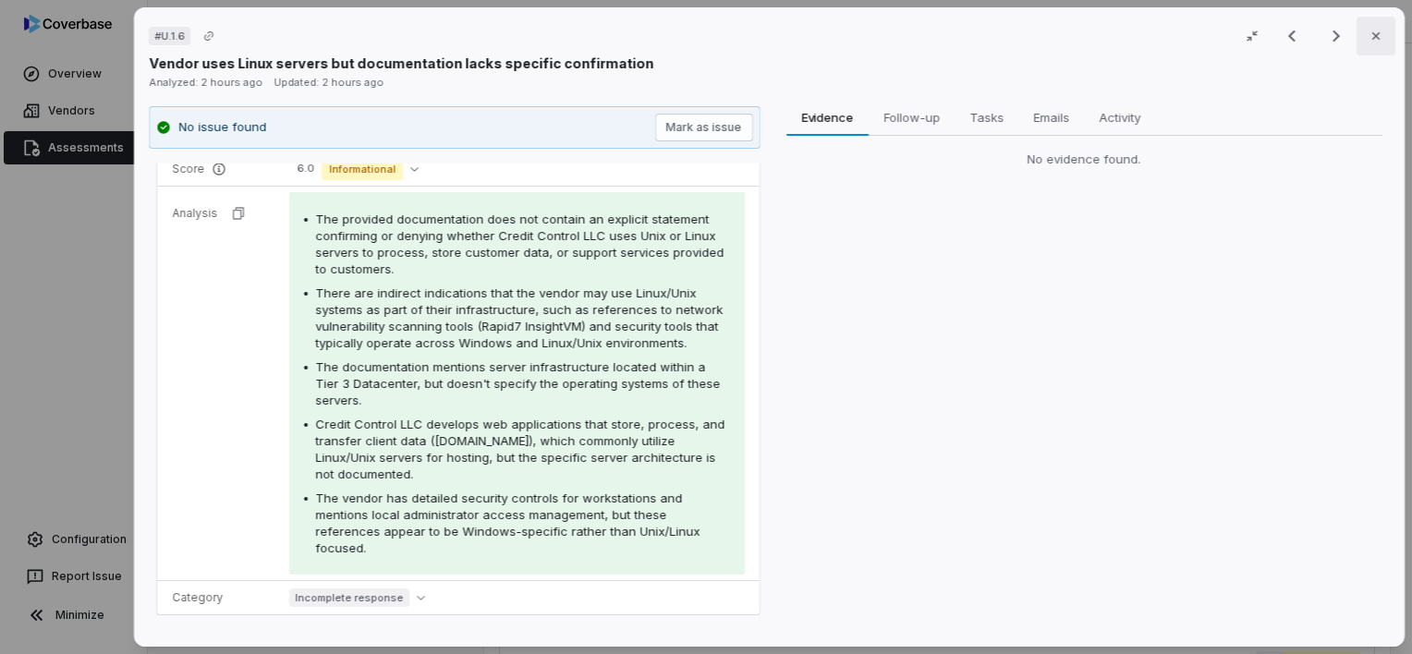
click at [1372, 44] on button "Close" at bounding box center [1376, 36] width 39 height 39
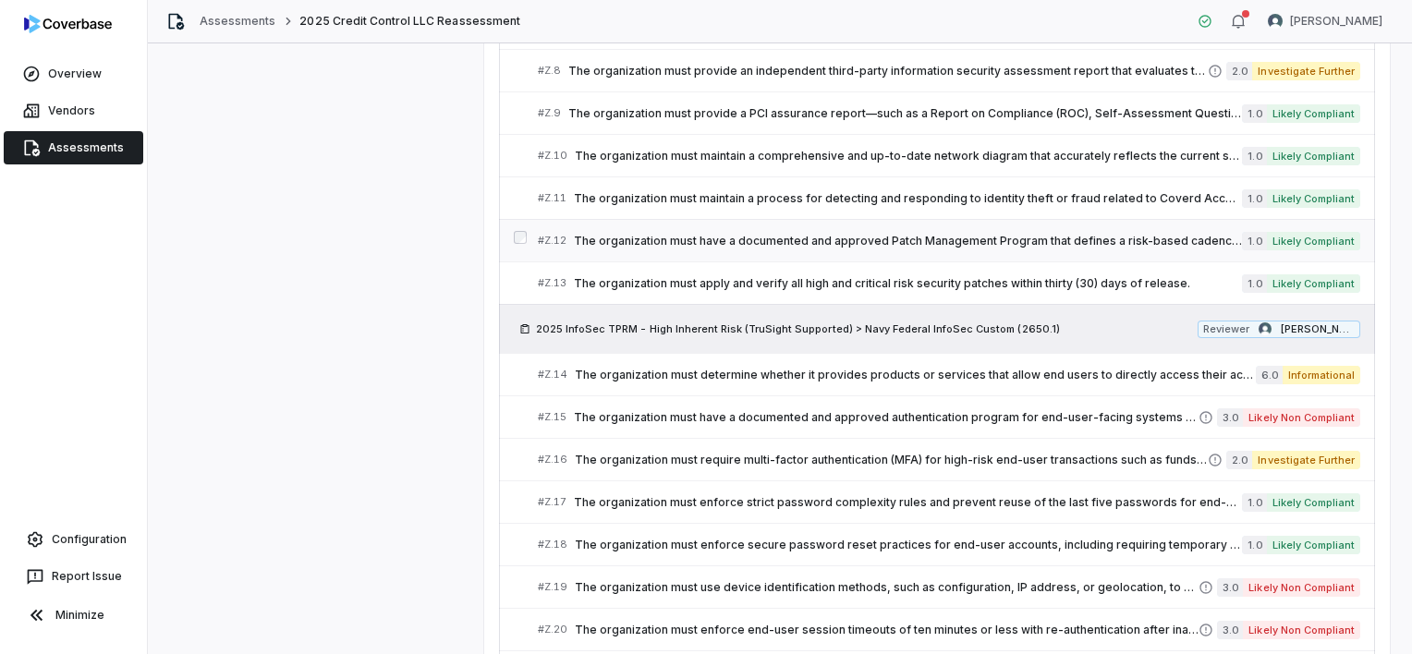
scroll to position [14052, 0]
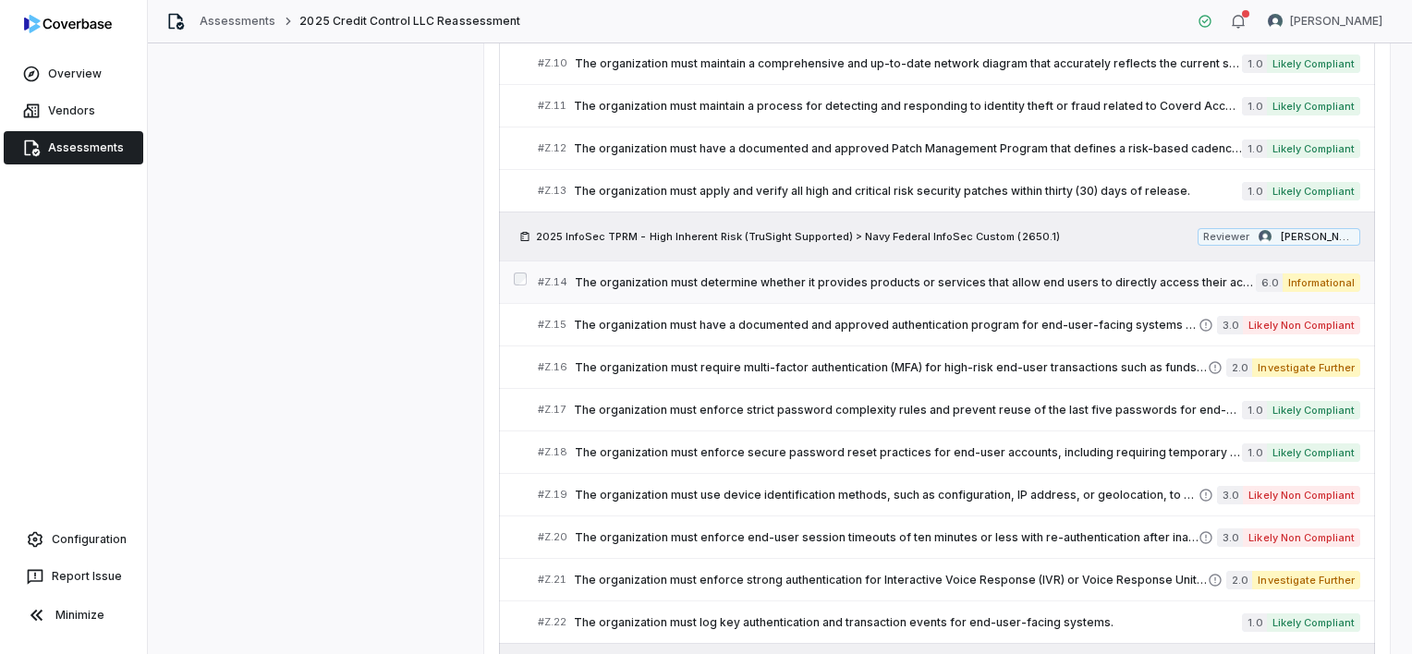
click at [1153, 275] on span "The organization must determine whether it provides products or services that a…" at bounding box center [915, 282] width 681 height 15
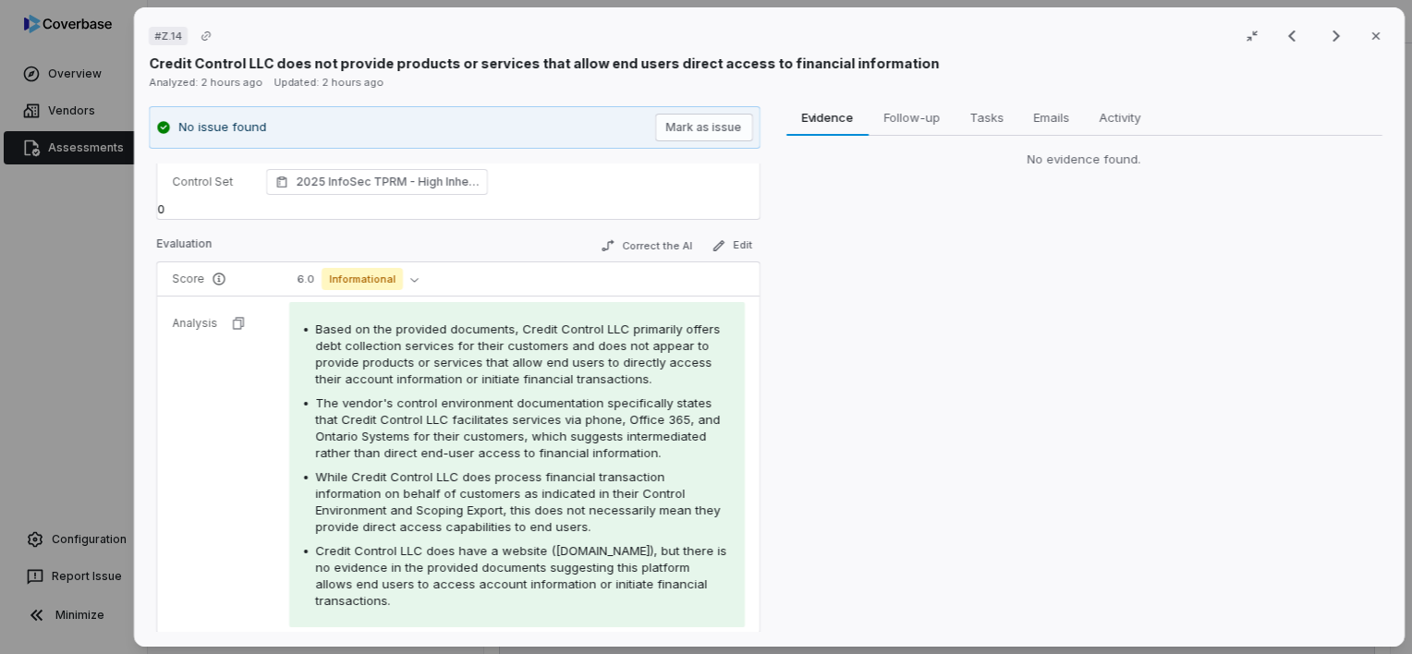
scroll to position [277, 0]
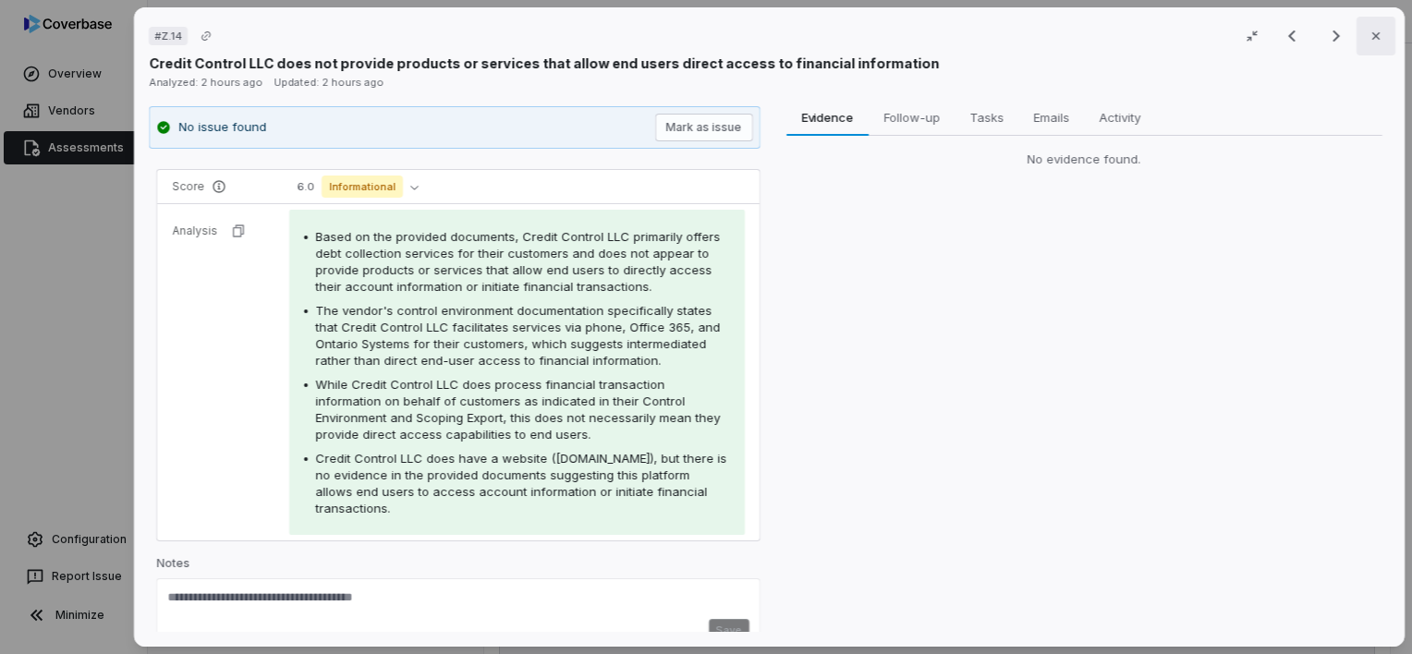
click at [1369, 43] on icon "button" at bounding box center [1376, 36] width 15 height 15
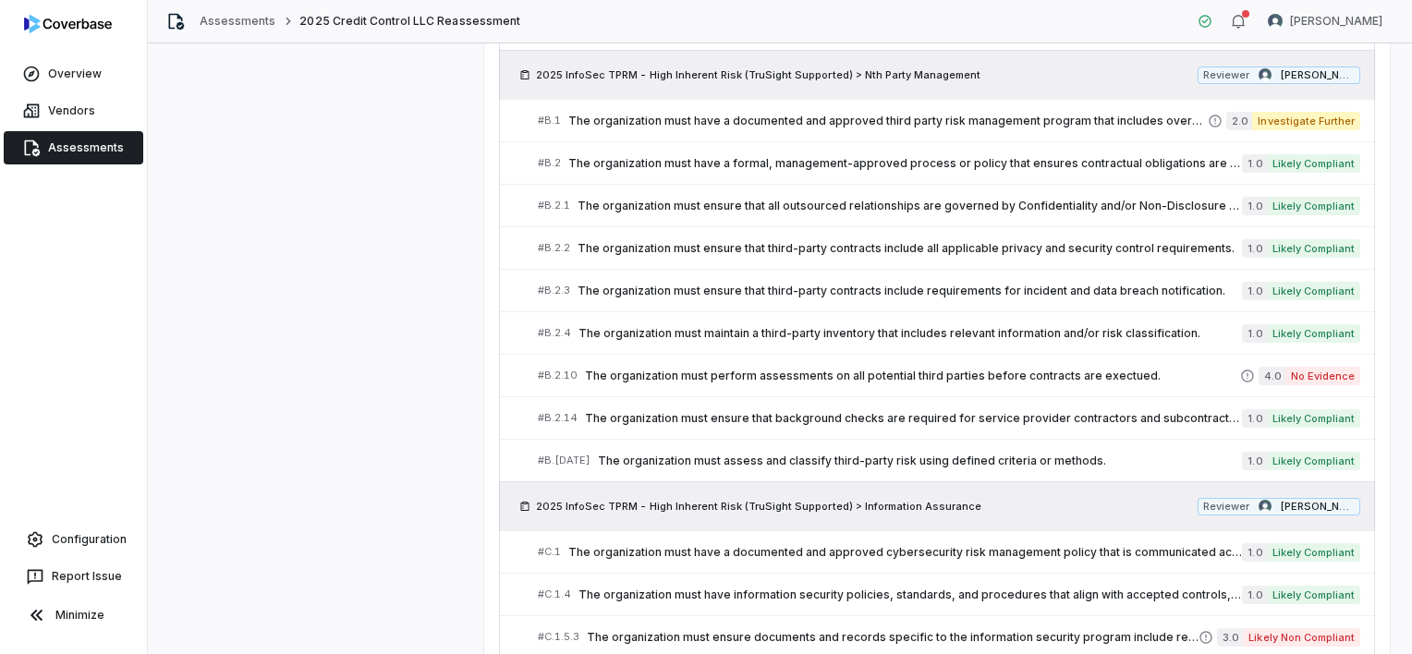
scroll to position [832, 0]
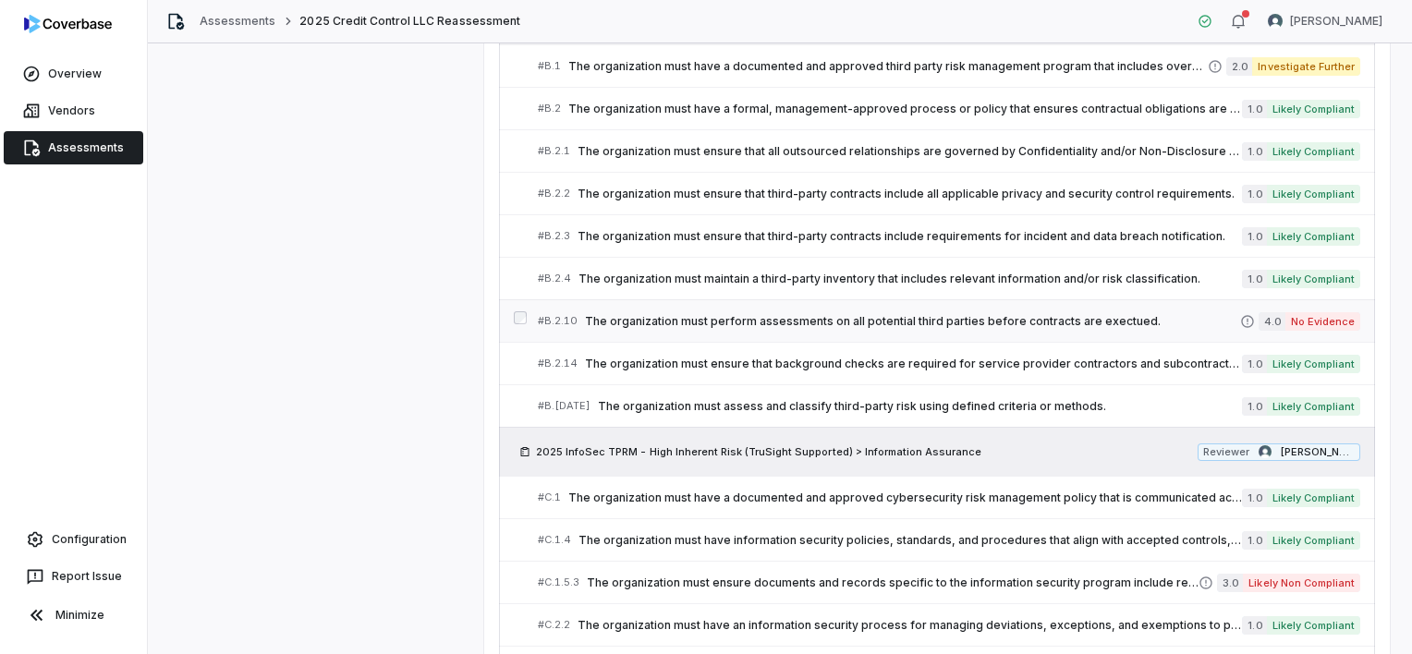
click at [1083, 318] on span "The organization must perform assessments on all potential third parties before…" at bounding box center [912, 321] width 655 height 15
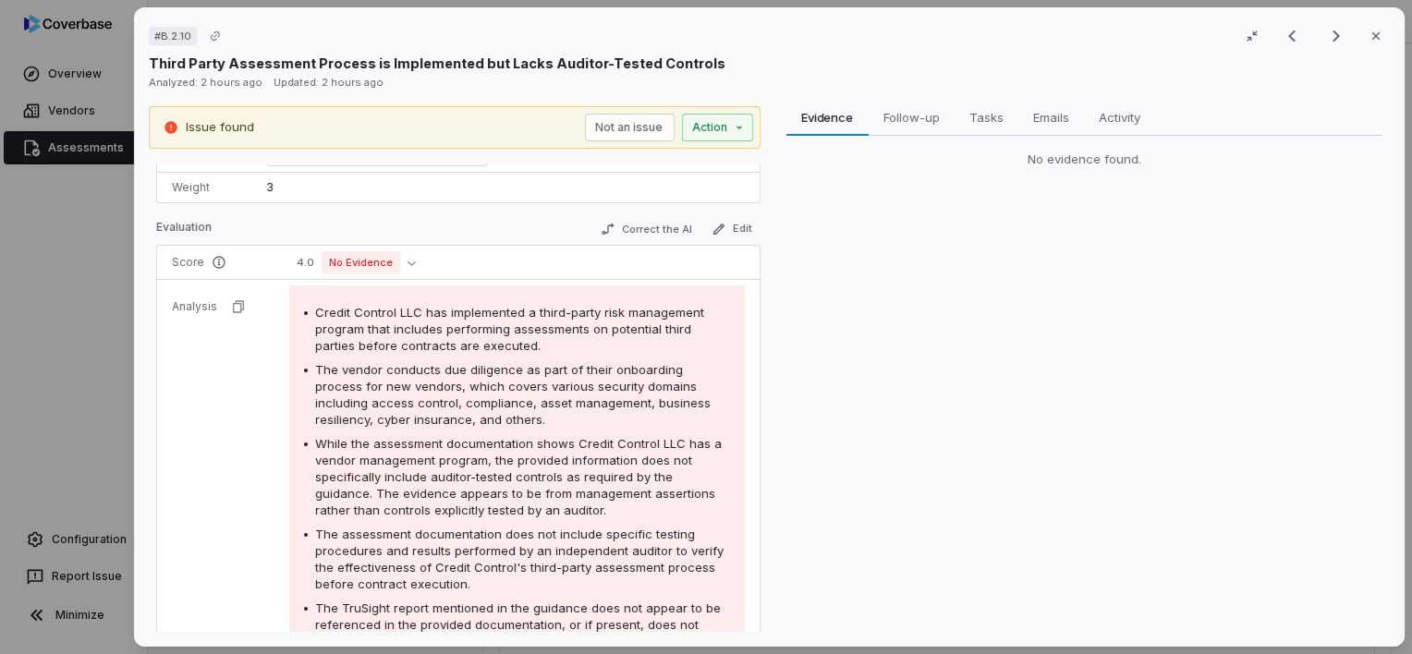
scroll to position [185, 0]
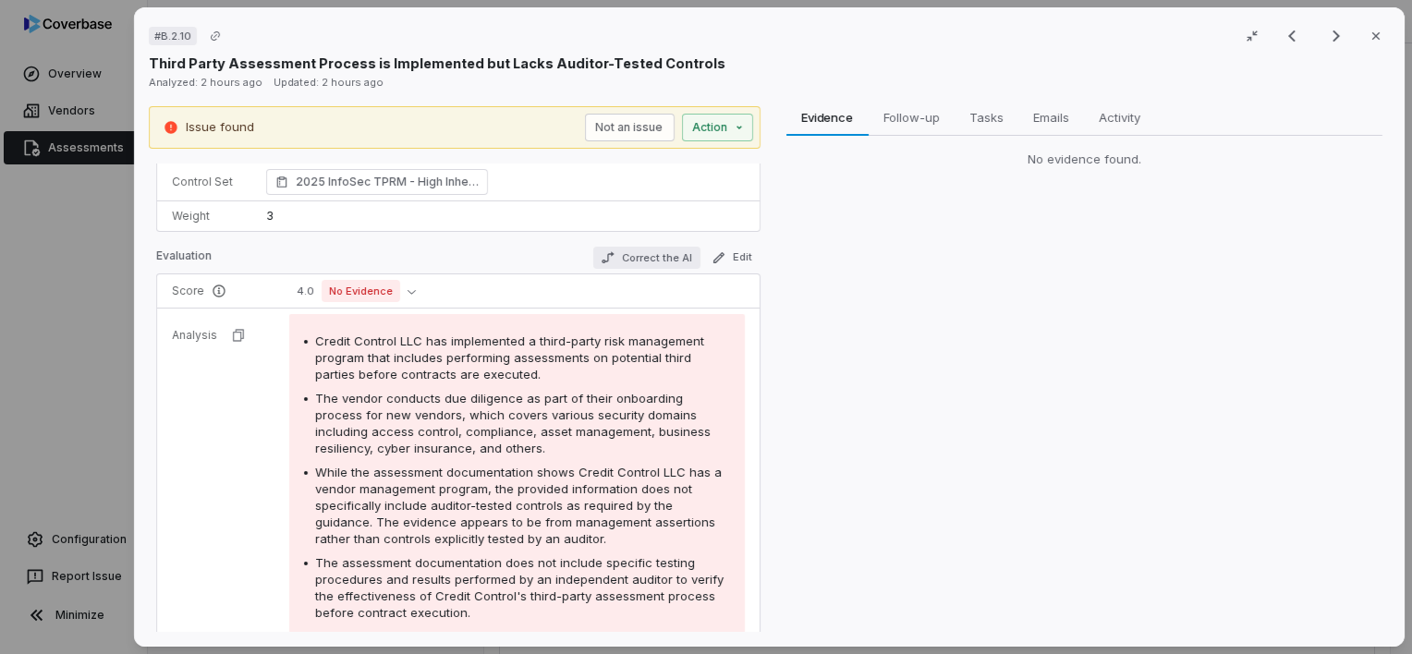
click at [648, 261] on button "Correct the AI" at bounding box center [645, 258] width 107 height 22
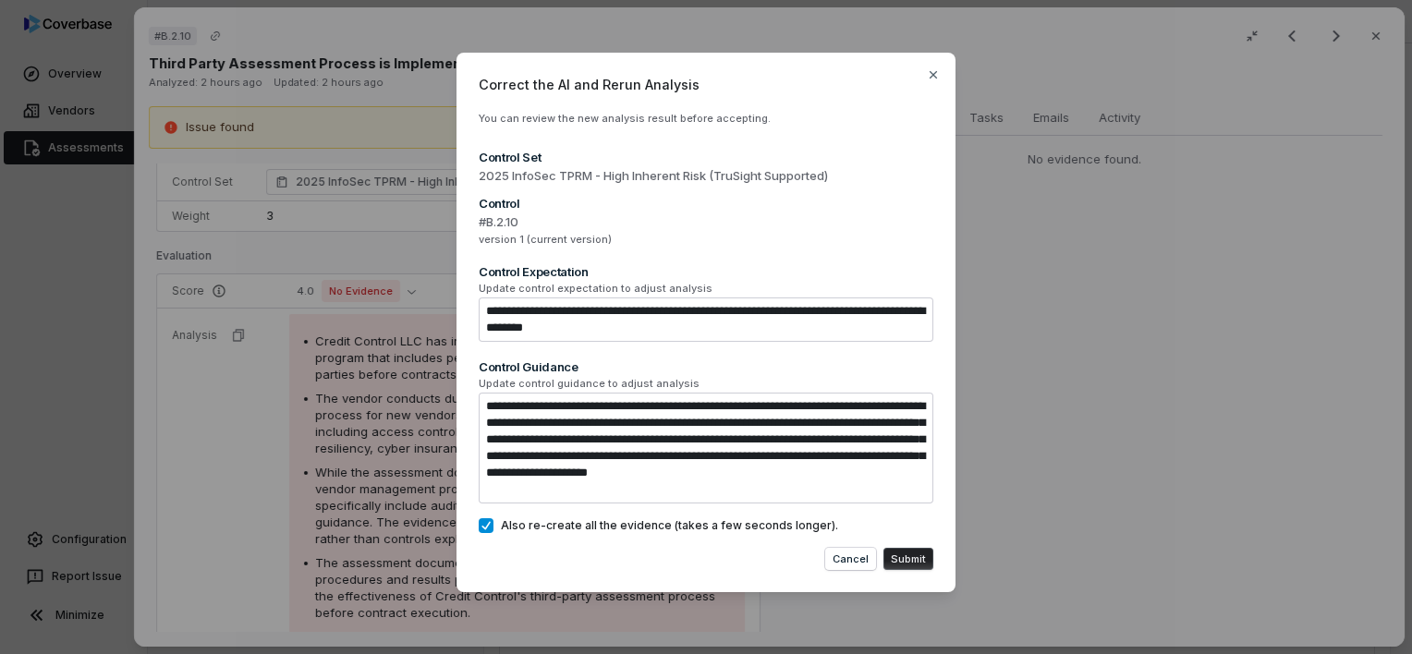
click at [924, 79] on span "Correct the AI and Rerun Analysis" at bounding box center [706, 84] width 455 height 19
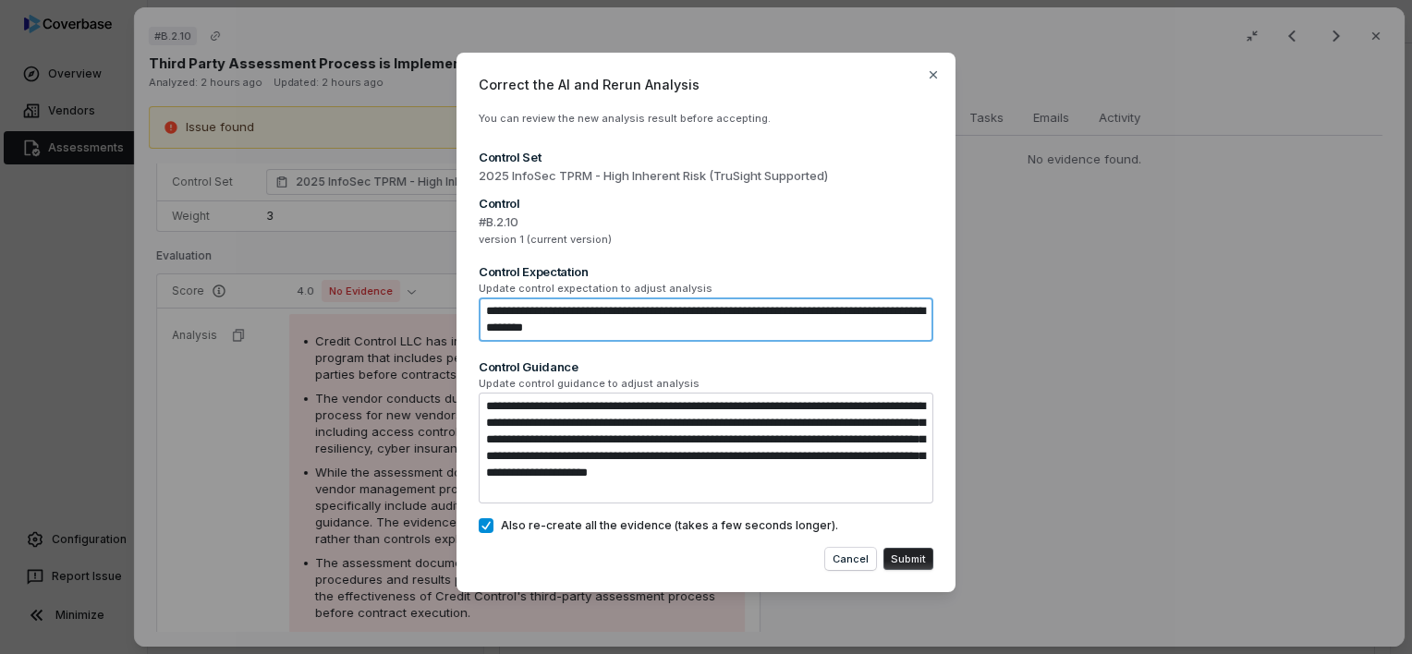
type textarea "**********"
type textarea "*"
click at [674, 323] on textarea "**********" at bounding box center [706, 320] width 455 height 44
type textarea "**********"
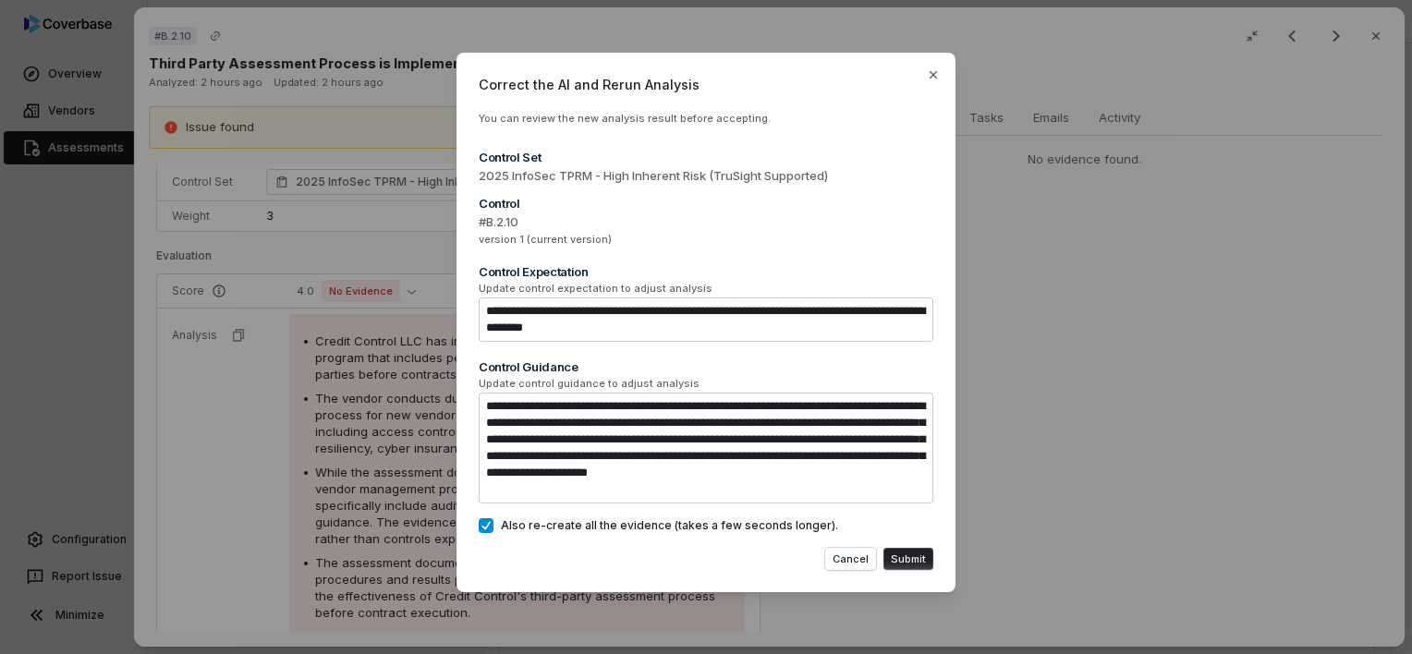
click at [921, 559] on button "Submit" at bounding box center [909, 559] width 50 height 22
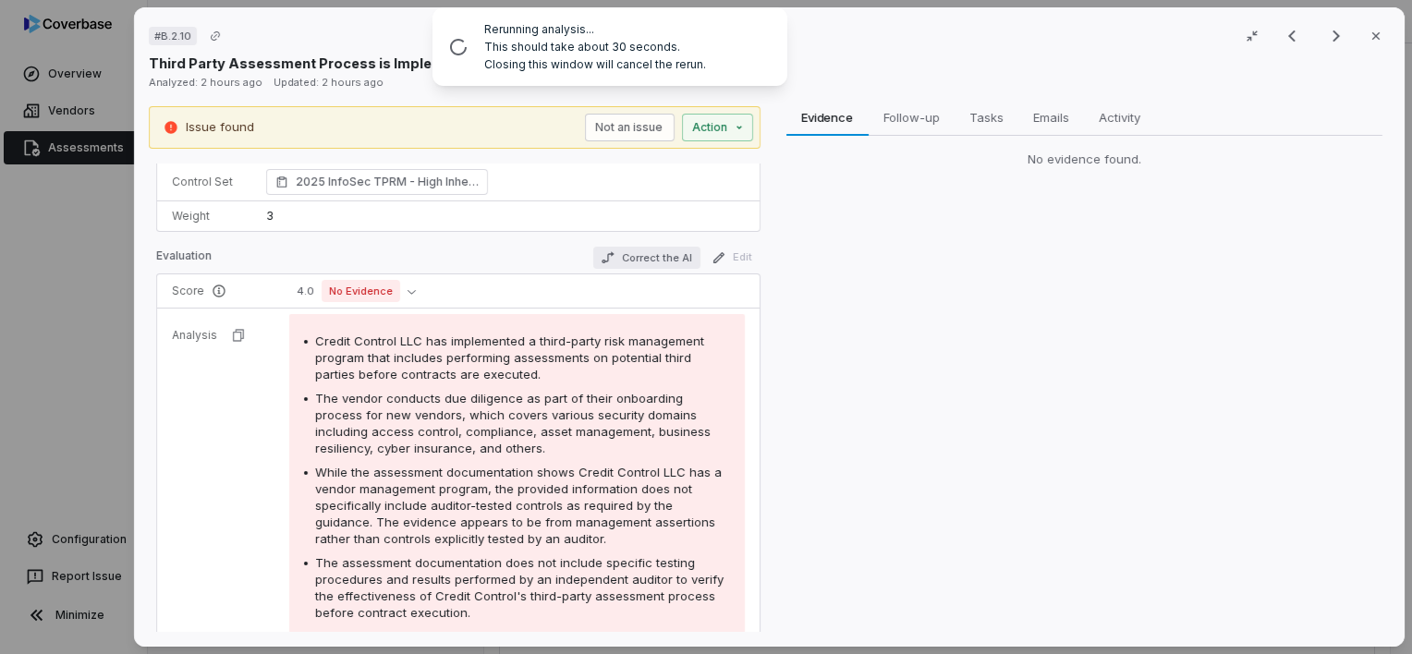
click at [628, 254] on button "Correct the AI" at bounding box center [645, 258] width 107 height 22
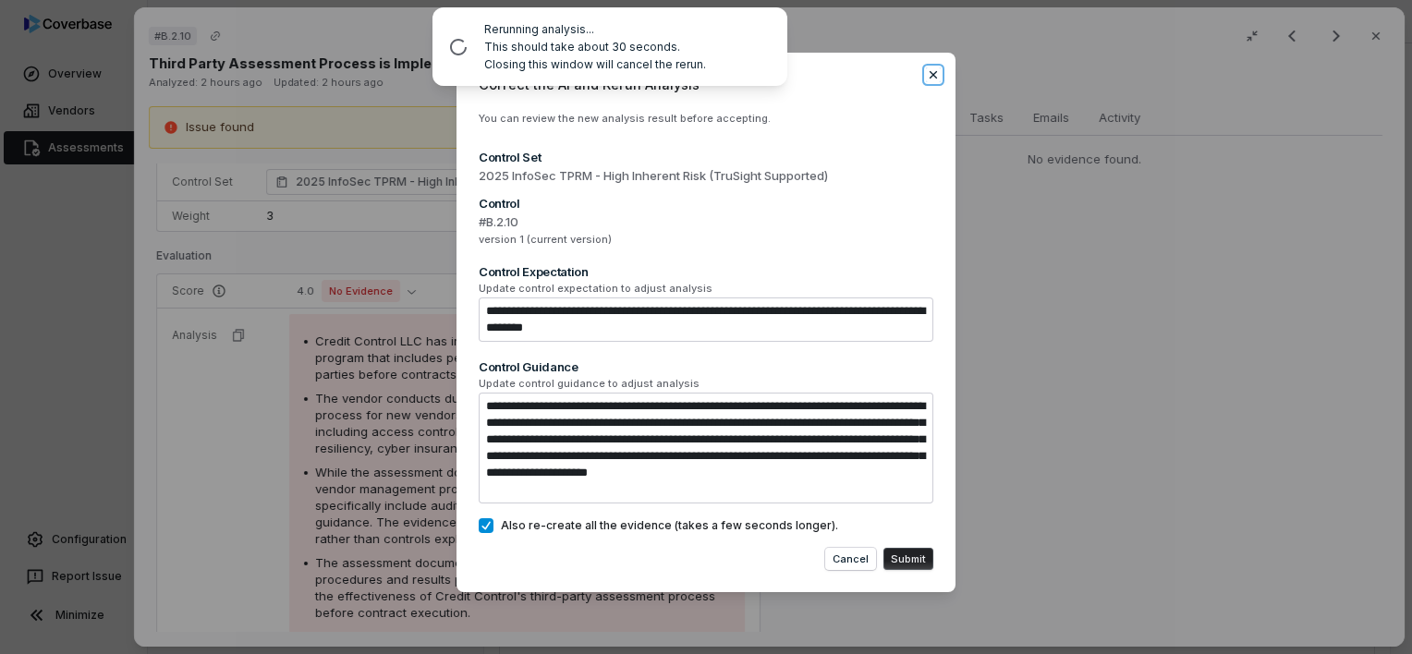
click at [936, 80] on icon "button" at bounding box center [933, 74] width 15 height 15
type textarea "*"
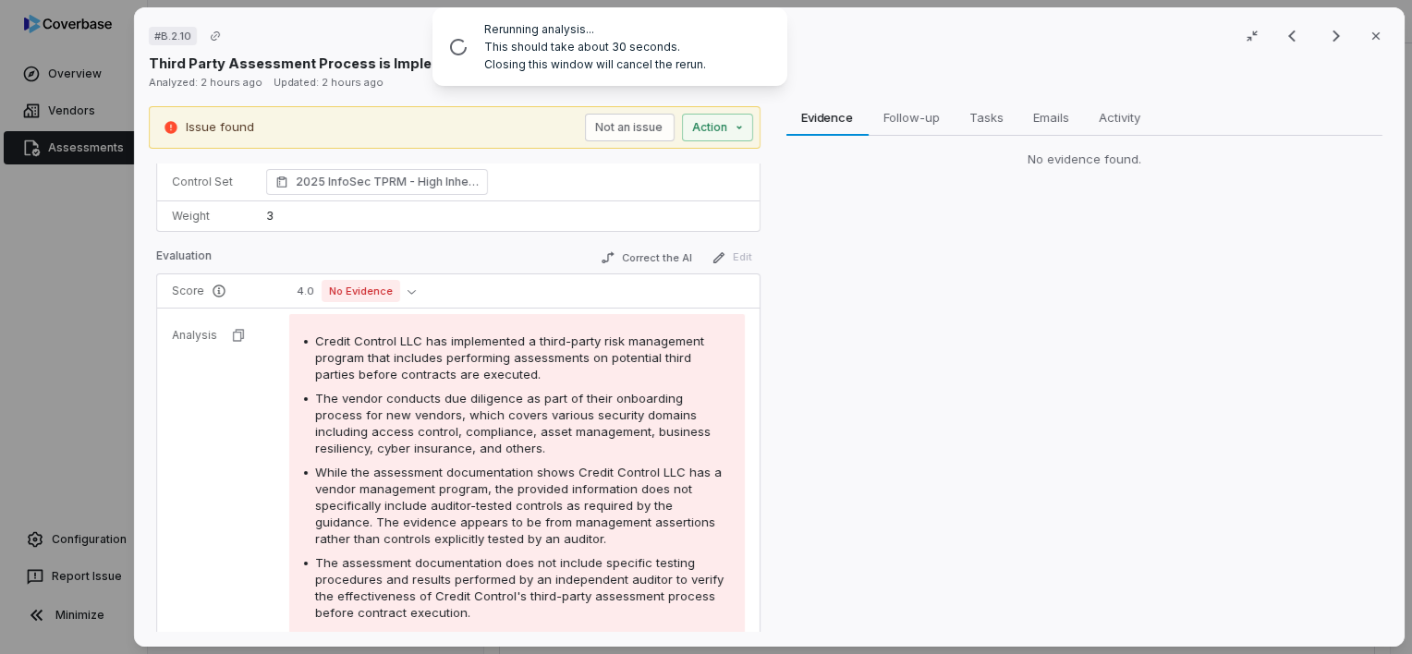
scroll to position [166, 0]
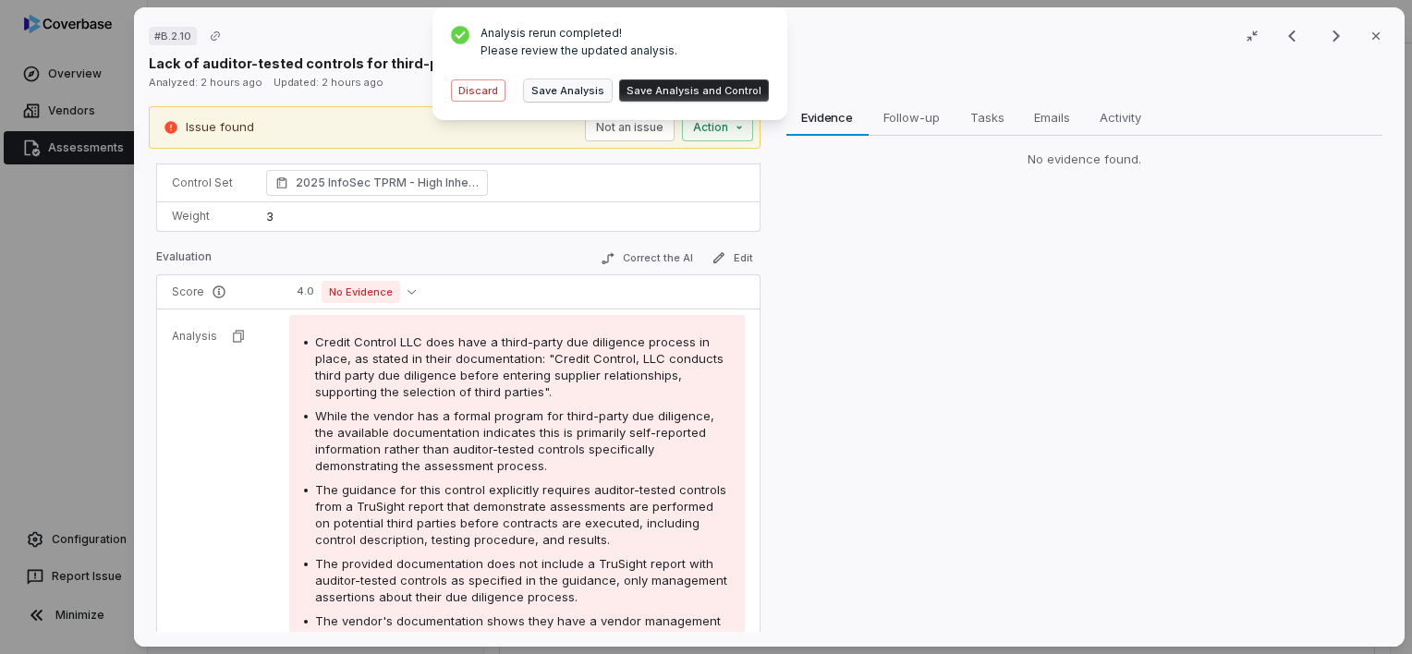
click at [567, 91] on button "Save Analysis" at bounding box center [568, 90] width 88 height 22
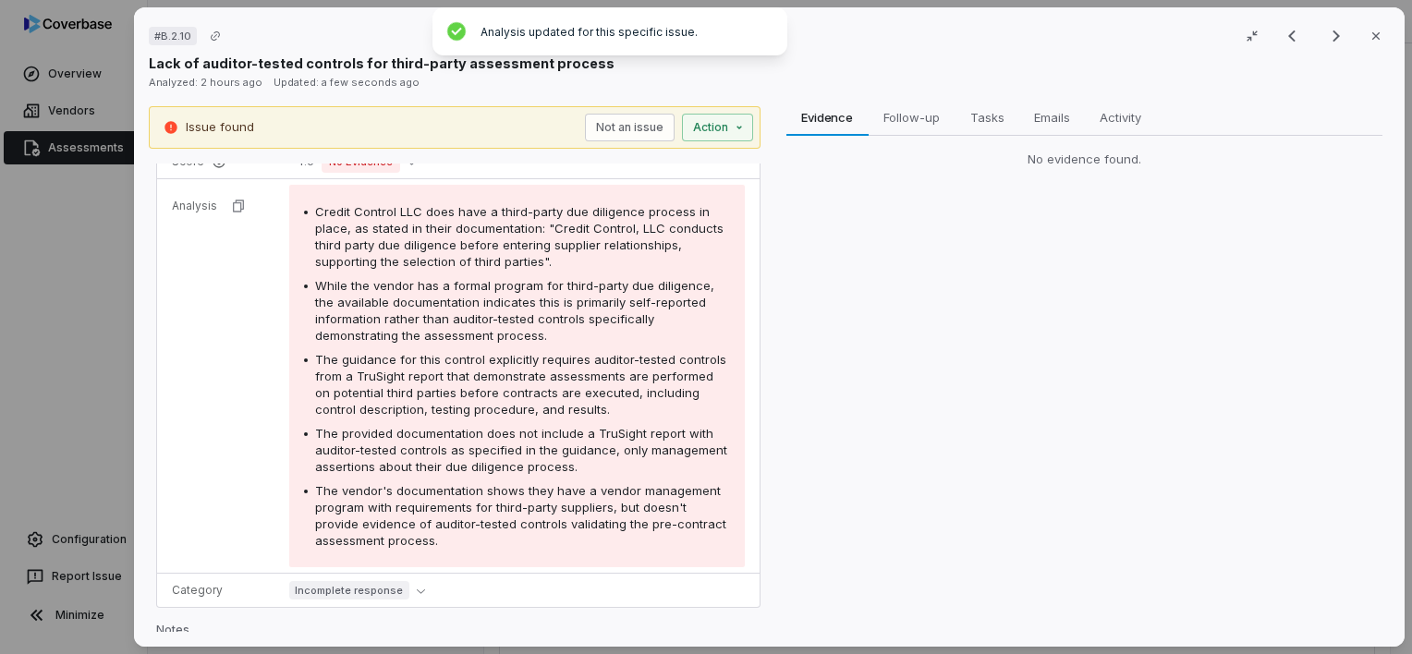
scroll to position [128, 0]
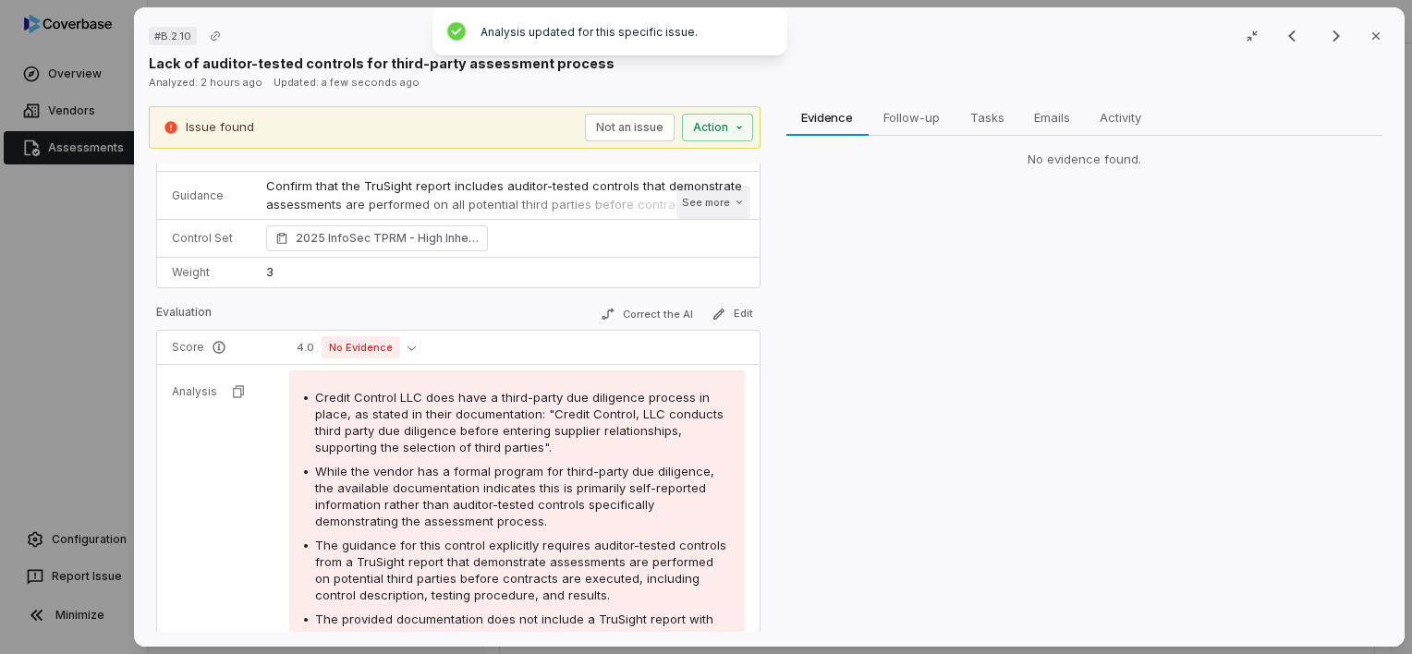
click at [701, 197] on button "See more" at bounding box center [713, 202] width 74 height 33
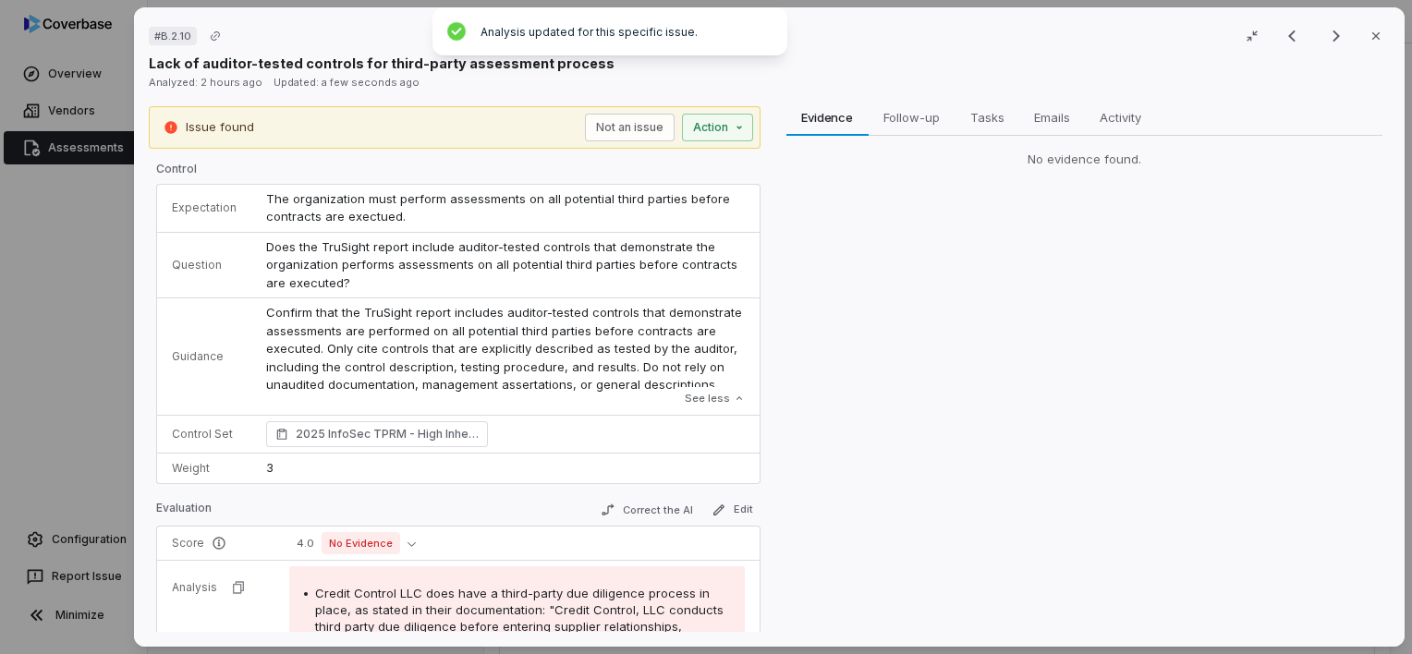
scroll to position [0, 0]
click at [1373, 41] on icon "button" at bounding box center [1376, 36] width 15 height 15
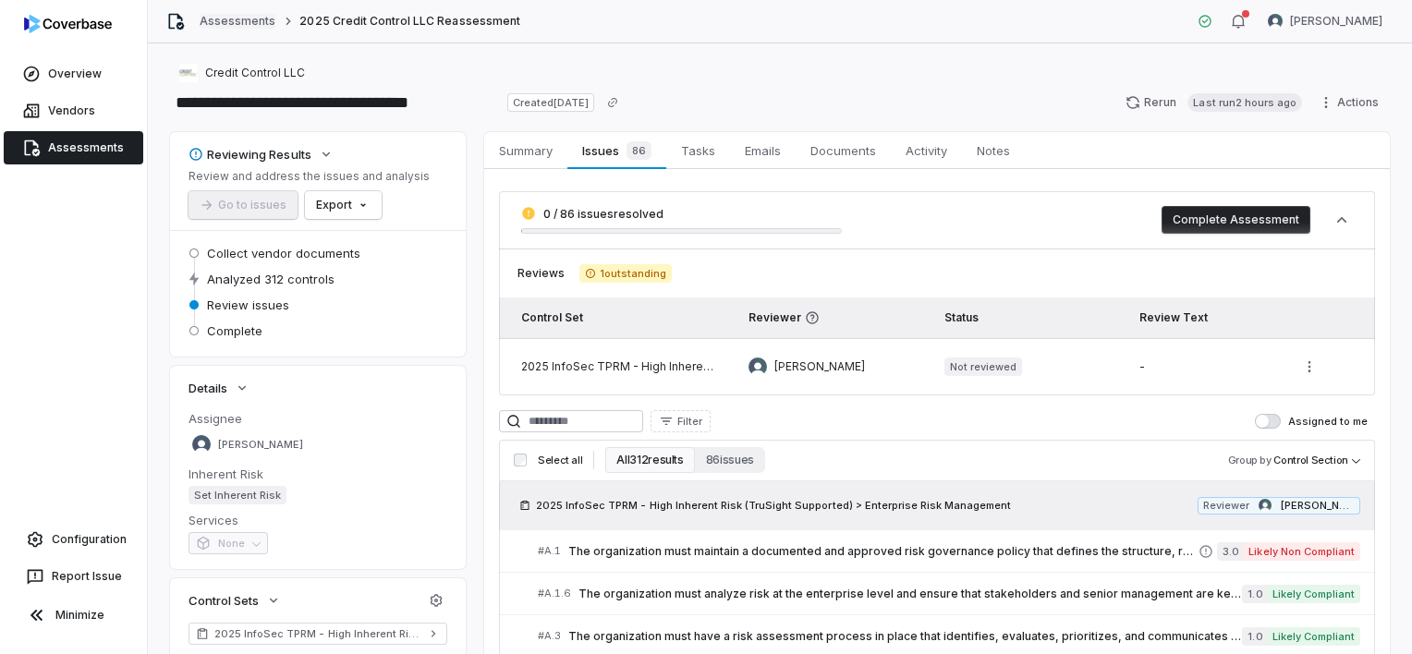
click at [250, 23] on link "Assessments" at bounding box center [238, 21] width 76 height 15
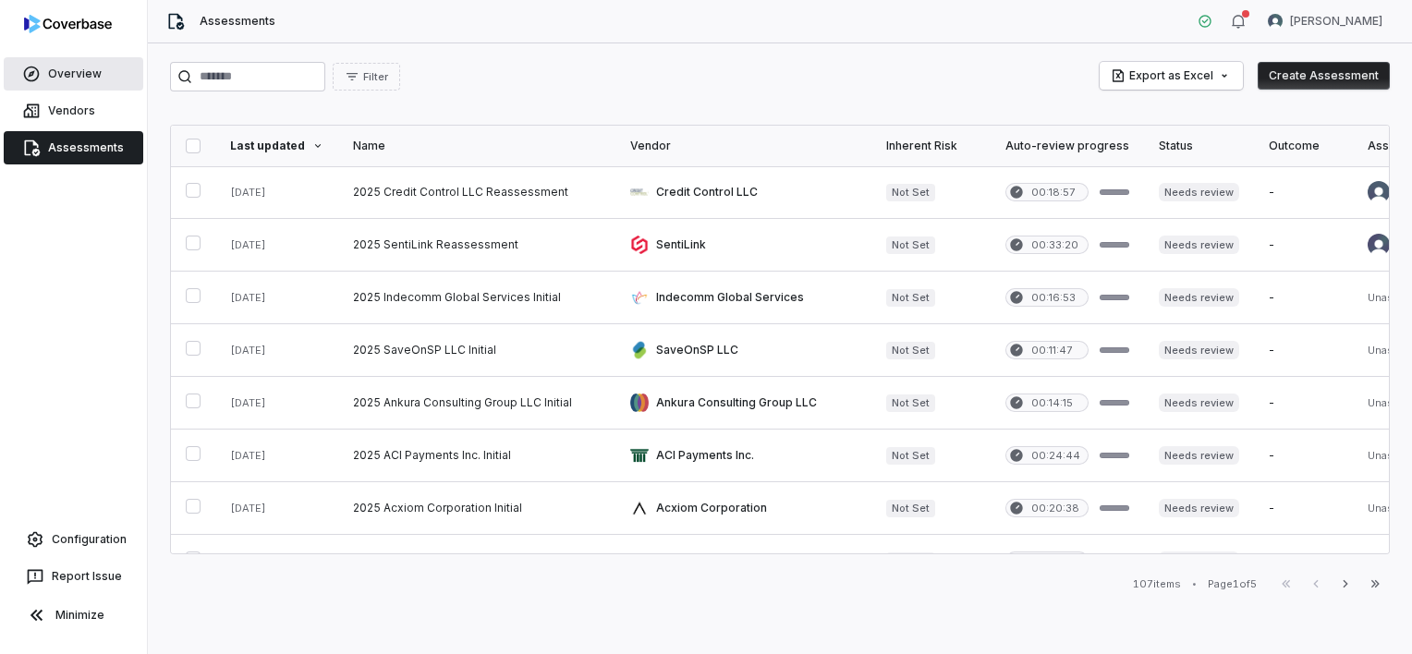
click at [96, 81] on link "Overview" at bounding box center [74, 73] width 140 height 33
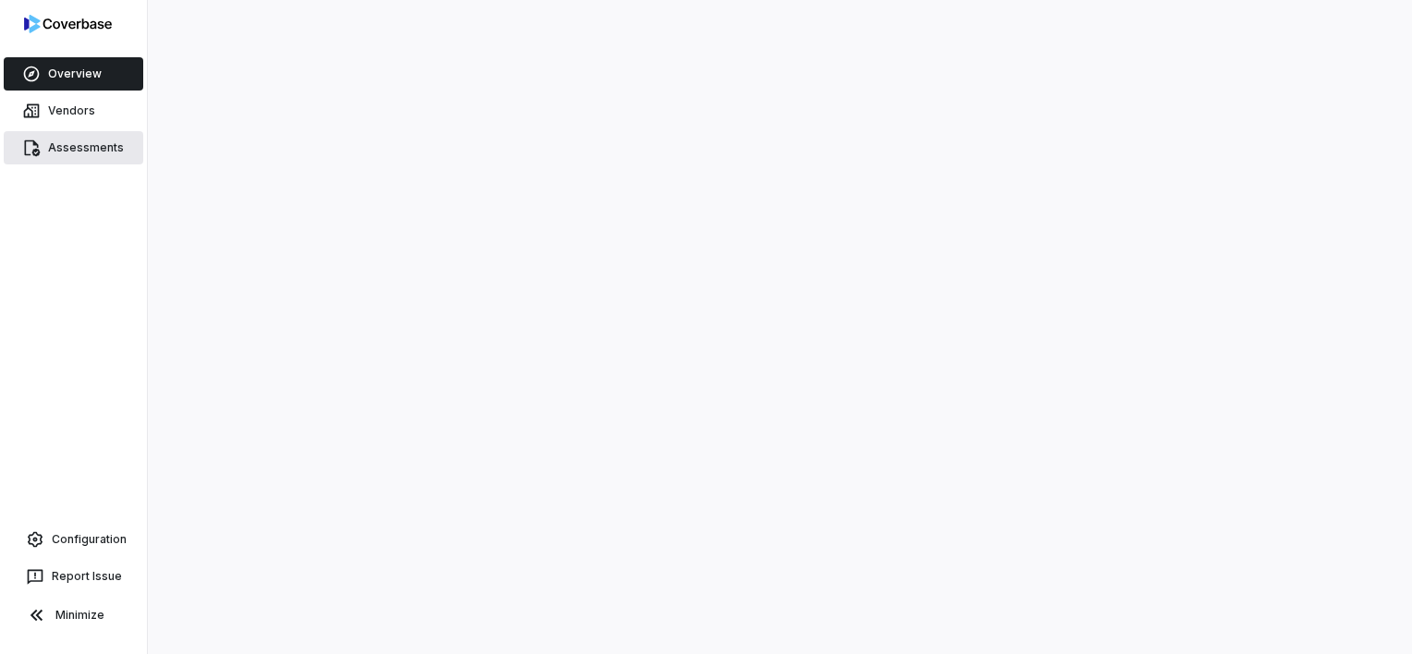
click at [75, 151] on link "Assessments" at bounding box center [74, 147] width 140 height 33
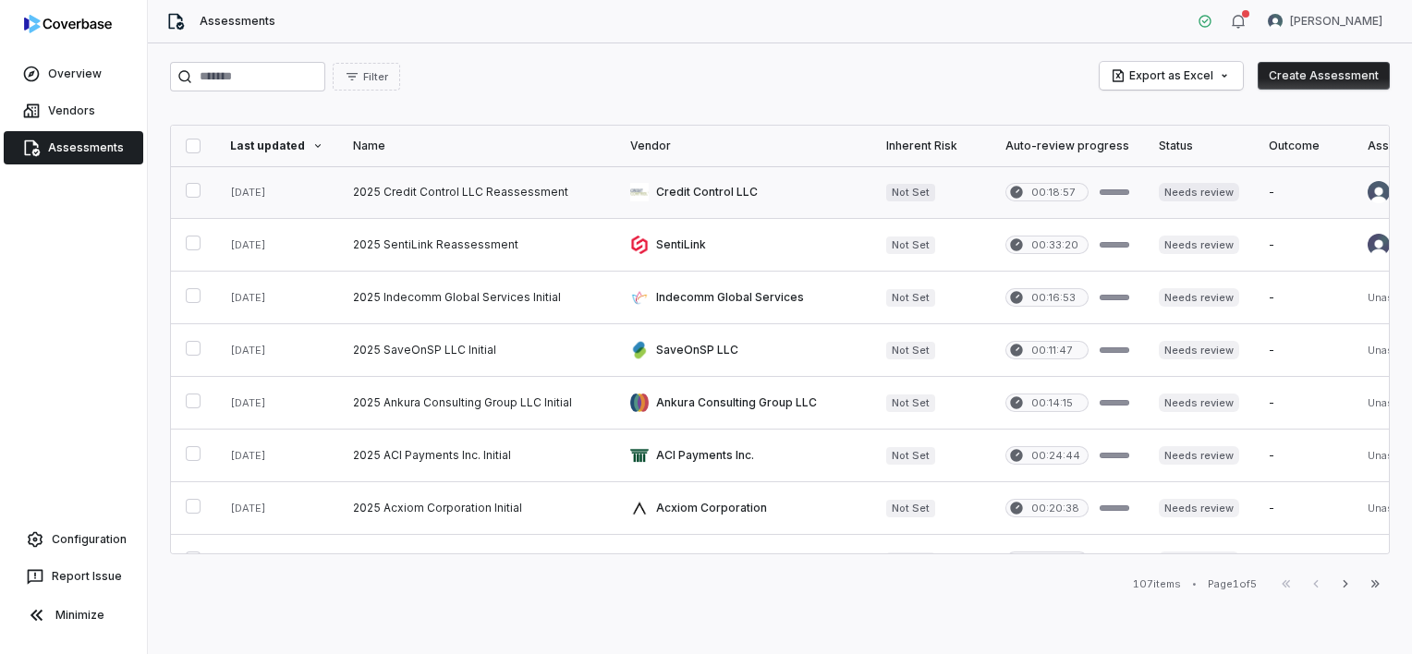
click at [562, 192] on link at bounding box center [476, 192] width 277 height 52
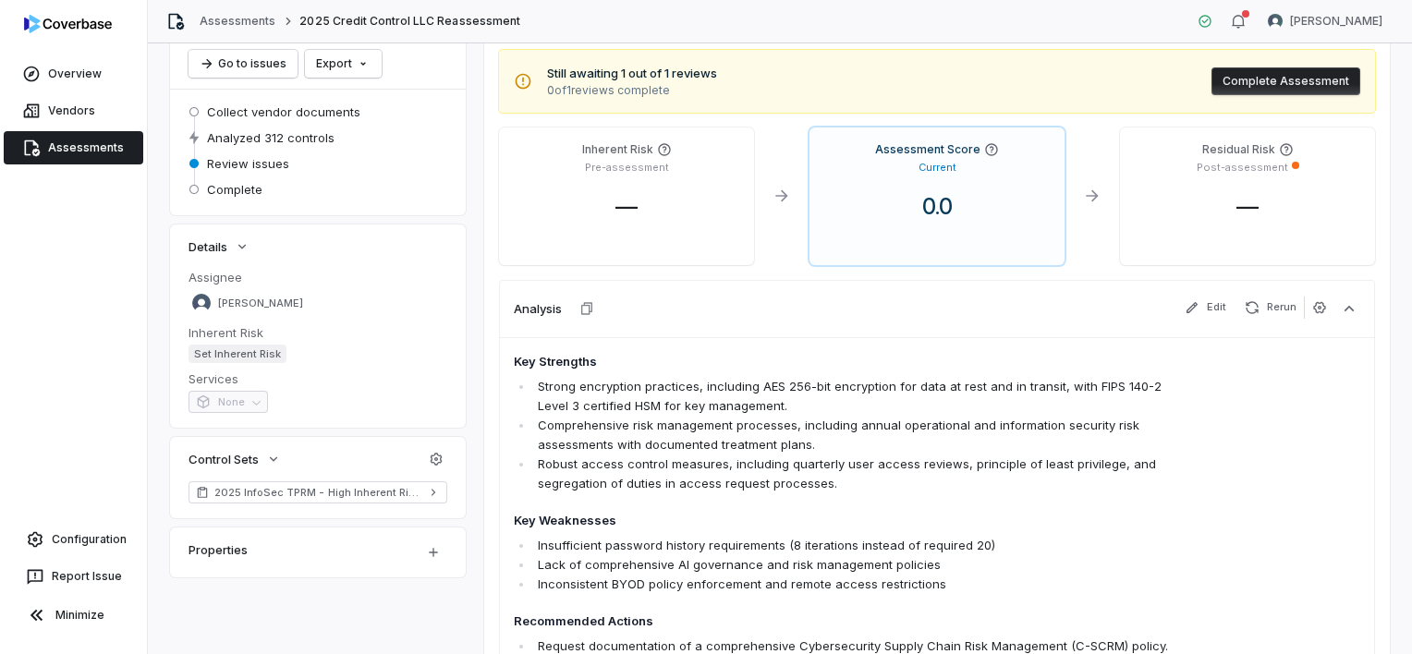
scroll to position [129, 0]
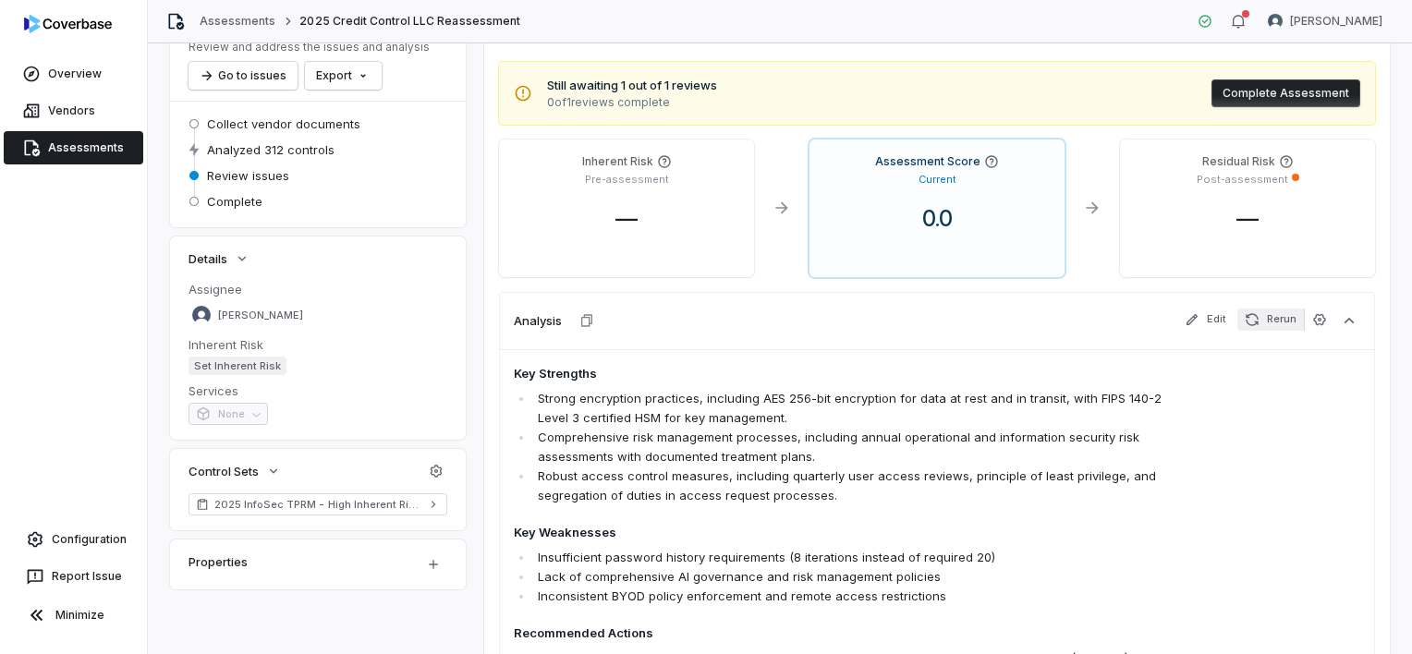
click at [1258, 323] on button "Rerun" at bounding box center [1271, 320] width 67 height 22
click at [744, 43] on div "Rerunning assessment summary..." at bounding box center [705, 34] width 251 height 38
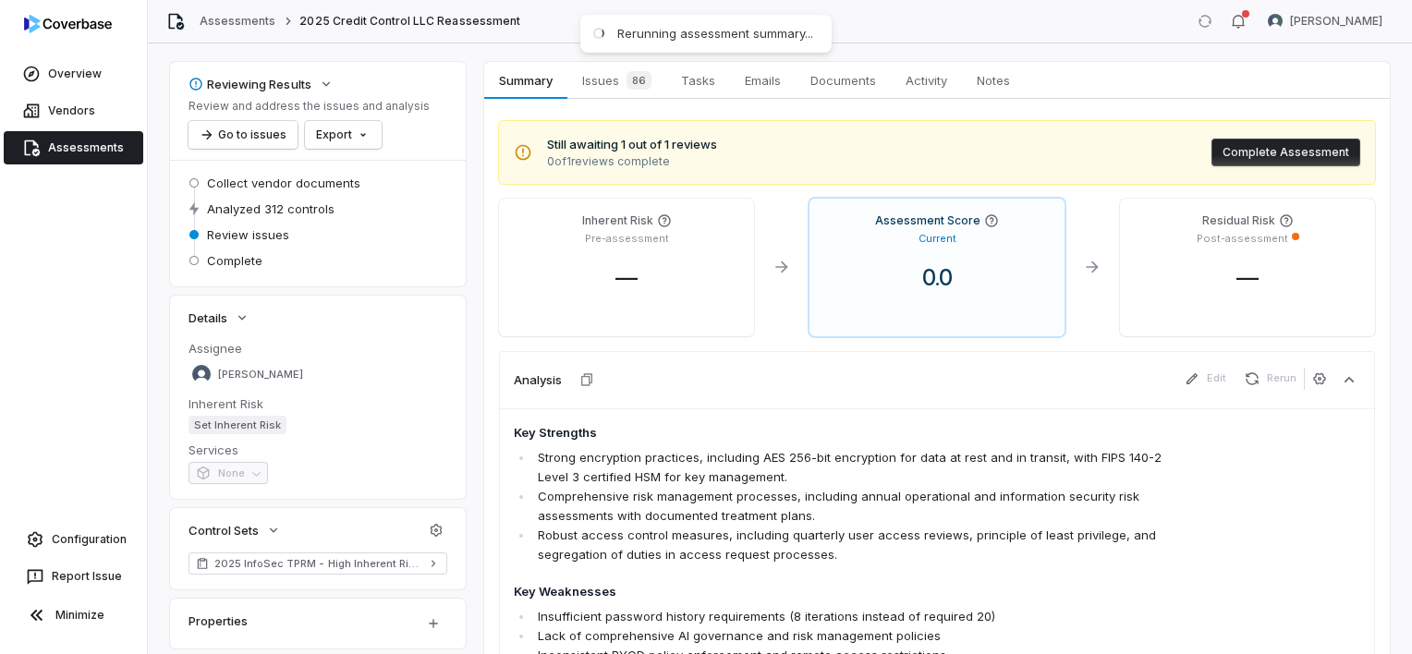
scroll to position [37, 0]
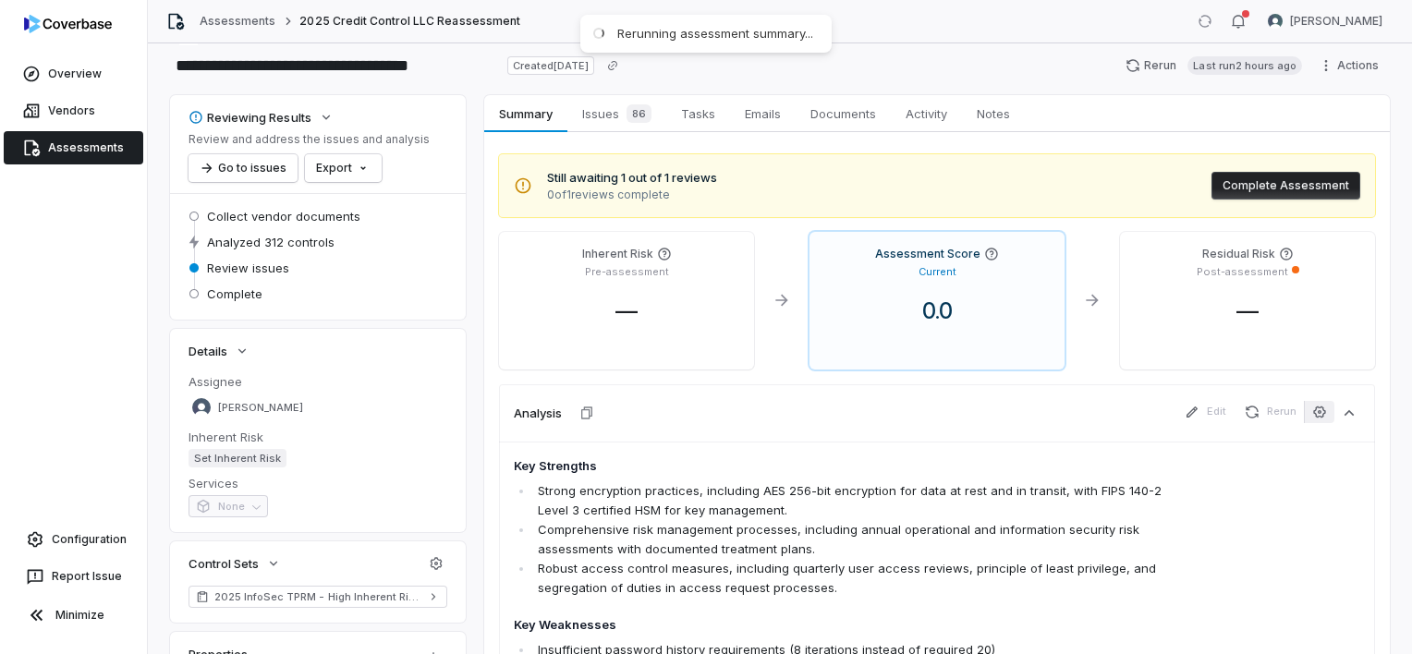
click at [1312, 413] on icon "button" at bounding box center [1319, 412] width 15 height 15
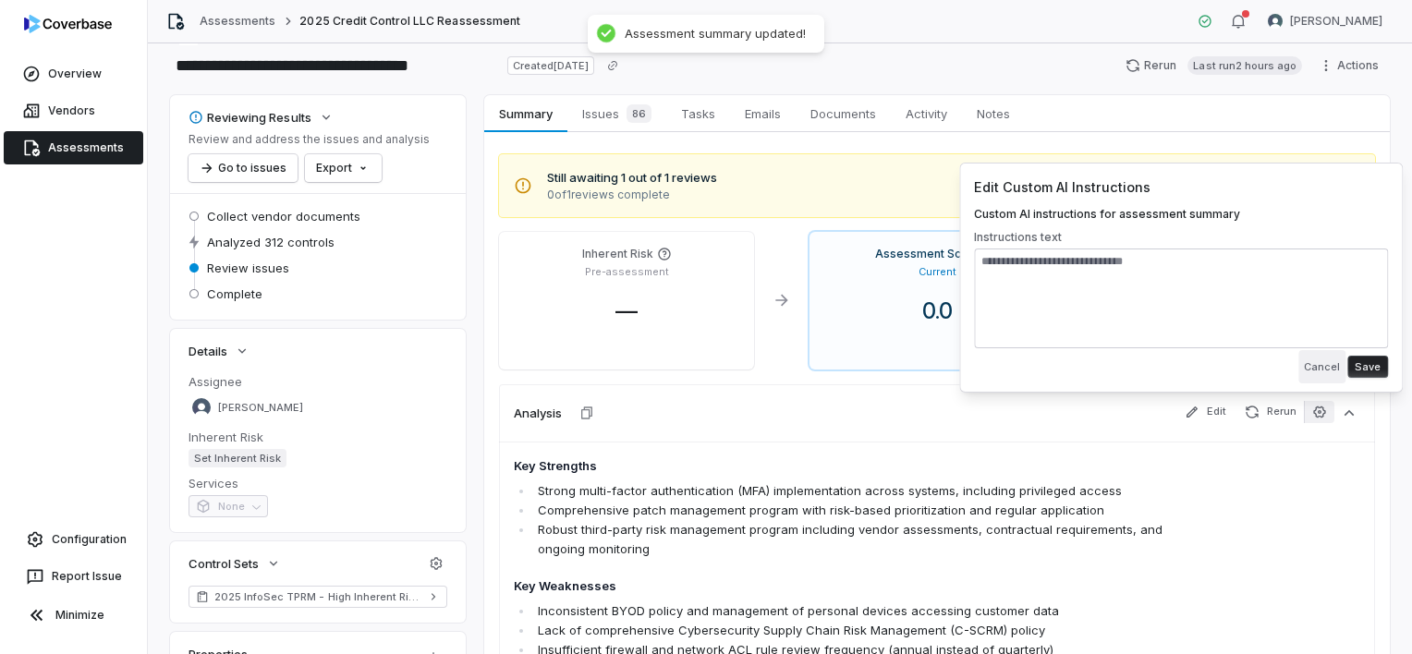
click at [1331, 364] on button "Cancel" at bounding box center [1322, 366] width 47 height 33
click at [806, 460] on h4 "Key Strengths" at bounding box center [852, 466] width 677 height 18
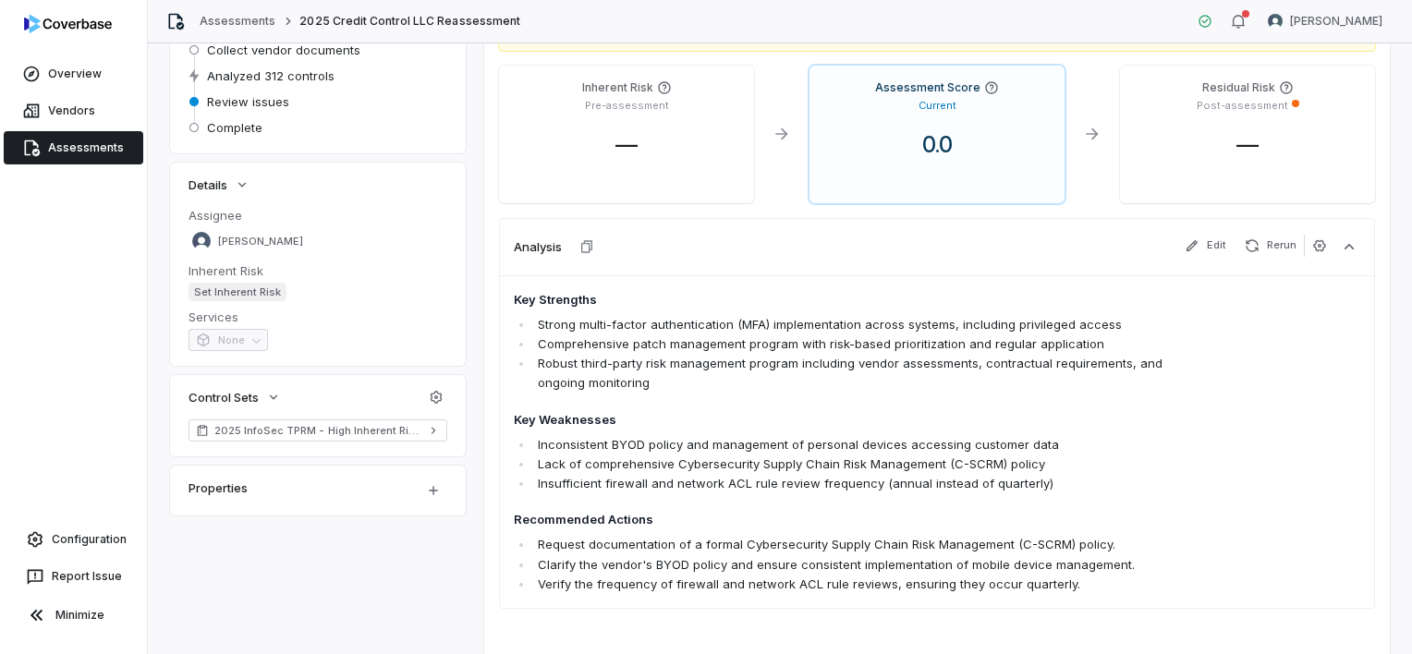
scroll to position [90, 0]
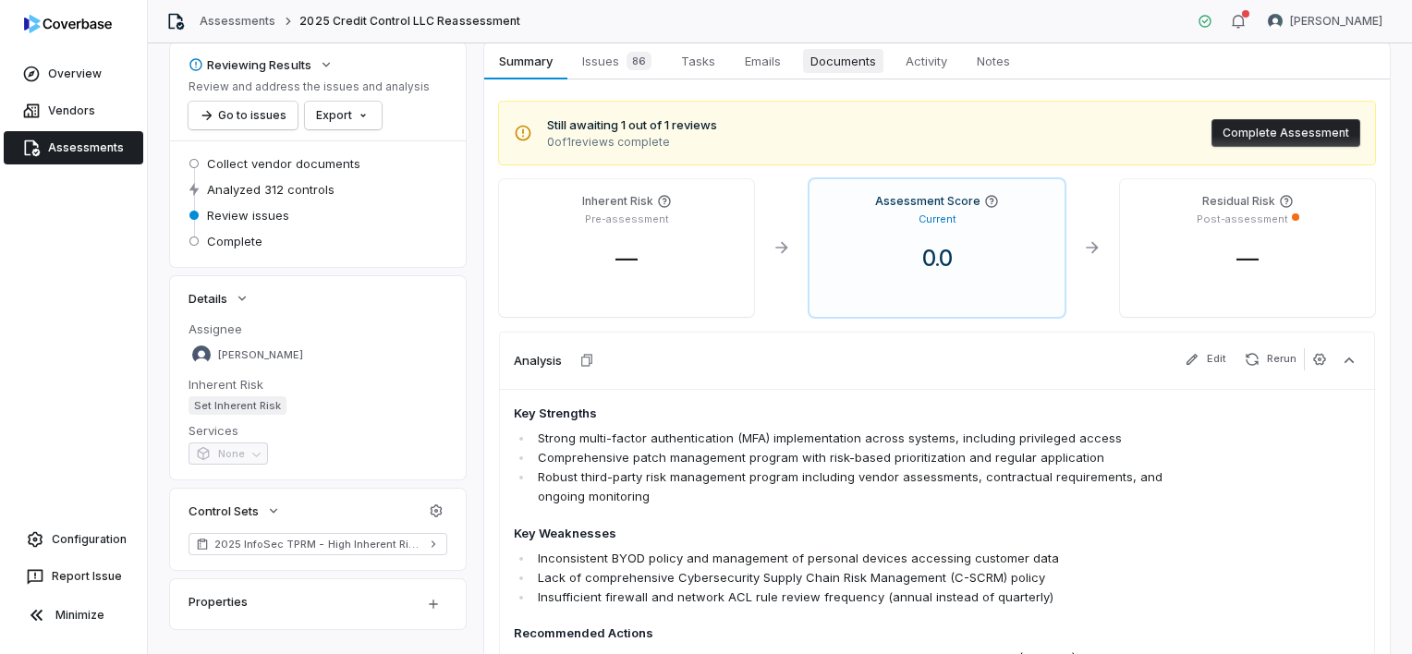
click at [830, 66] on span "Documents" at bounding box center [843, 61] width 80 height 24
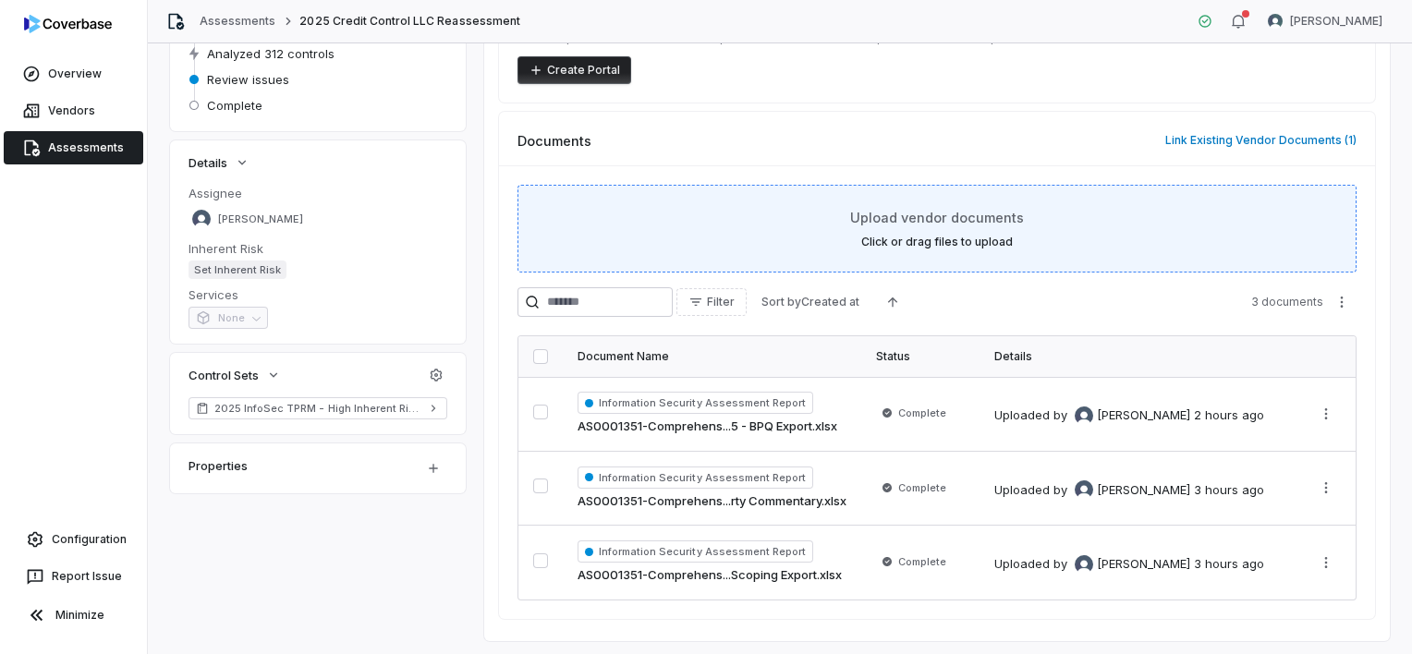
scroll to position [269, 0]
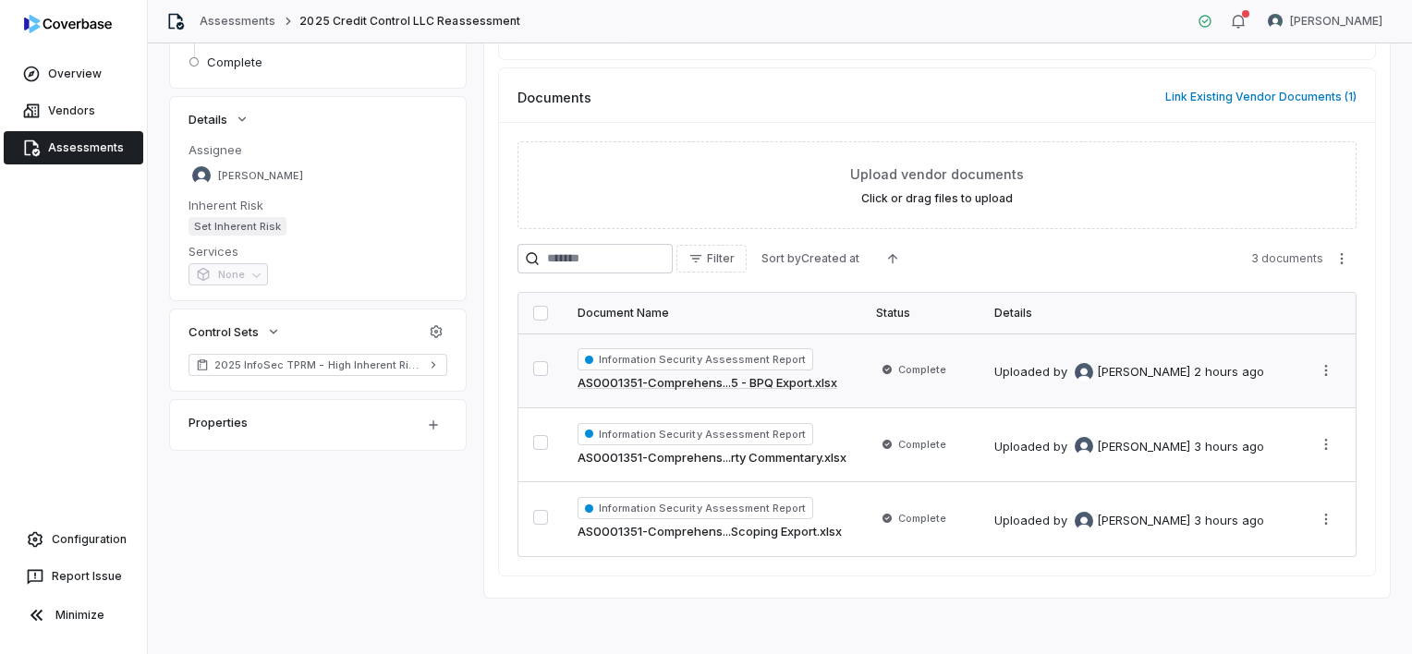
click at [772, 360] on span "Information Security Assessment Report" at bounding box center [696, 359] width 236 height 22
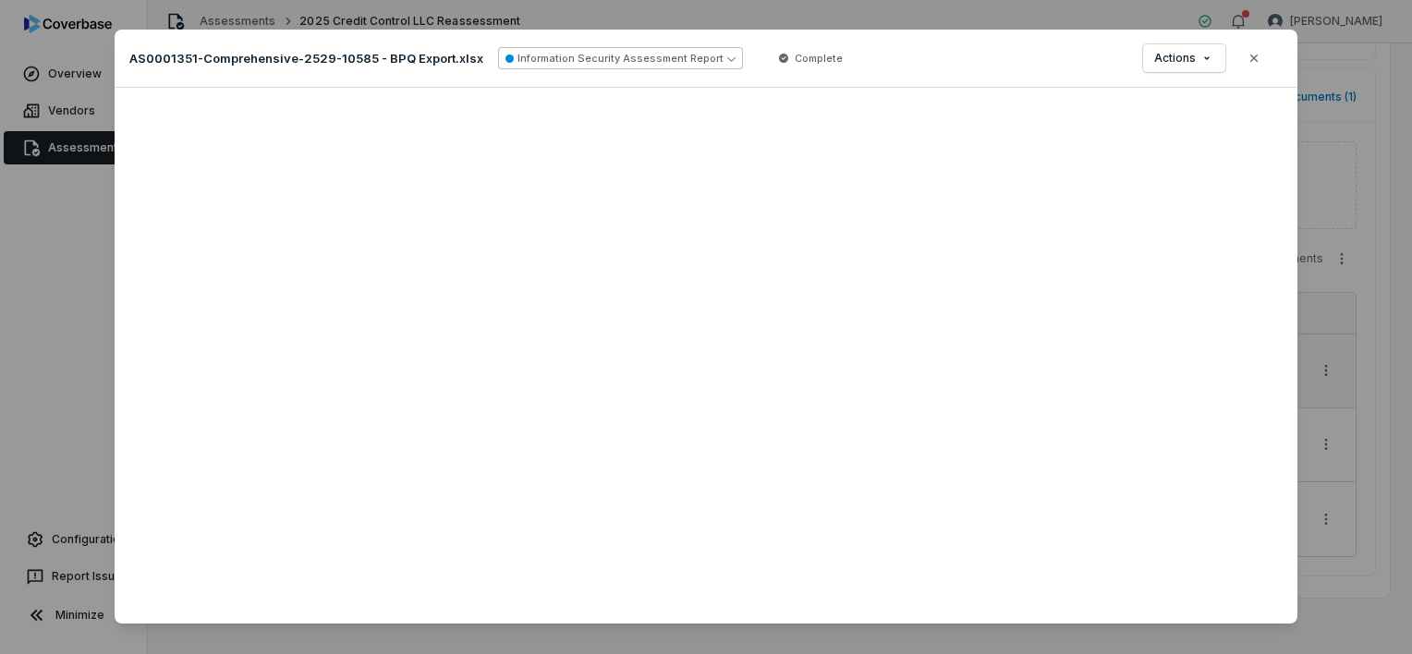
click at [727, 56] on icon "button" at bounding box center [731, 59] width 8 height 8
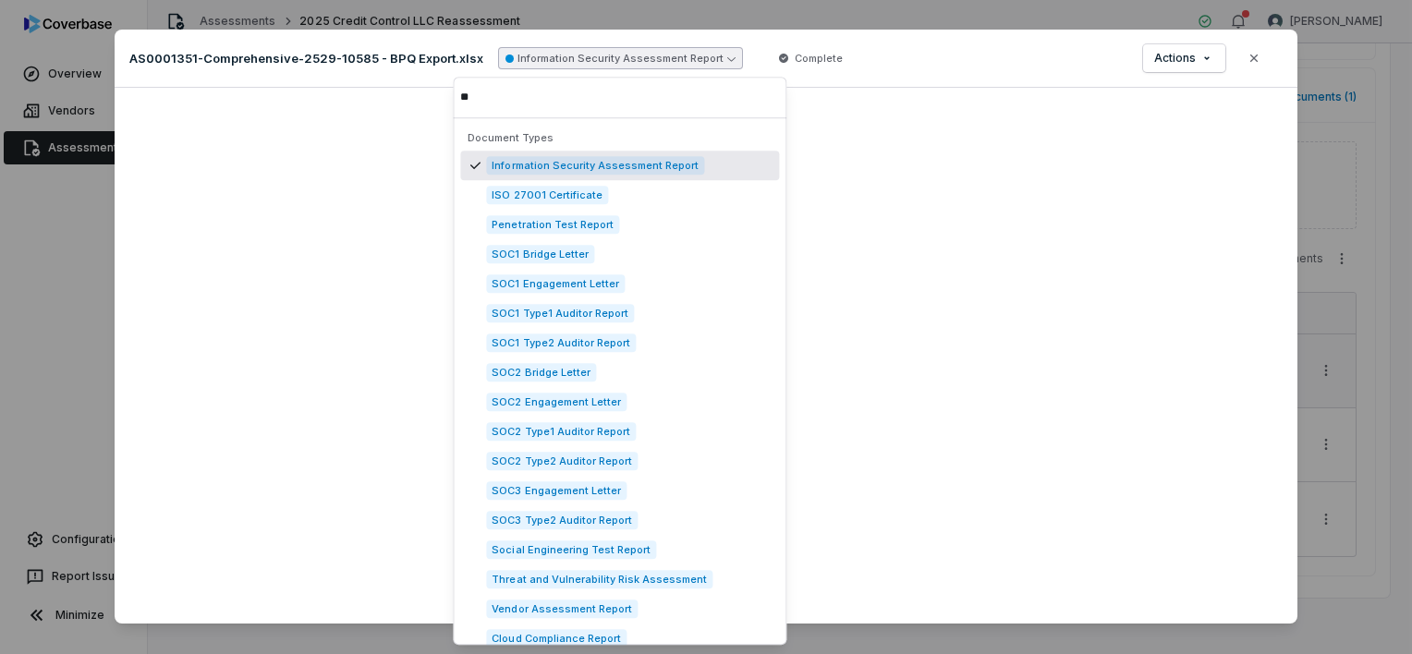
type input "*"
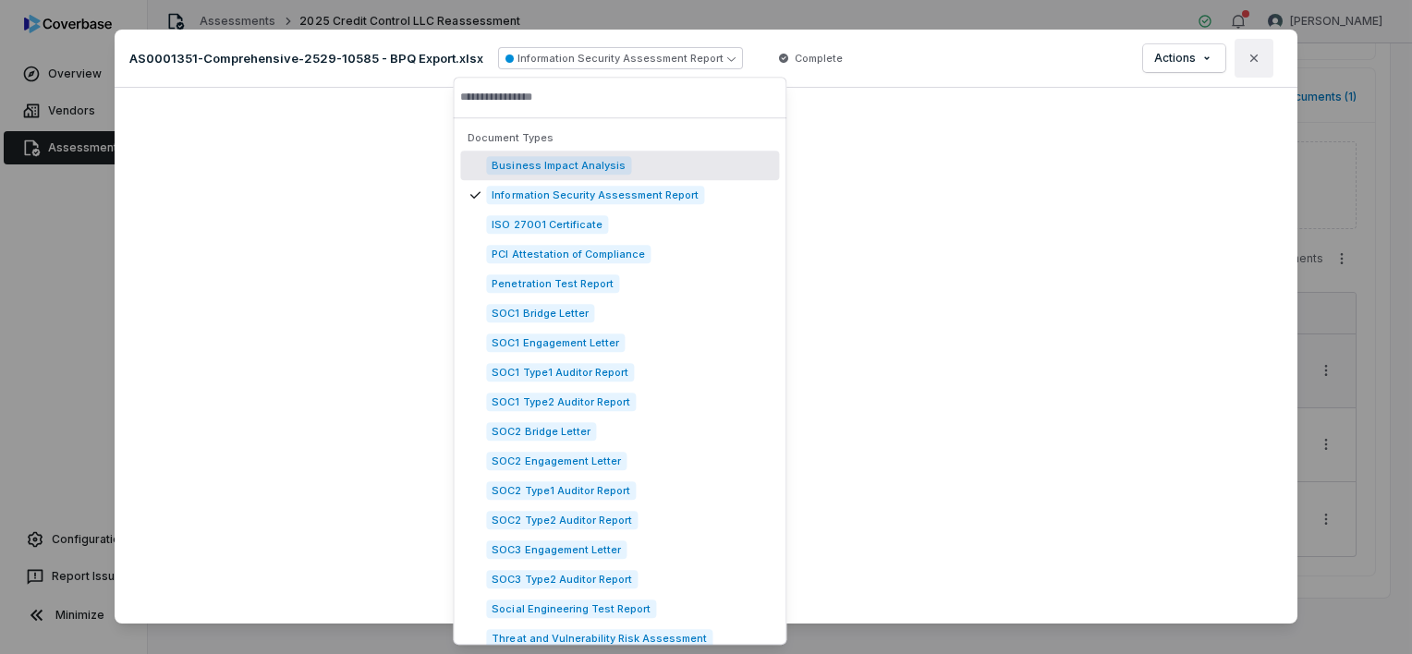
click at [1248, 52] on icon "button" at bounding box center [1254, 58] width 15 height 15
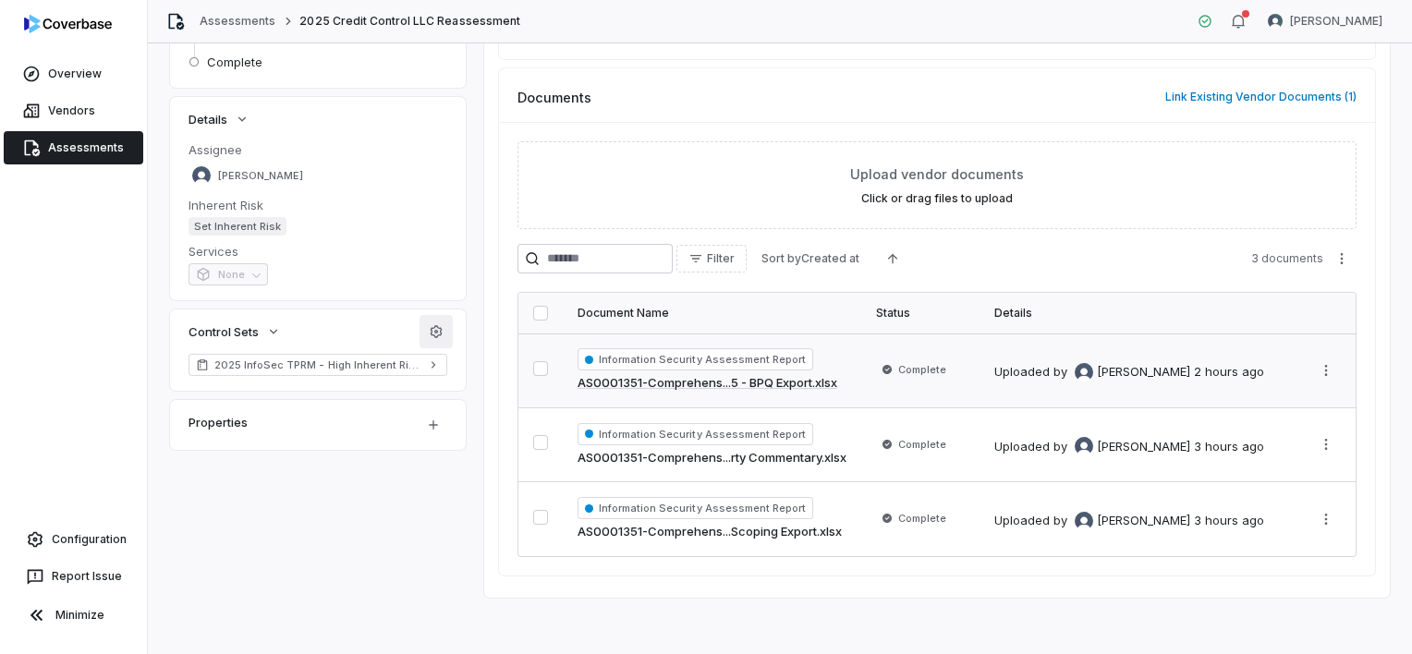
click at [434, 332] on icon "button" at bounding box center [437, 331] width 12 height 12
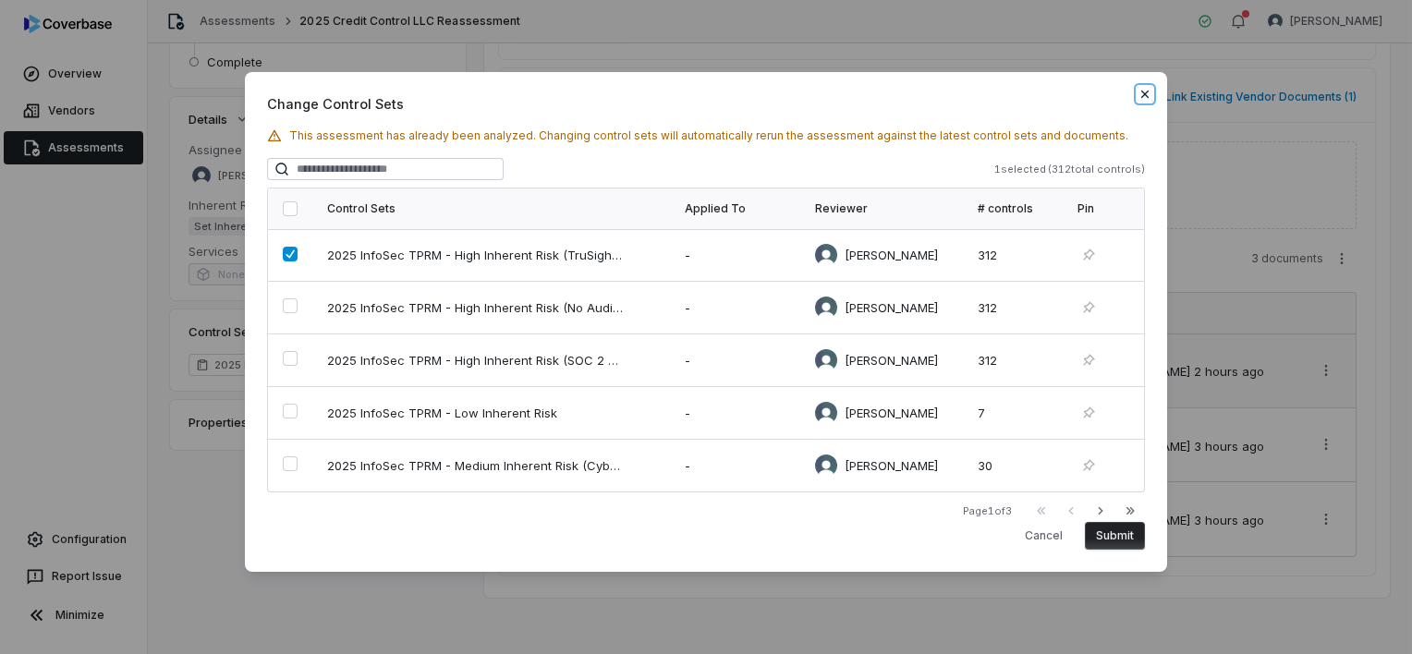
click at [1147, 91] on icon "button" at bounding box center [1145, 94] width 15 height 15
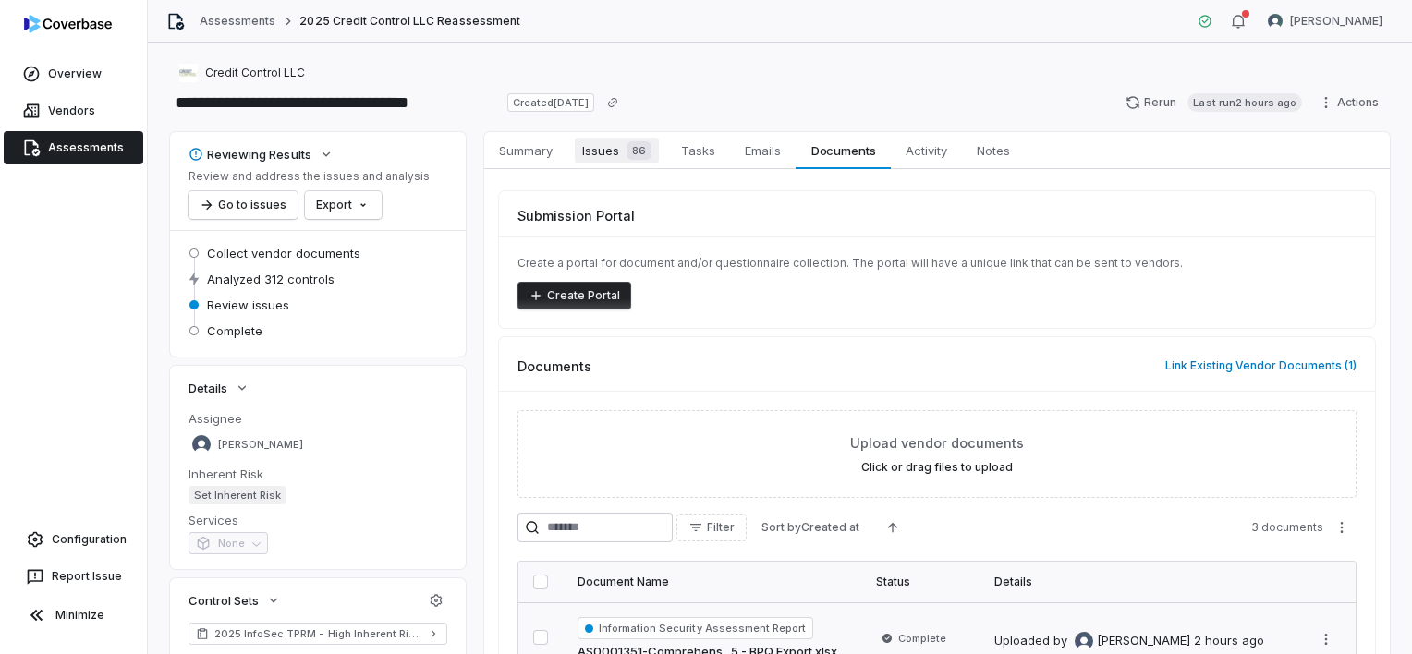
click at [620, 152] on div "86" at bounding box center [635, 150] width 32 height 18
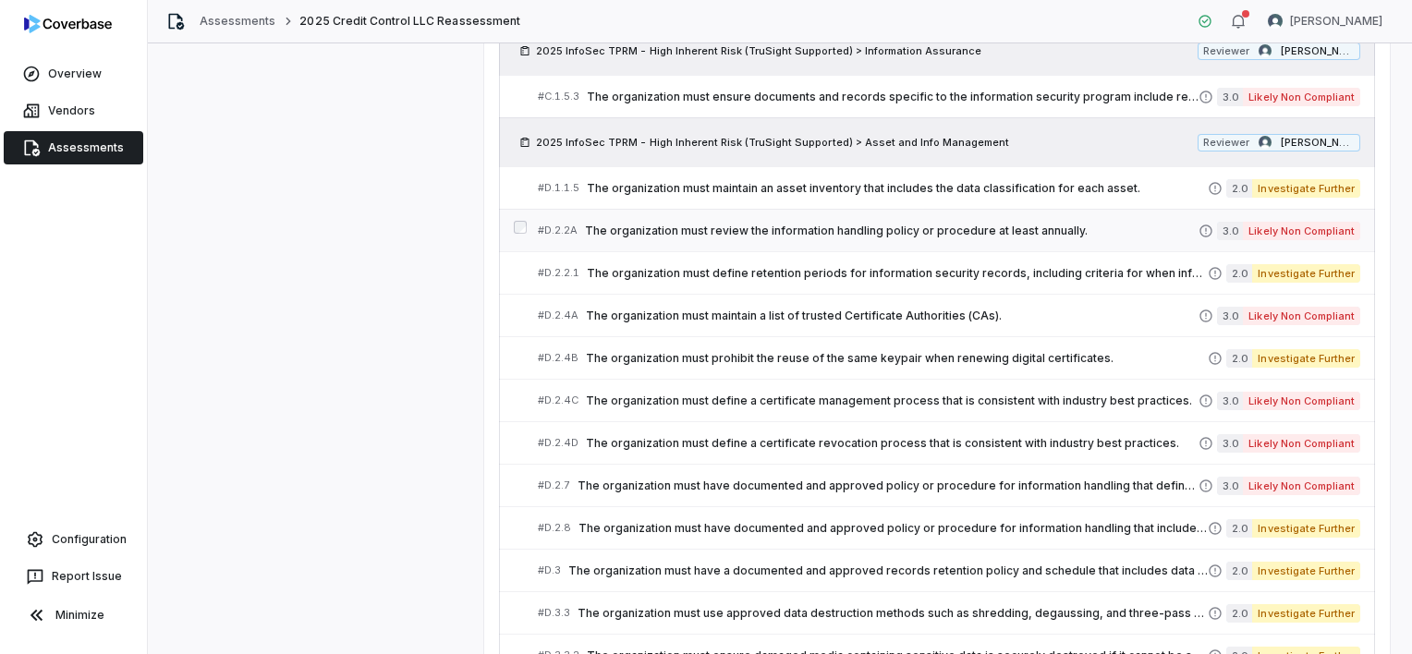
scroll to position [657, 0]
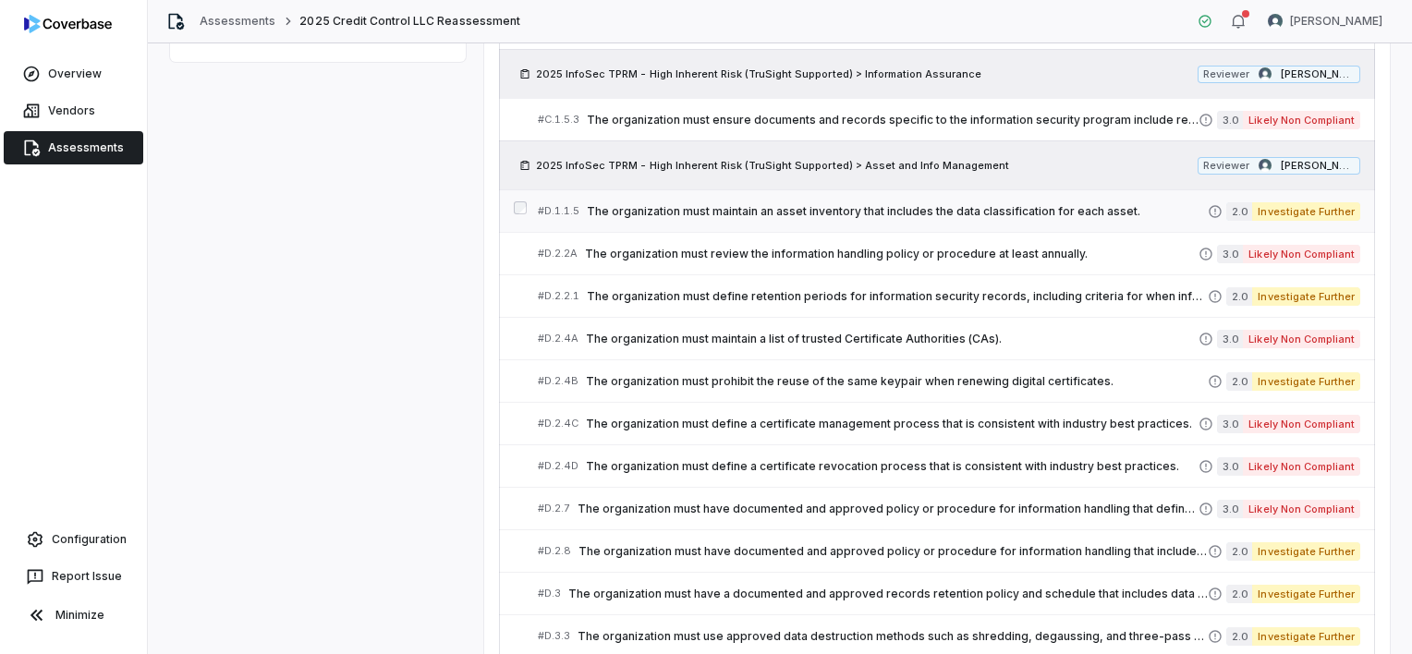
click at [954, 206] on span "The organization must maintain an asset inventory that includes the data classi…" at bounding box center [897, 211] width 621 height 15
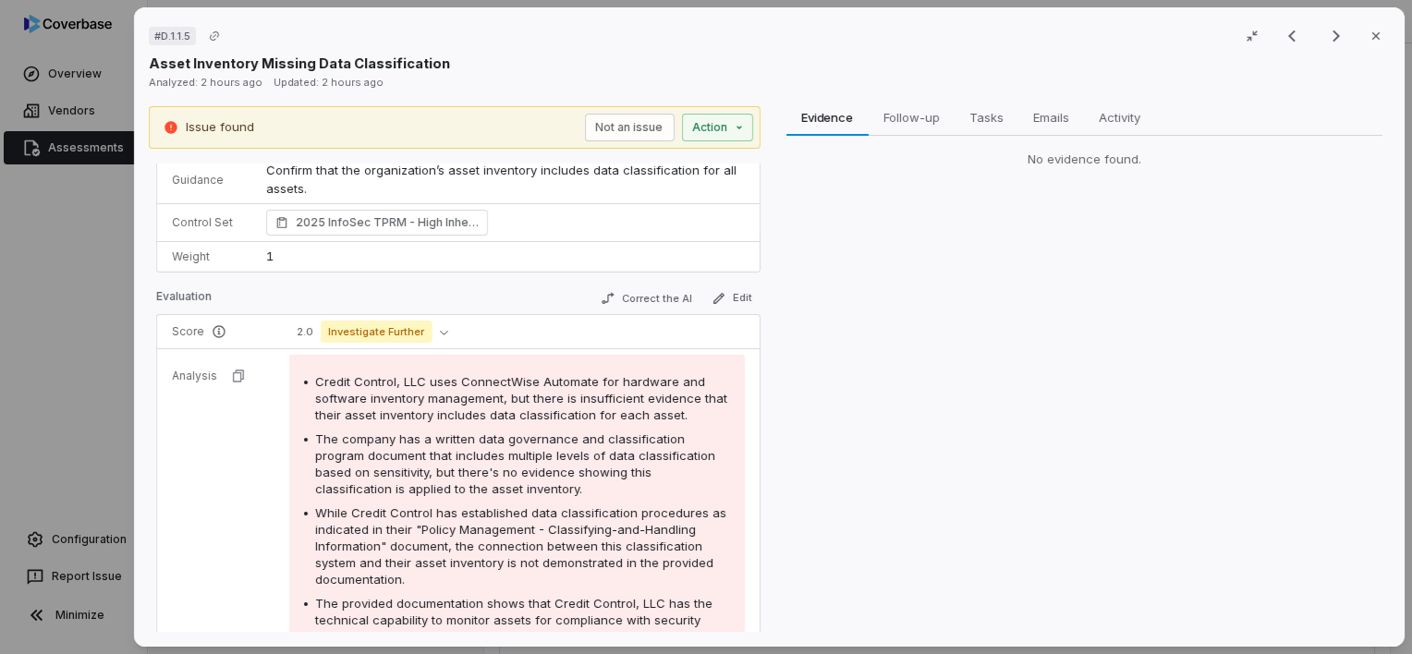
scroll to position [35, 0]
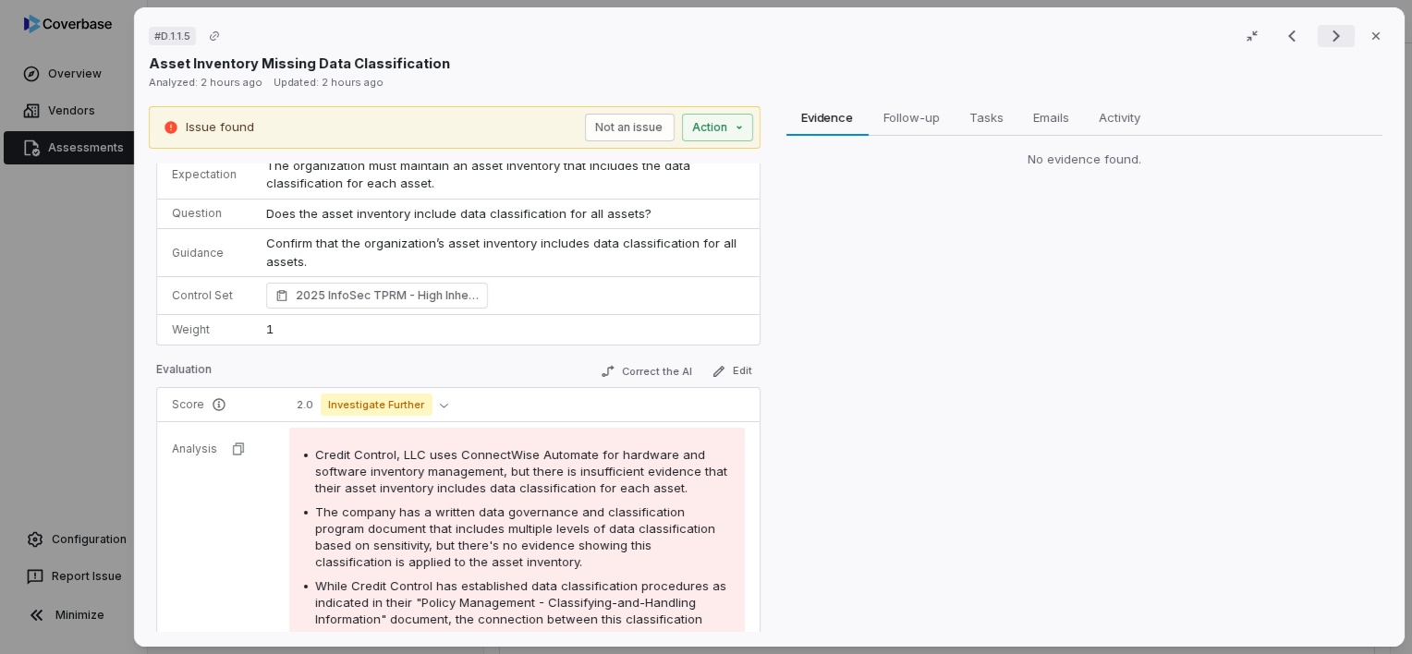
click at [1335, 33] on icon "Next result" at bounding box center [1336, 36] width 22 height 22
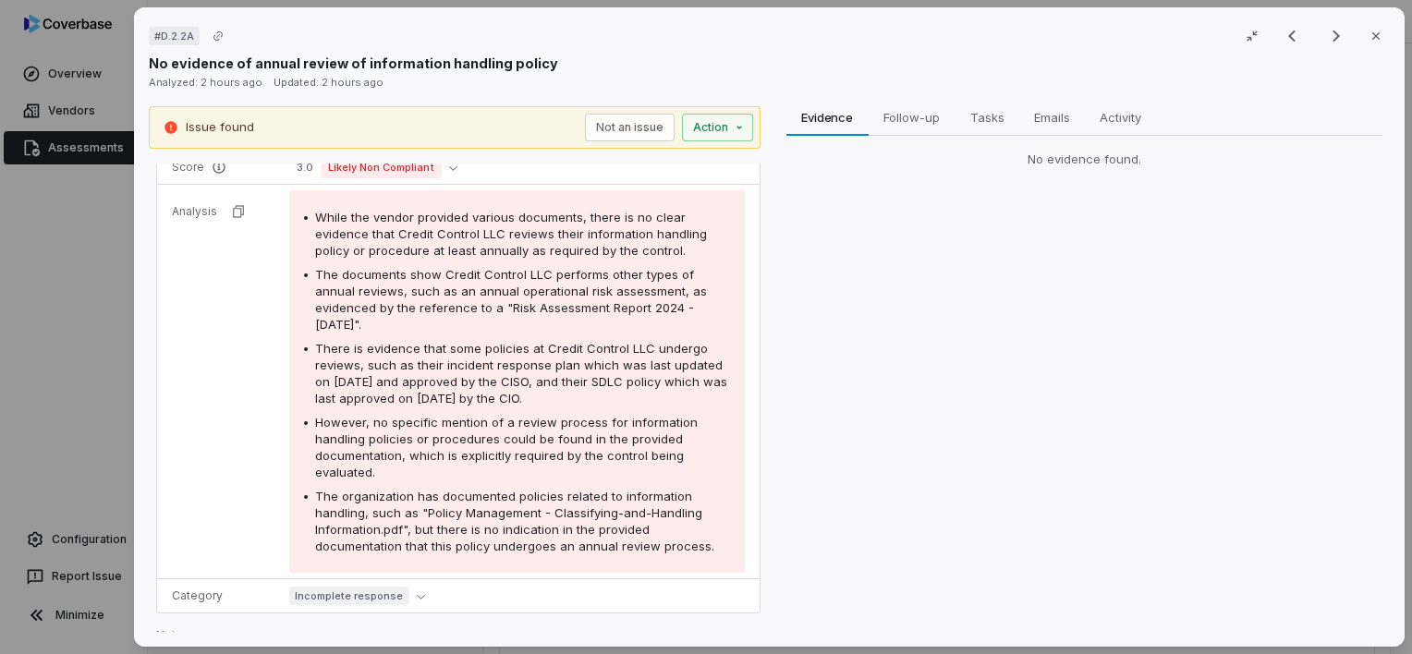
scroll to position [312, 0]
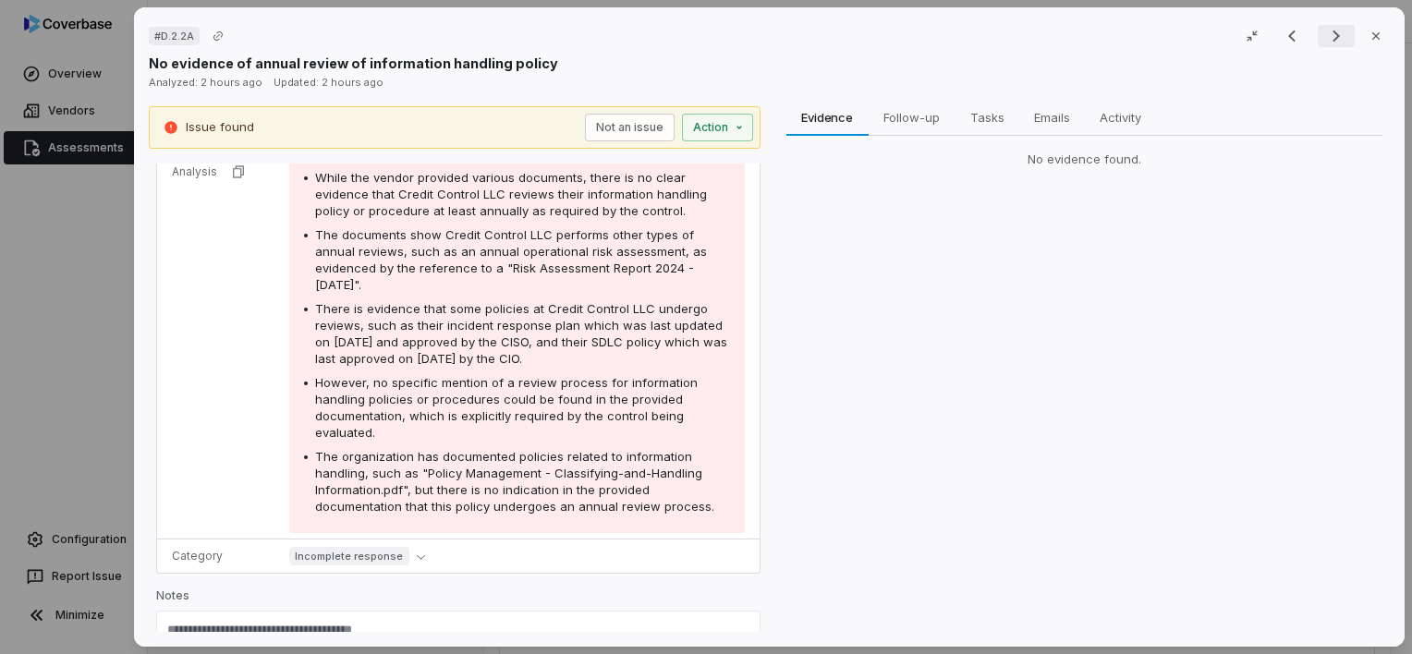
click at [1325, 42] on icon "Next result" at bounding box center [1336, 36] width 22 height 22
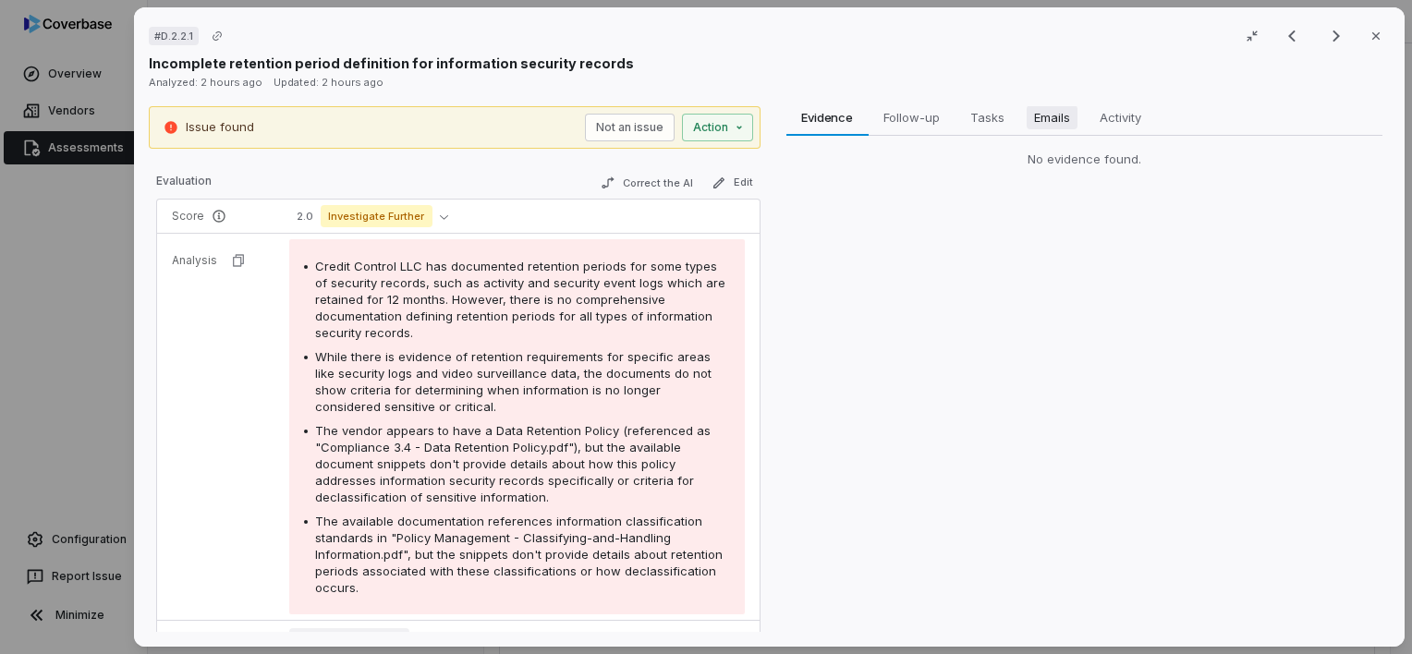
scroll to position [185, 0]
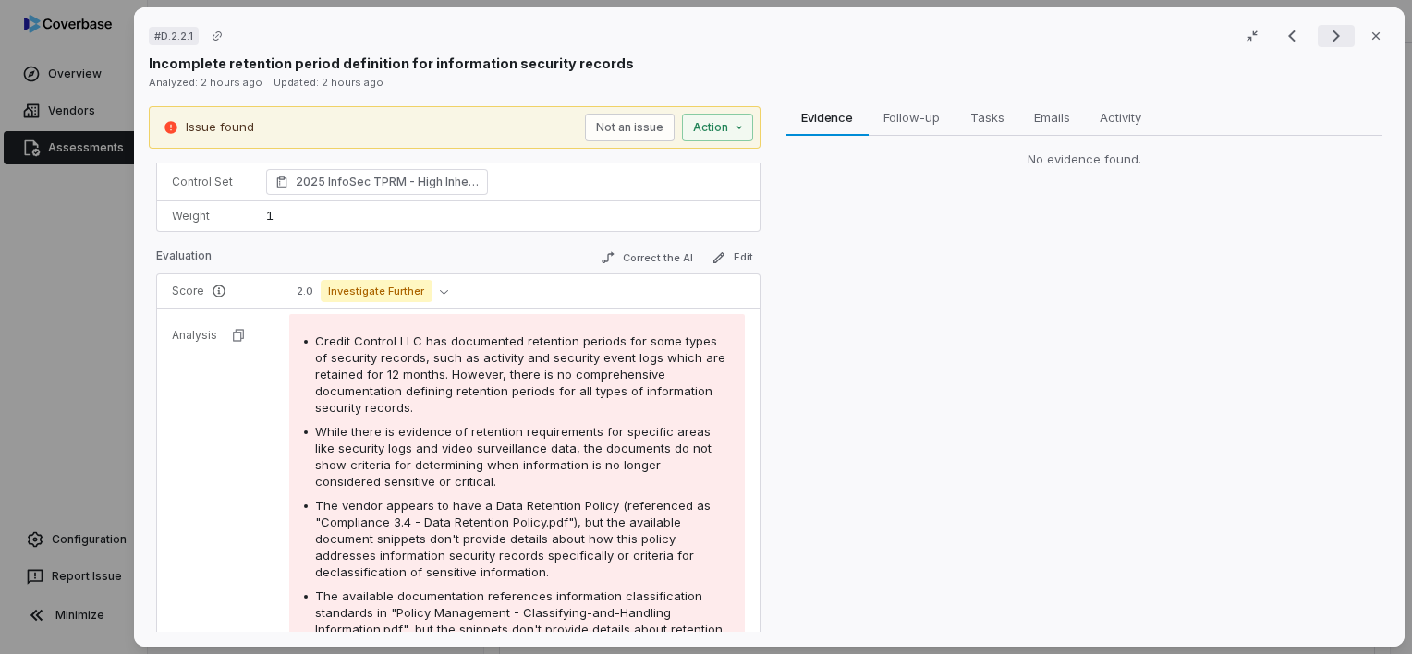
click at [1327, 38] on icon "Next result" at bounding box center [1336, 36] width 22 height 22
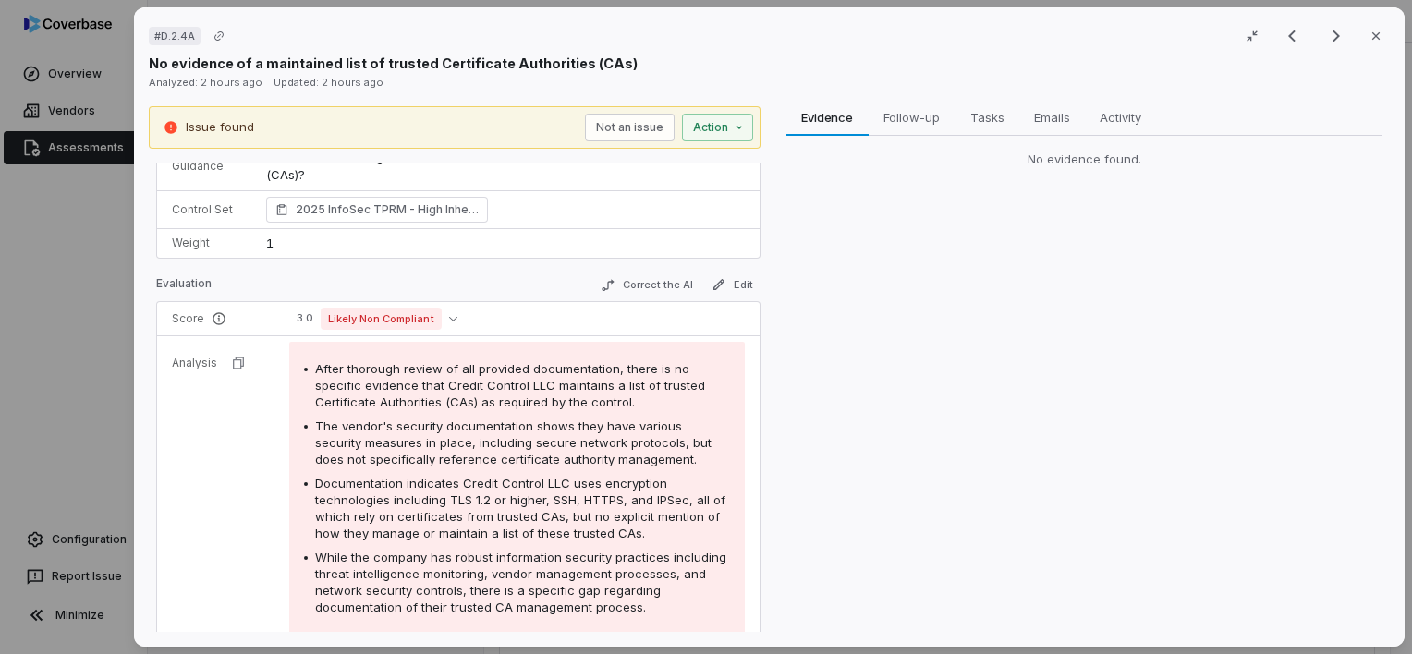
scroll to position [149, 0]
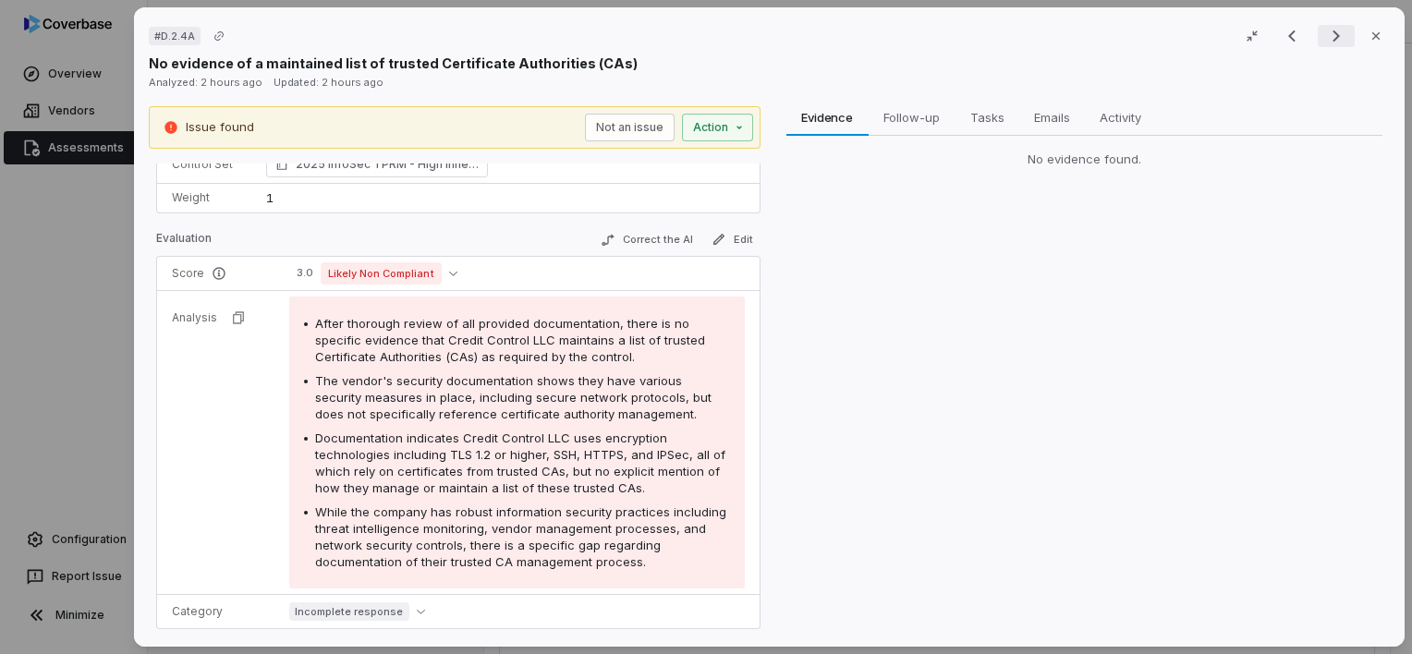
click at [1327, 41] on icon "Next result" at bounding box center [1336, 36] width 22 height 22
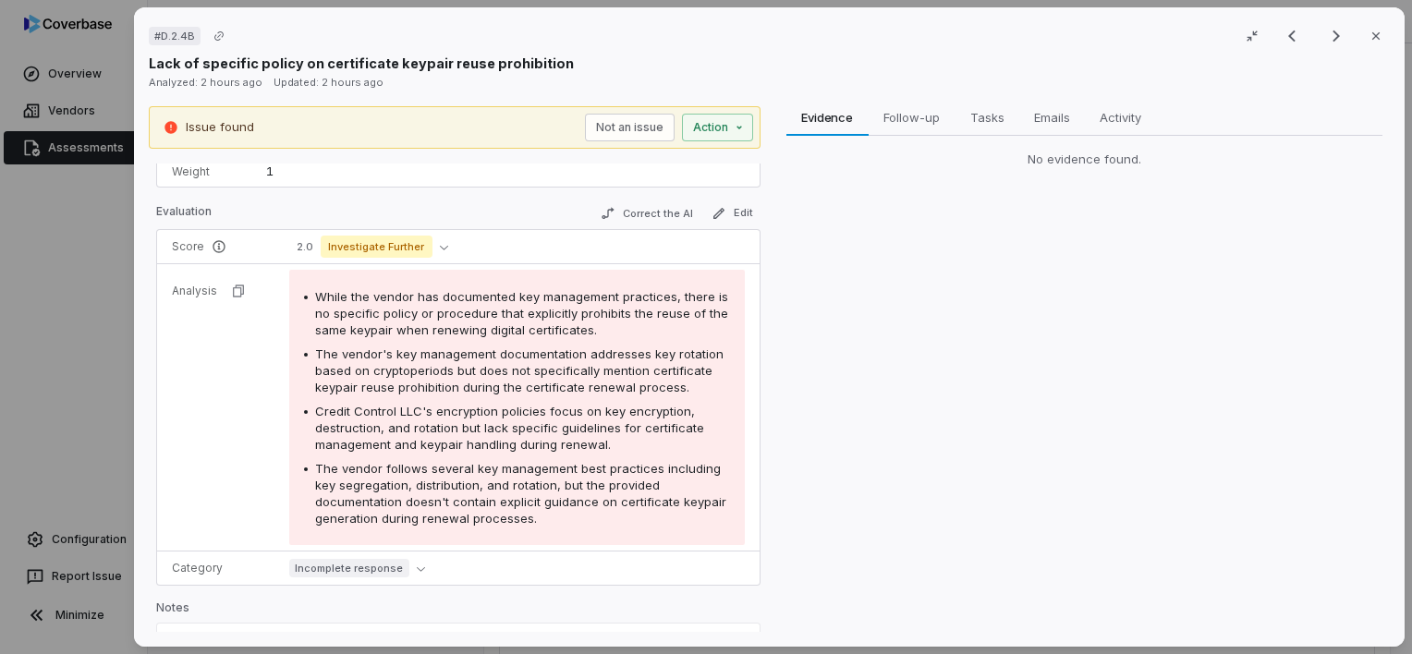
scroll to position [166, 0]
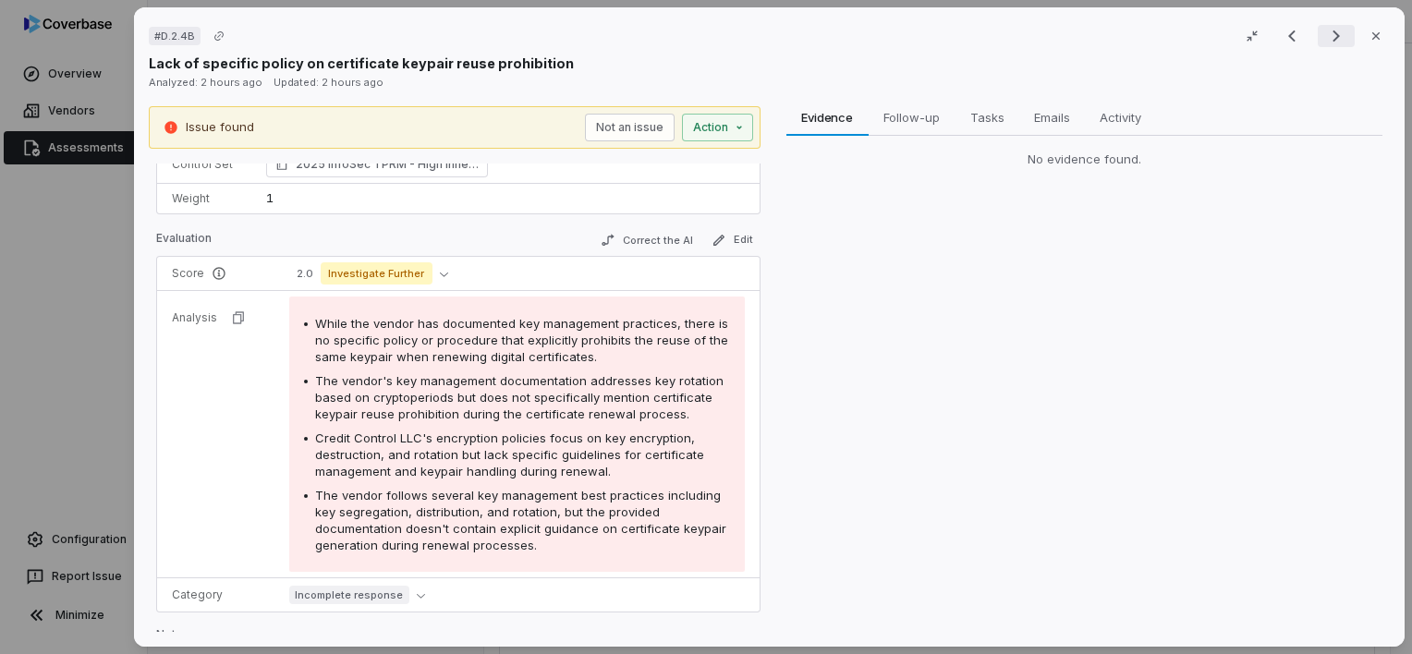
click at [1330, 38] on icon "Next result" at bounding box center [1336, 36] width 22 height 22
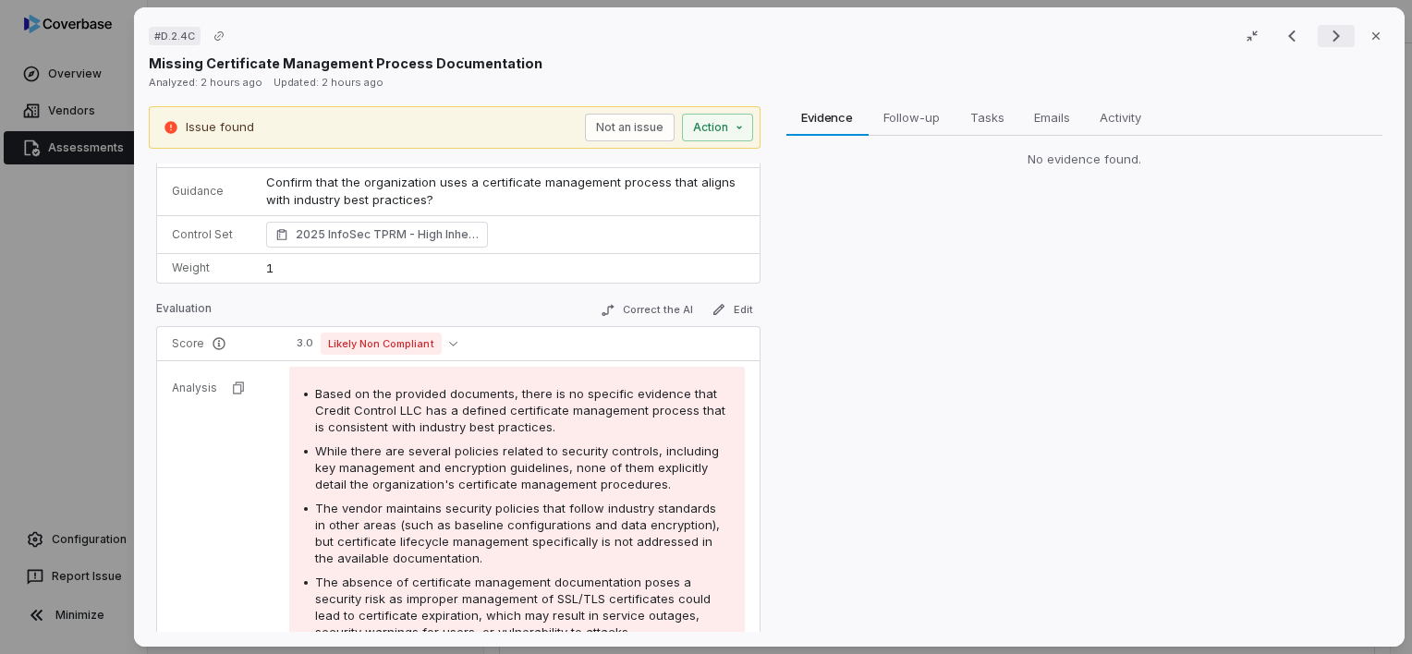
scroll to position [185, 0]
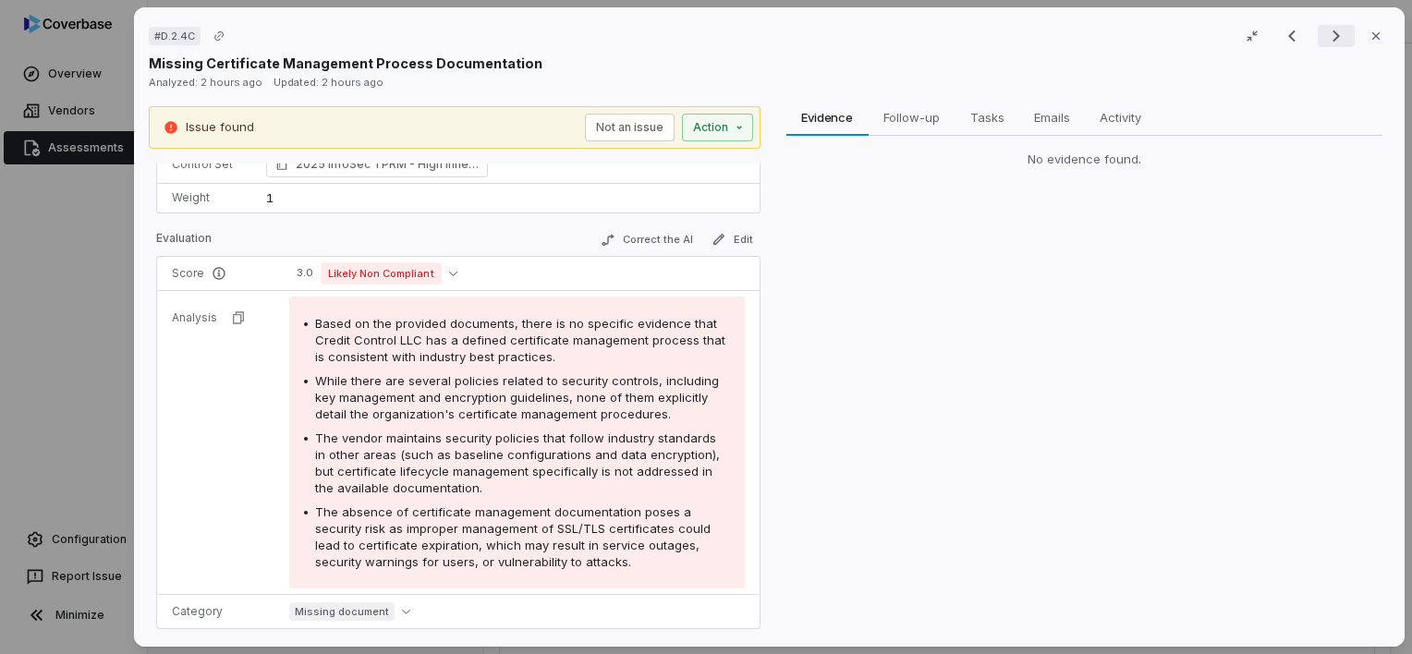
click at [1328, 41] on icon "Next result" at bounding box center [1336, 36] width 22 height 22
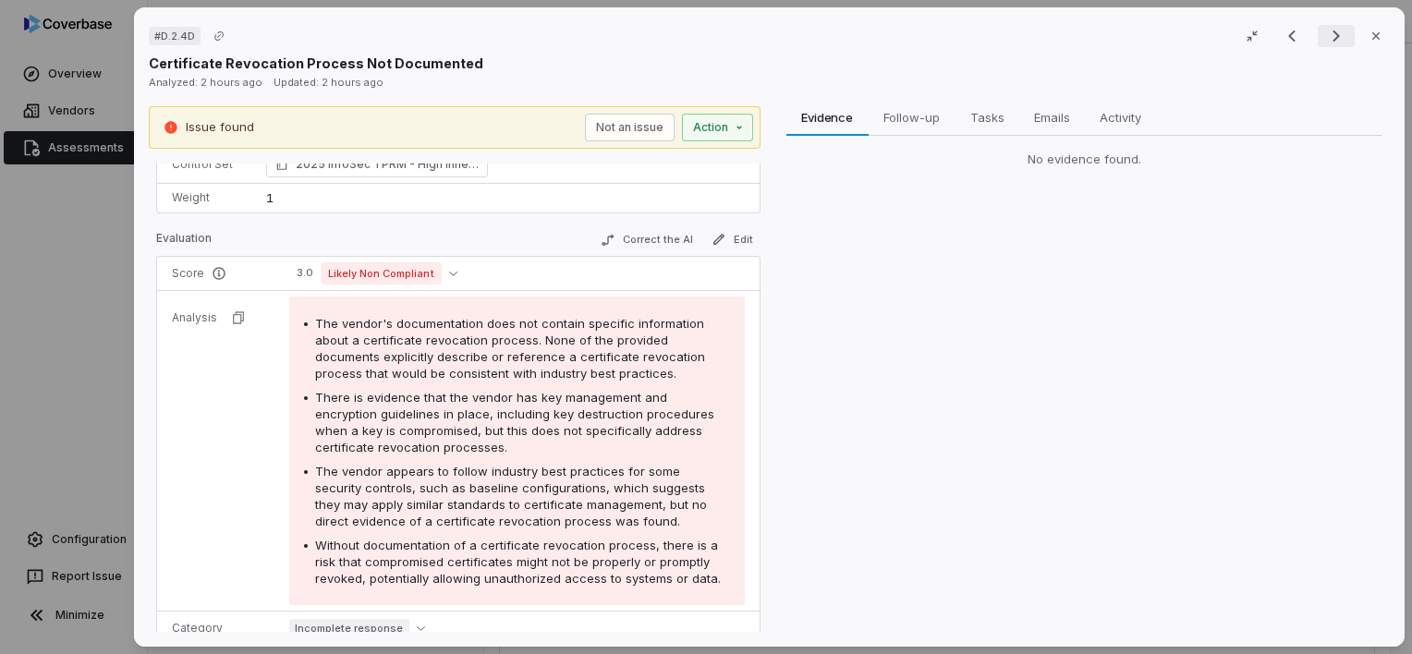
click at [1333, 41] on icon "Next result" at bounding box center [1336, 36] width 7 height 12
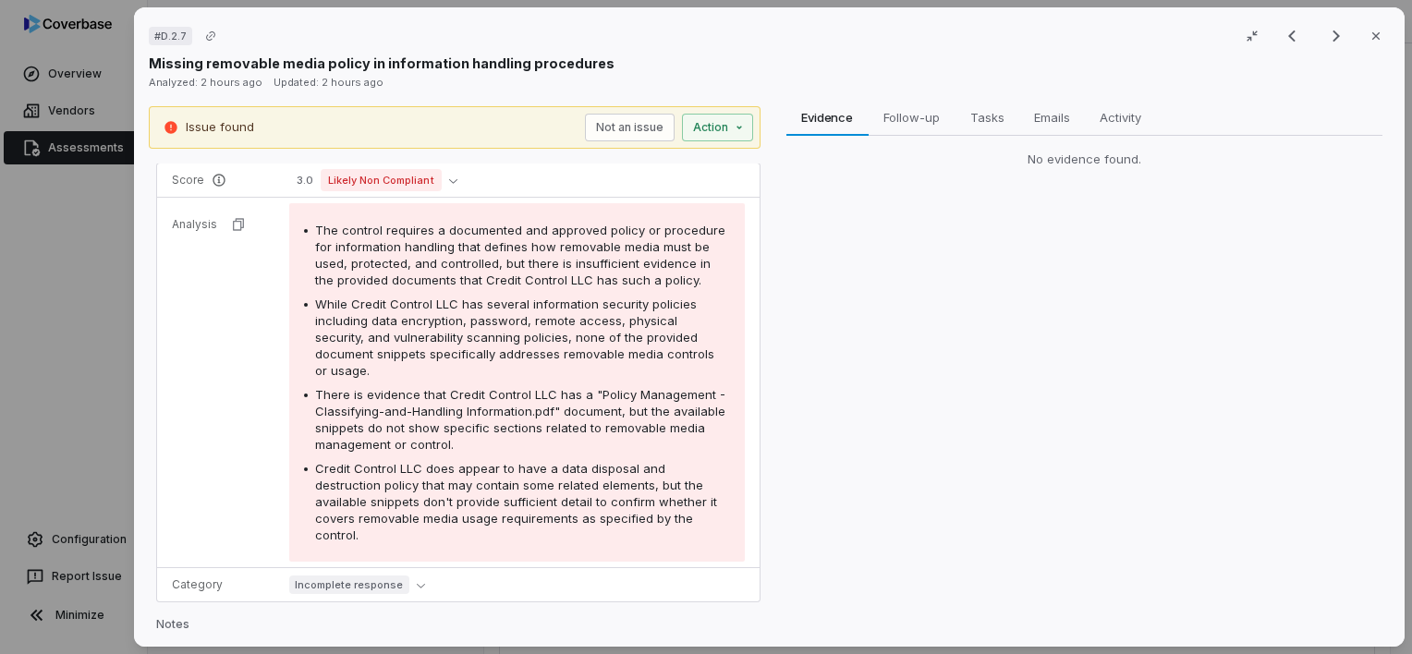
scroll to position [382, 0]
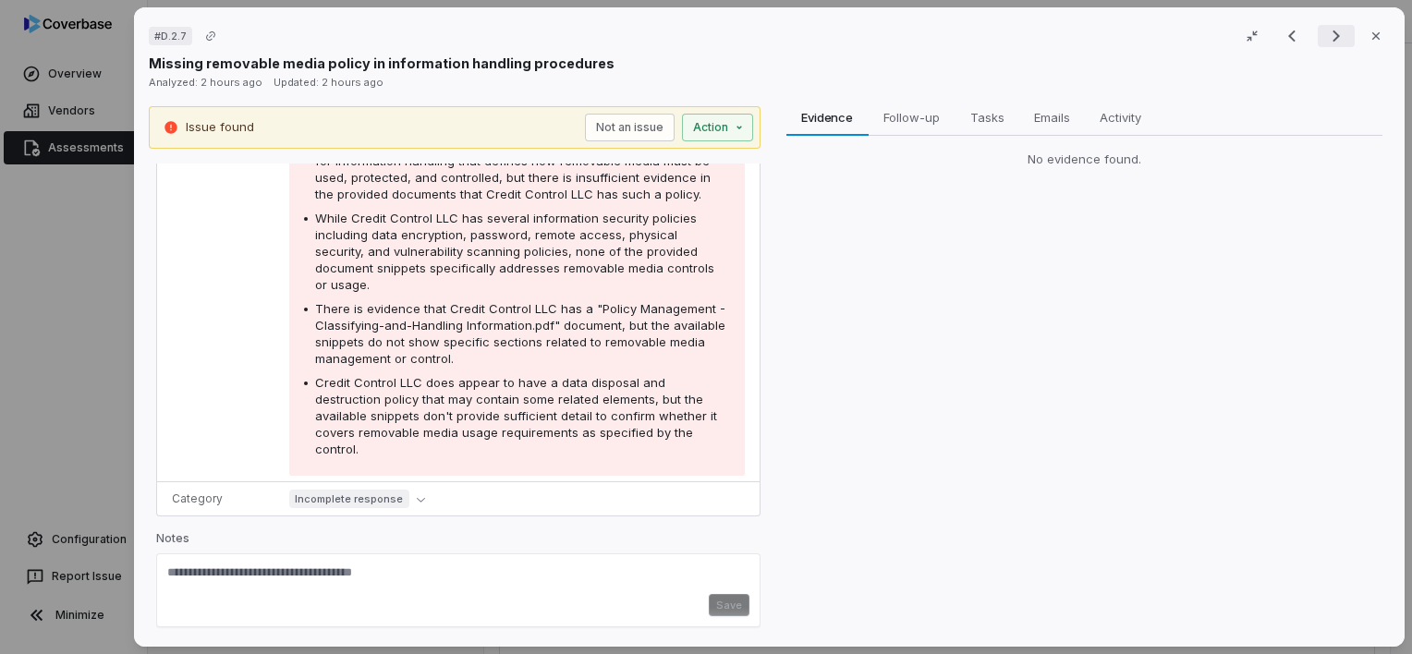
click at [1325, 37] on icon "Next result" at bounding box center [1336, 36] width 22 height 22
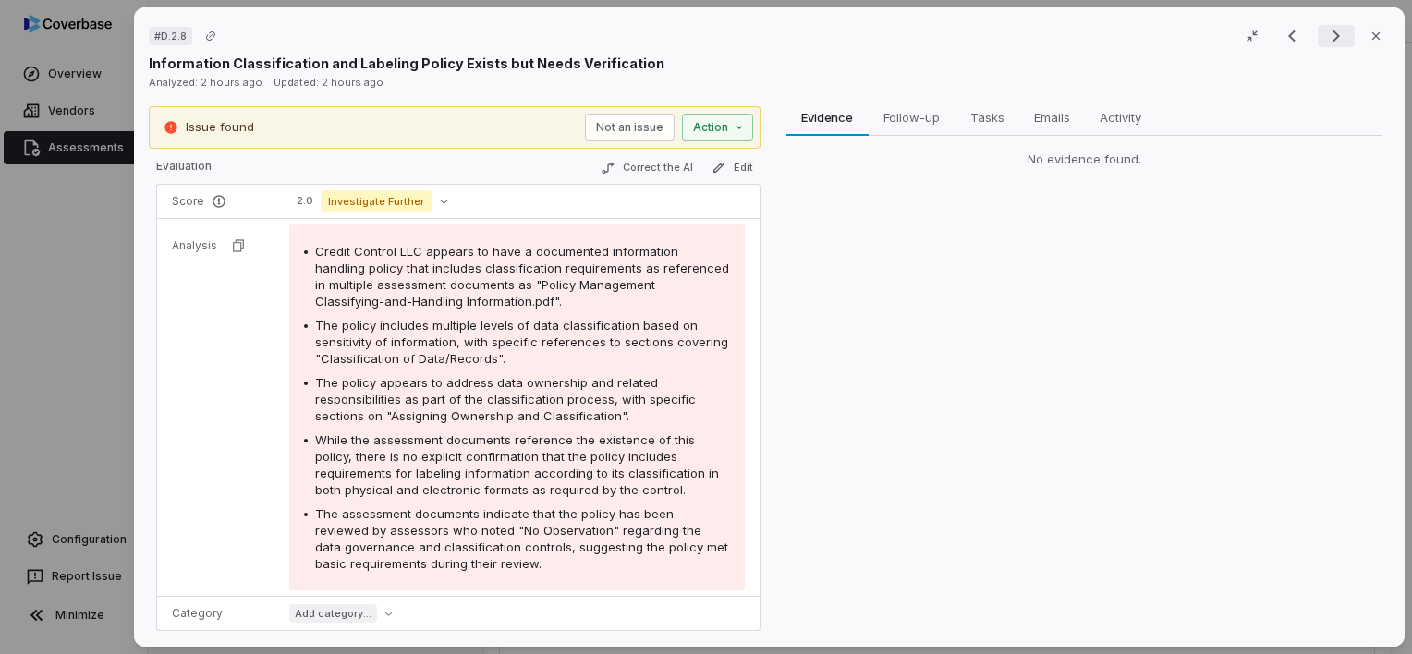
scroll to position [399, 0]
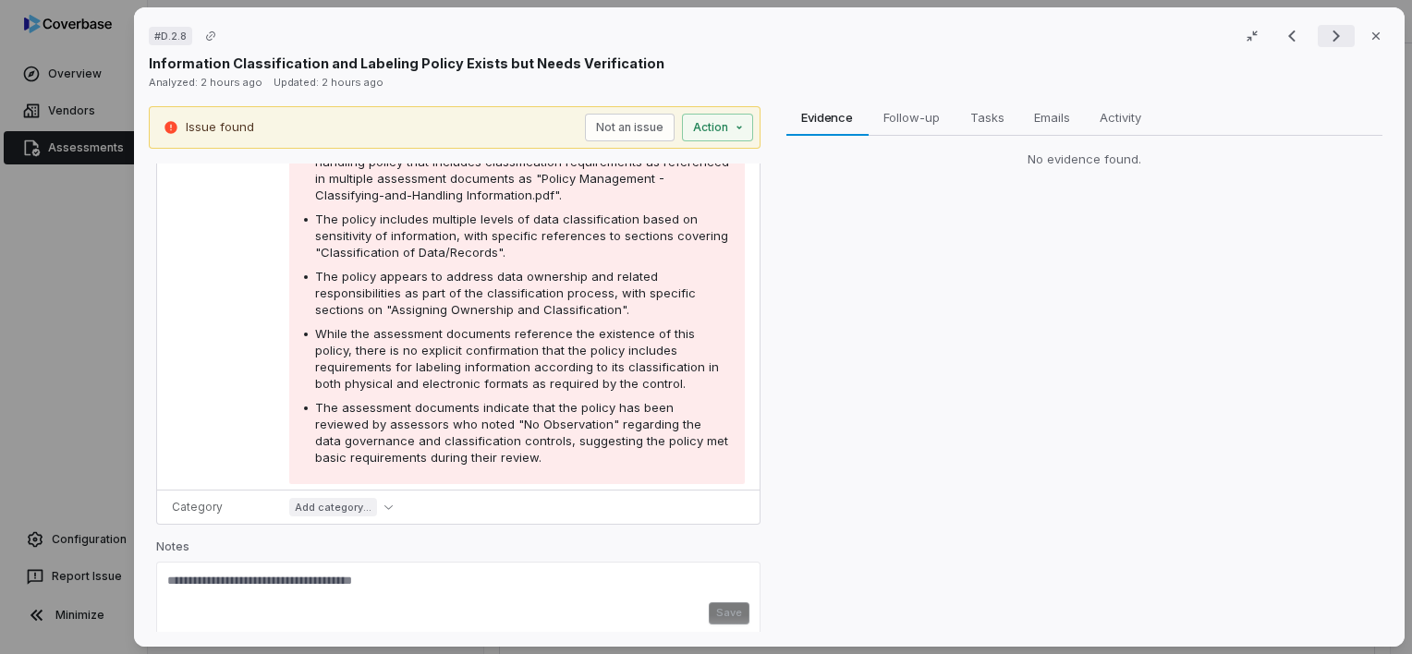
click at [1325, 37] on icon "Next result" at bounding box center [1336, 36] width 22 height 22
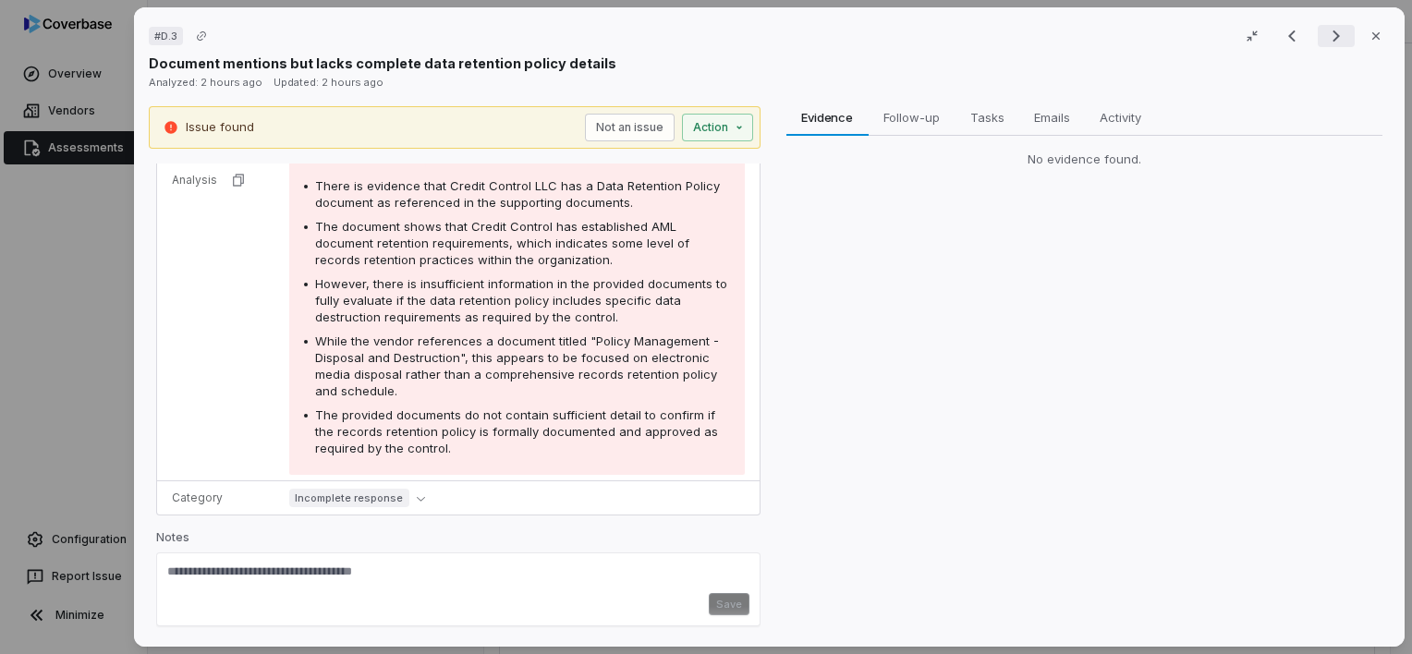
scroll to position [322, 0]
click at [1325, 37] on icon "Next result" at bounding box center [1336, 36] width 22 height 22
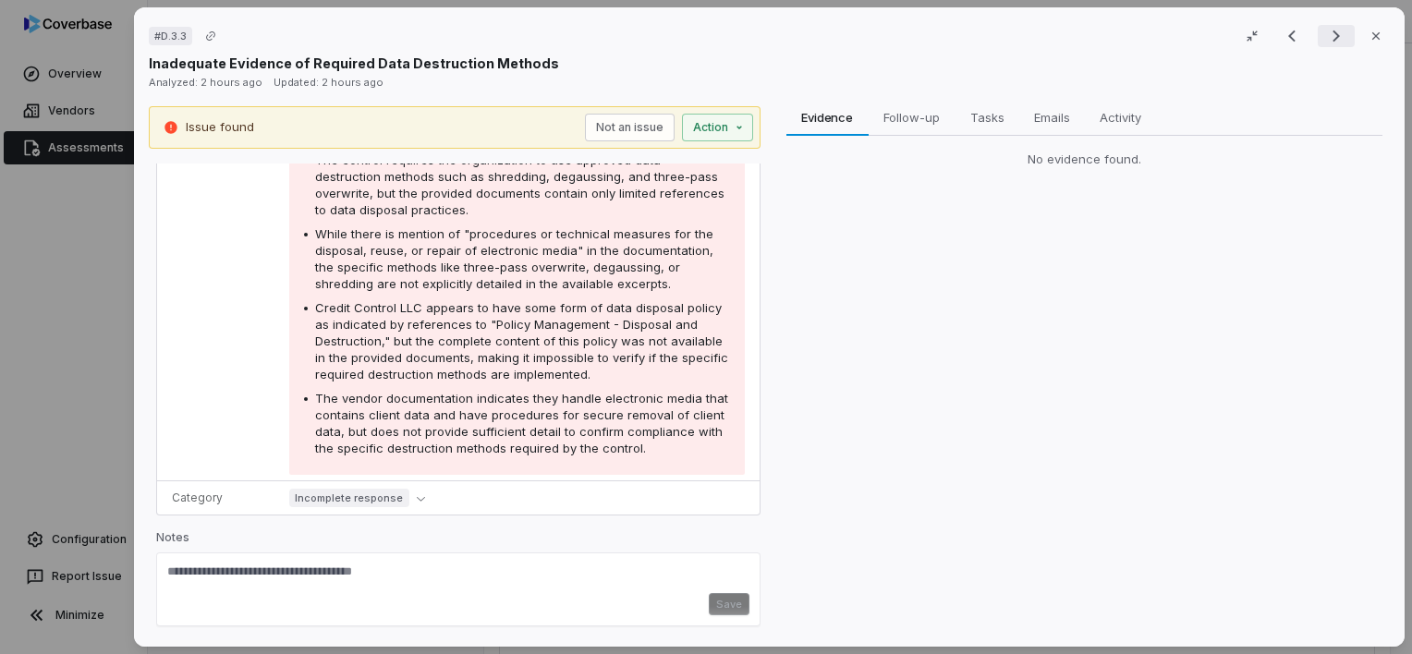
scroll to position [348, 0]
click at [1325, 37] on icon "Next result" at bounding box center [1336, 36] width 22 height 22
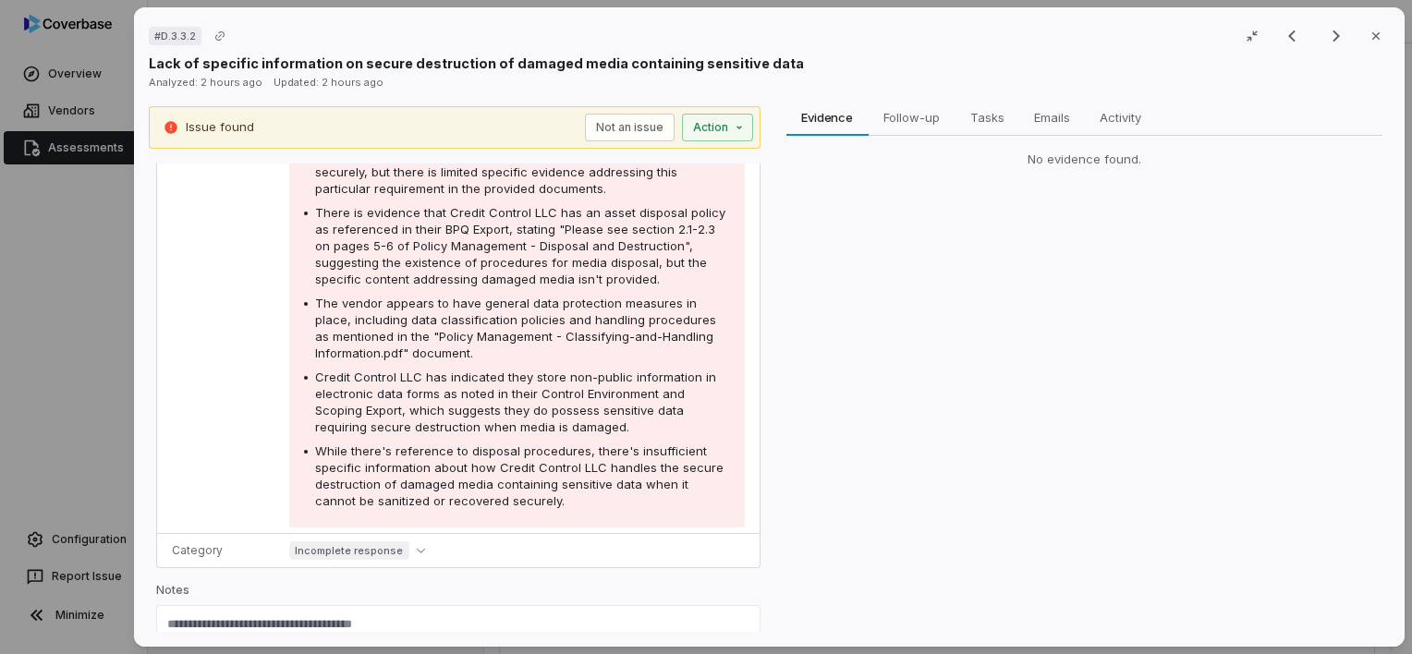
scroll to position [421, 0]
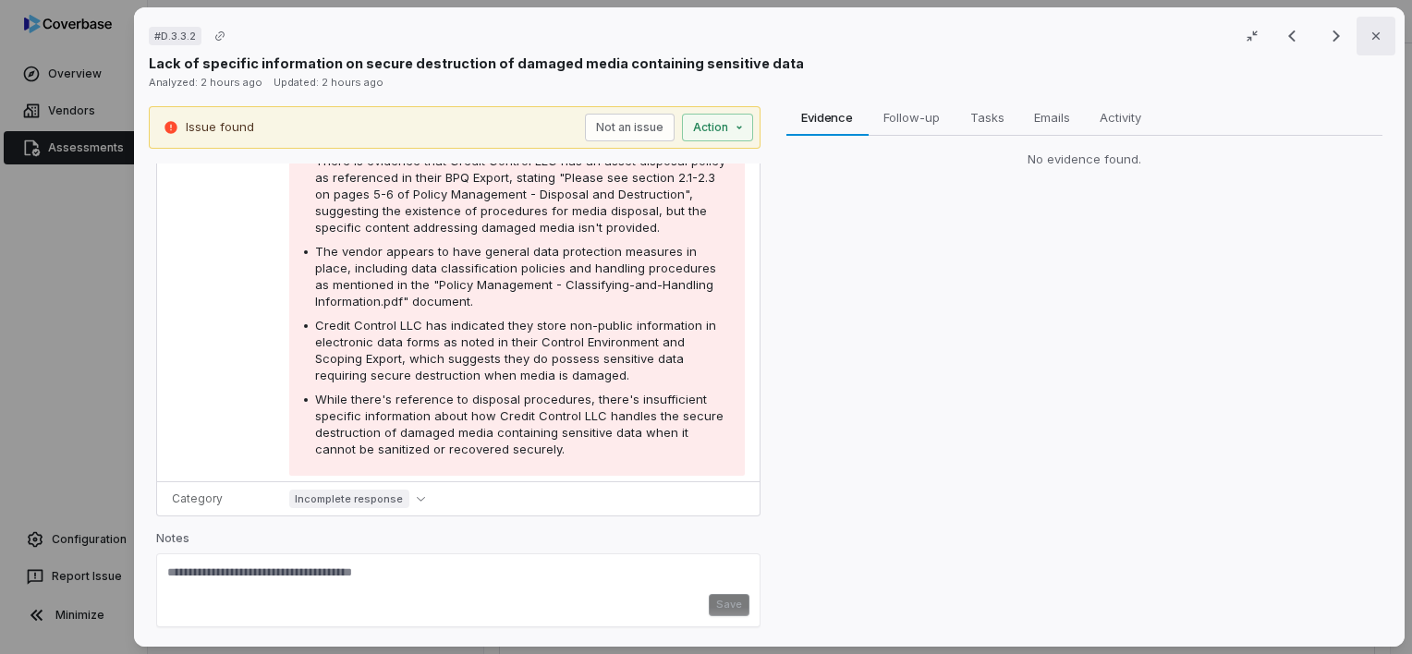
click at [1369, 40] on icon "button" at bounding box center [1376, 36] width 15 height 15
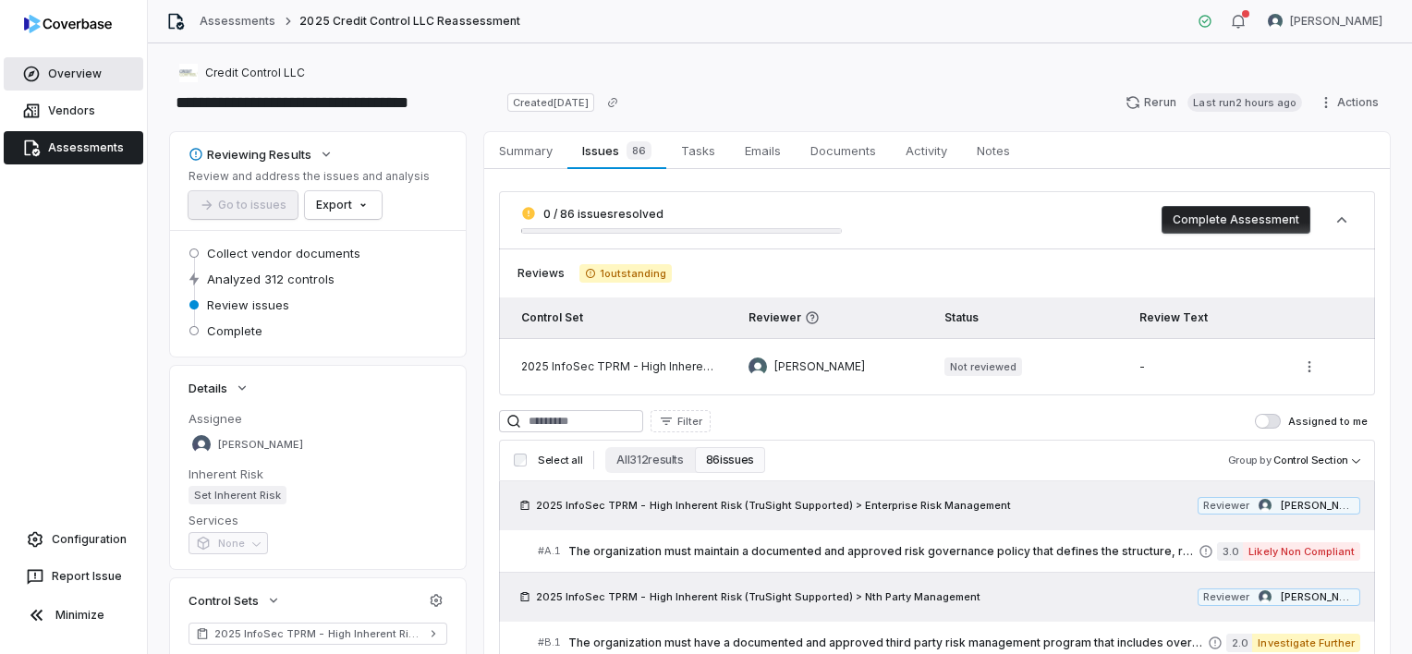
click at [78, 75] on link "Overview" at bounding box center [74, 73] width 140 height 33
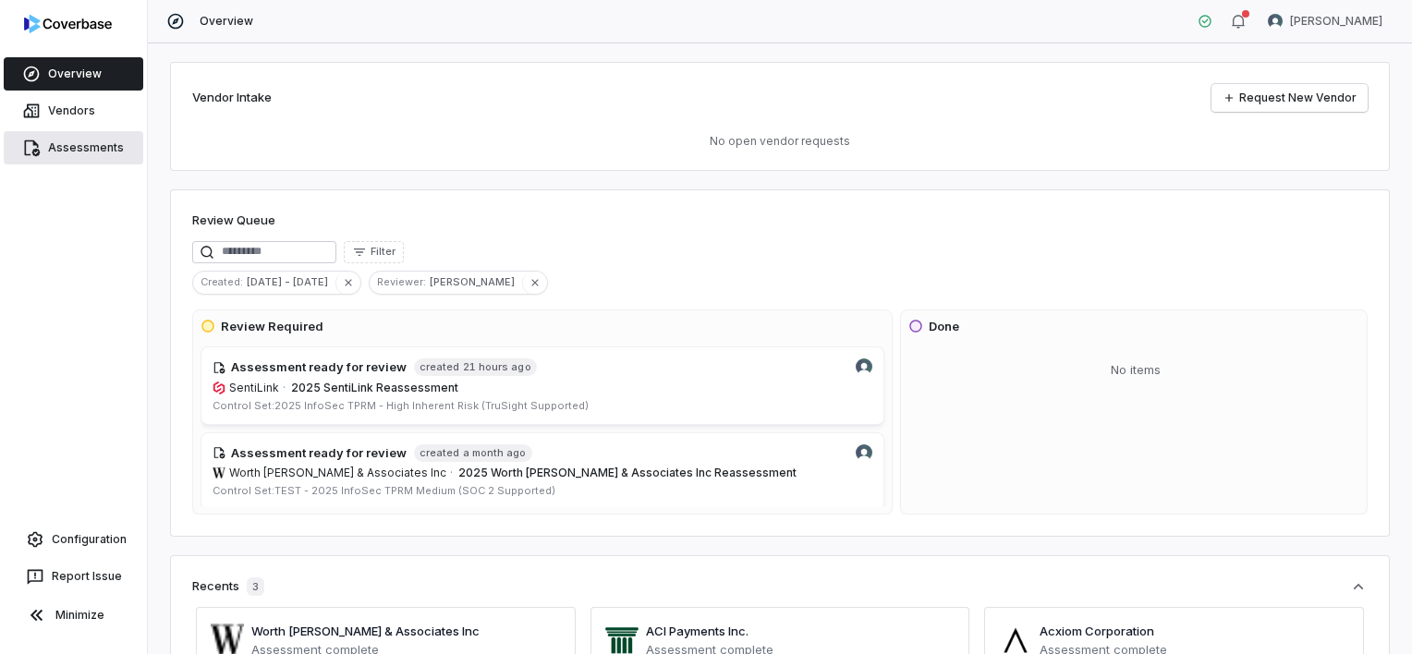
click at [81, 150] on link "Assessments" at bounding box center [74, 147] width 140 height 33
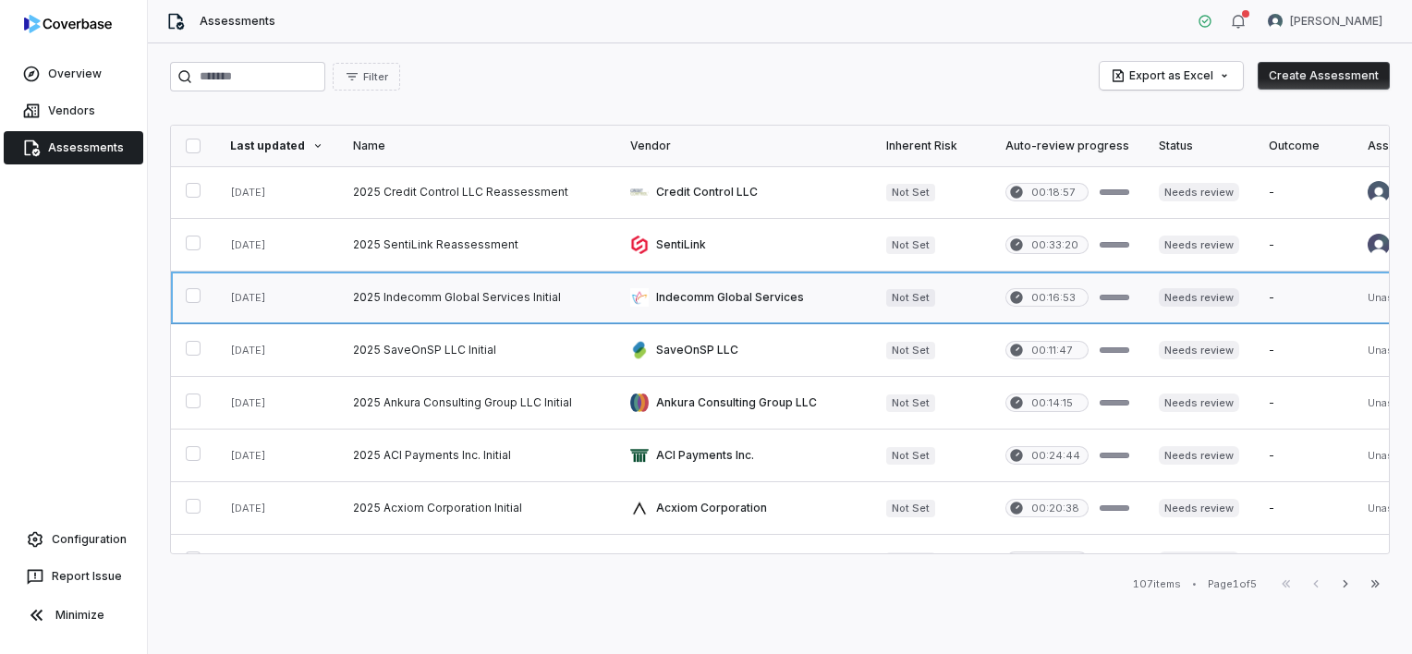
click at [428, 297] on link at bounding box center [476, 298] width 277 height 52
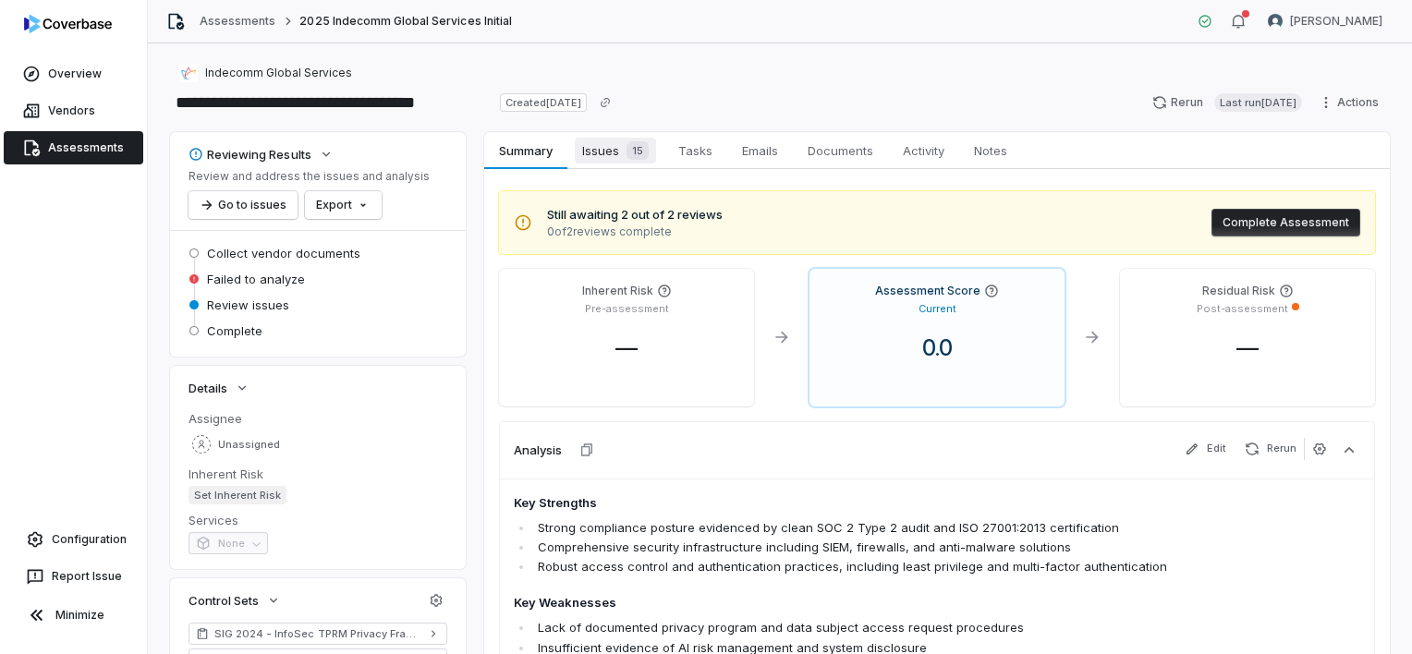
click at [592, 147] on span "Issues 15" at bounding box center [615, 151] width 81 height 26
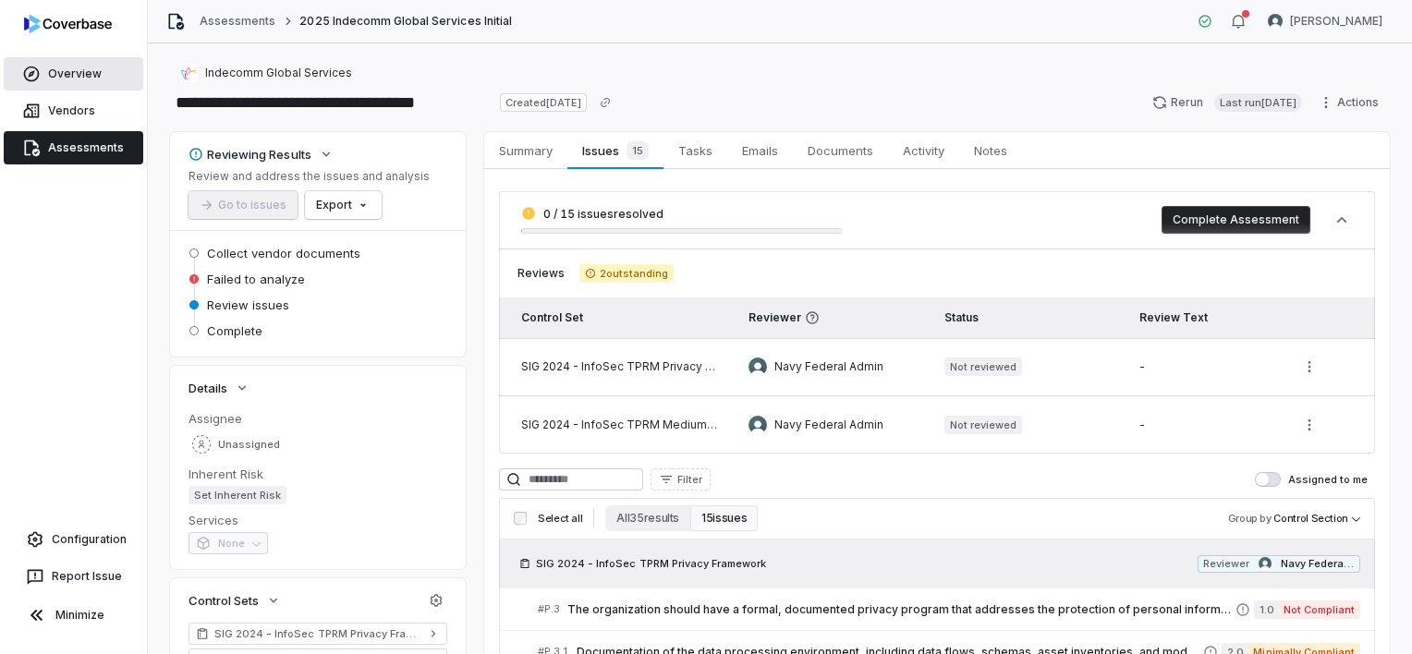
click at [89, 76] on link "Overview" at bounding box center [74, 73] width 140 height 33
